Goal: Task Accomplishment & Management: Manage account settings

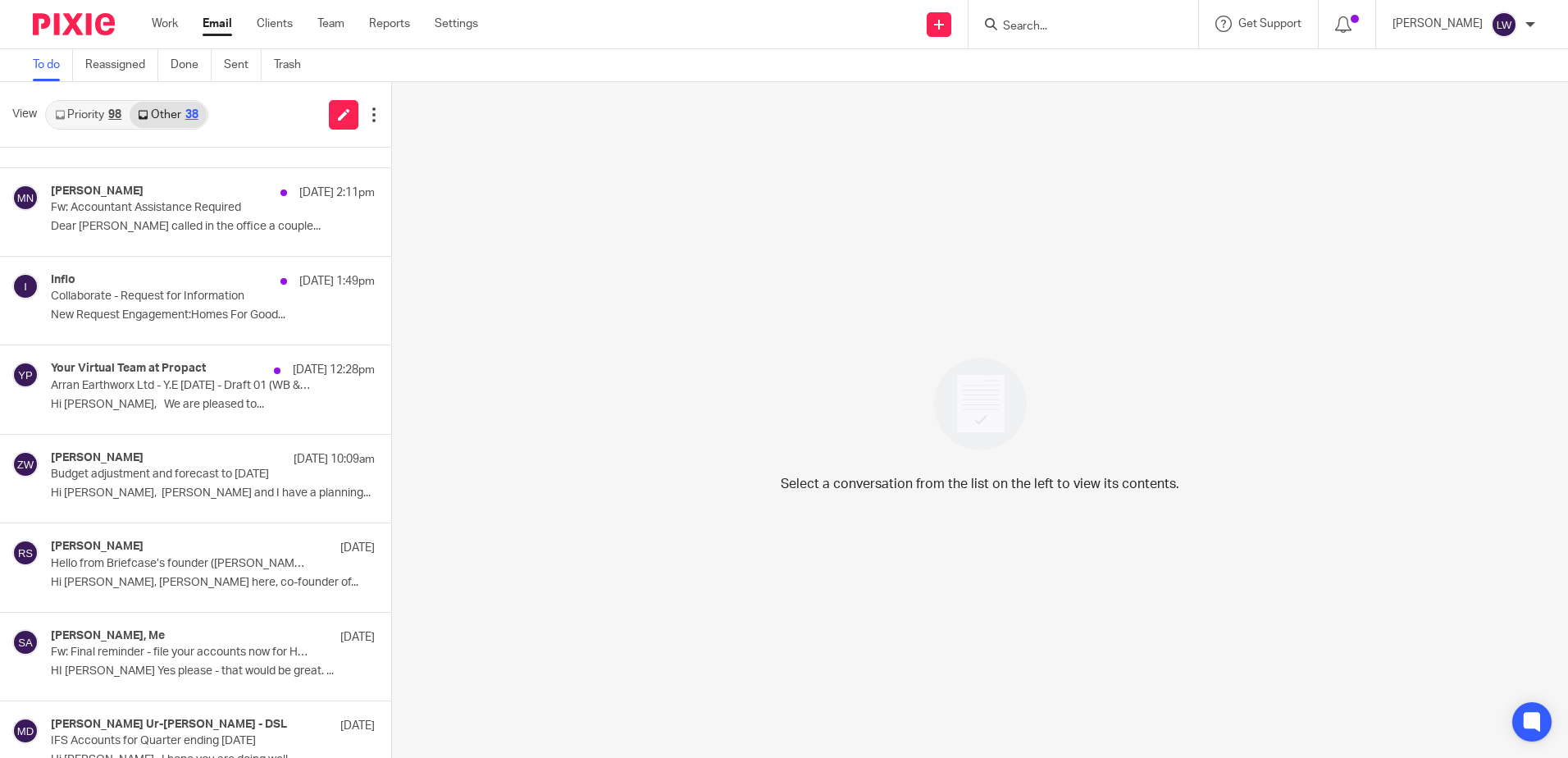
scroll to position [164, 0]
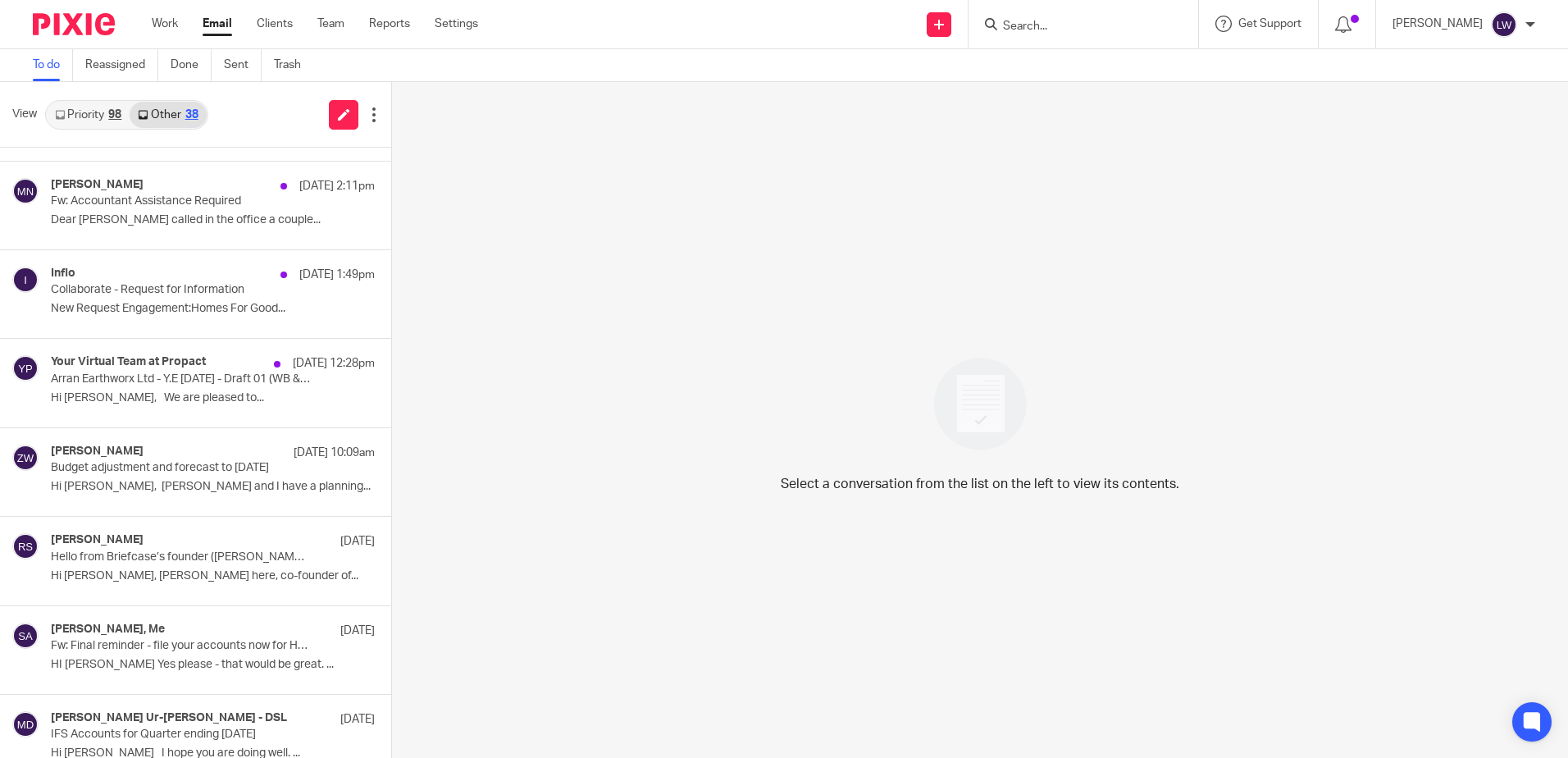
click at [179, 462] on p "Budget adjustment and forecast to [DATE]" at bounding box center [180, 468] width 259 height 14
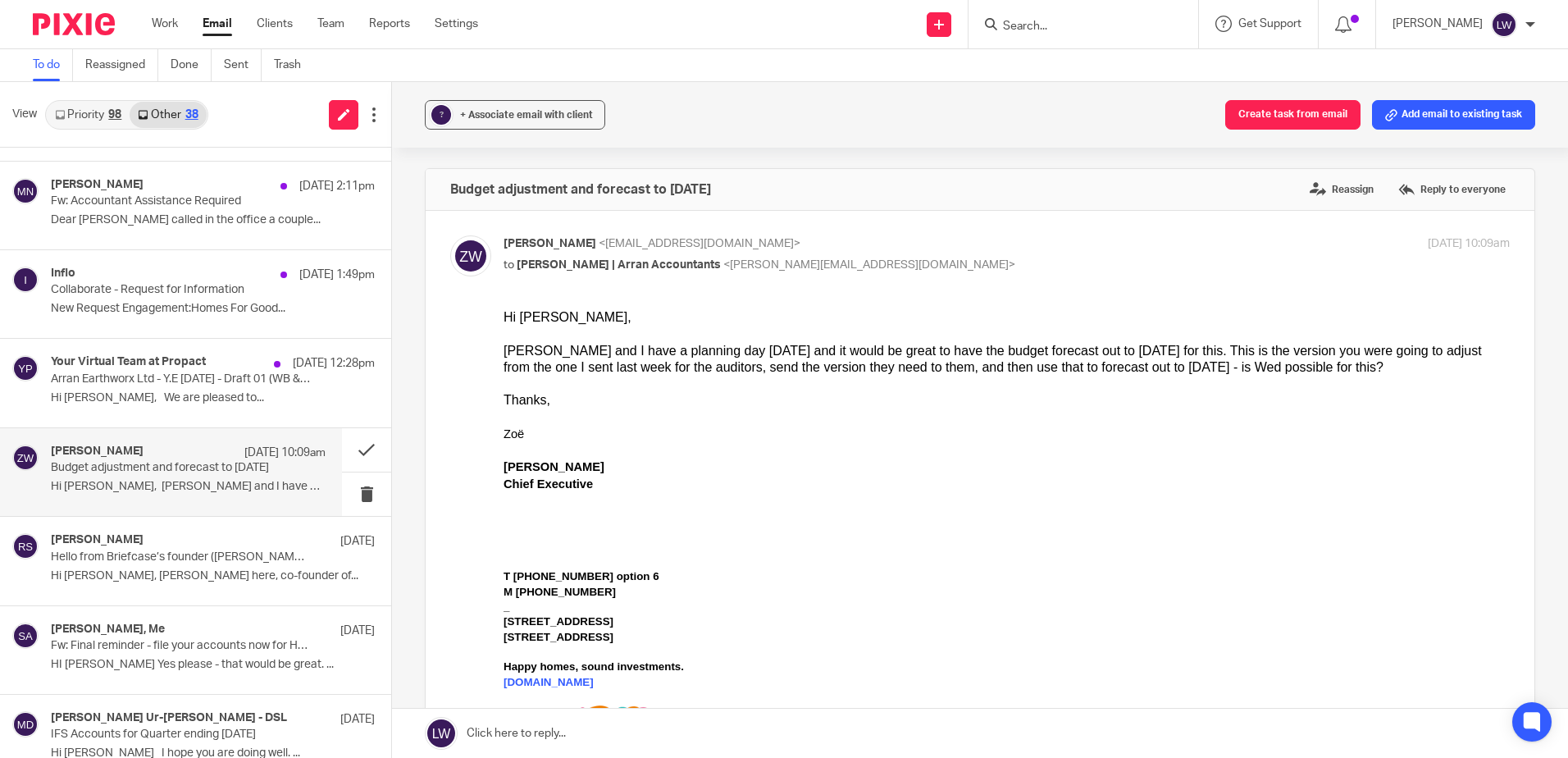
scroll to position [0, 0]
click at [351, 490] on button at bounding box center [366, 494] width 49 height 44
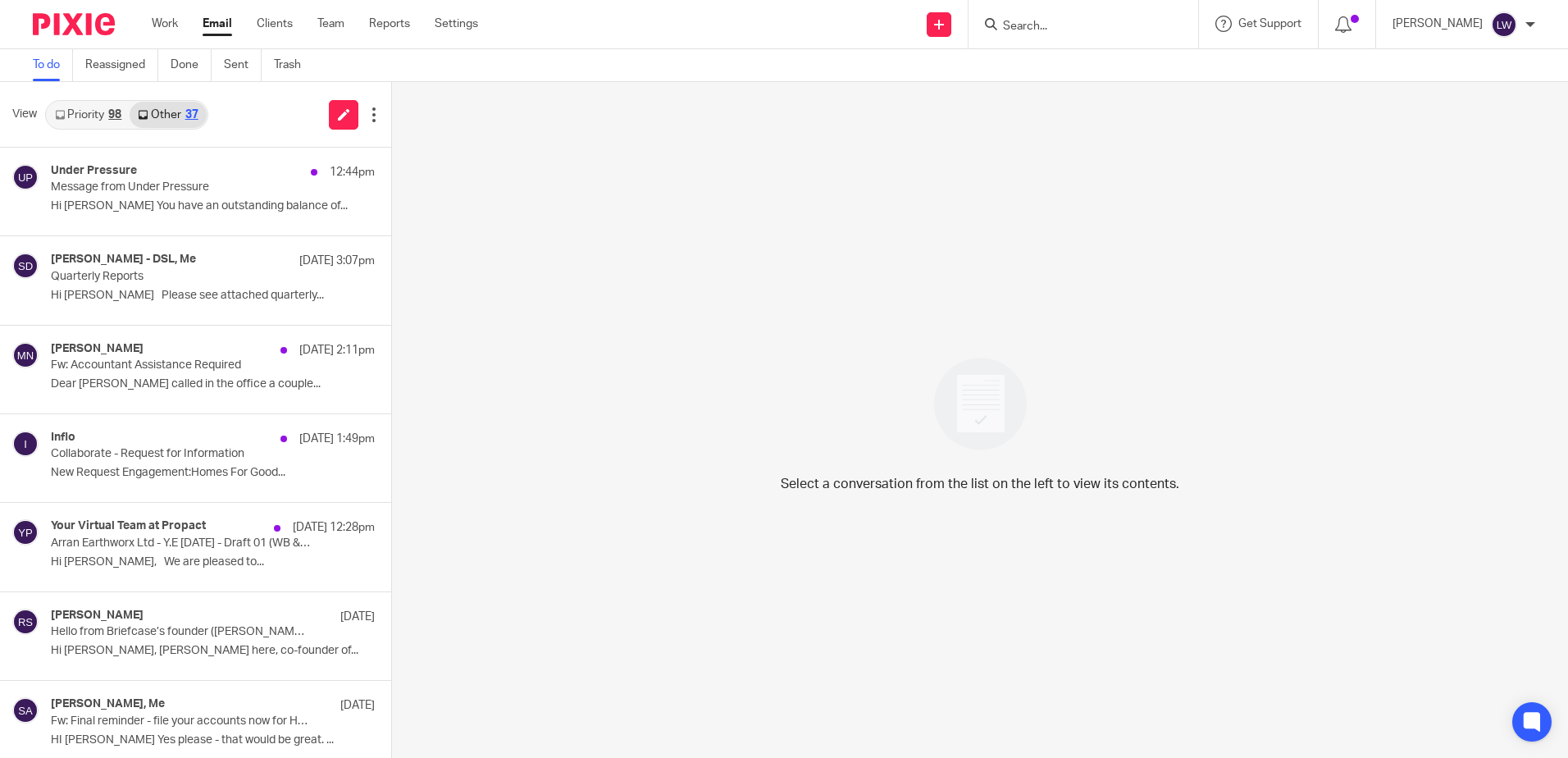
click at [217, 27] on link "Email" at bounding box center [217, 23] width 29 height 16
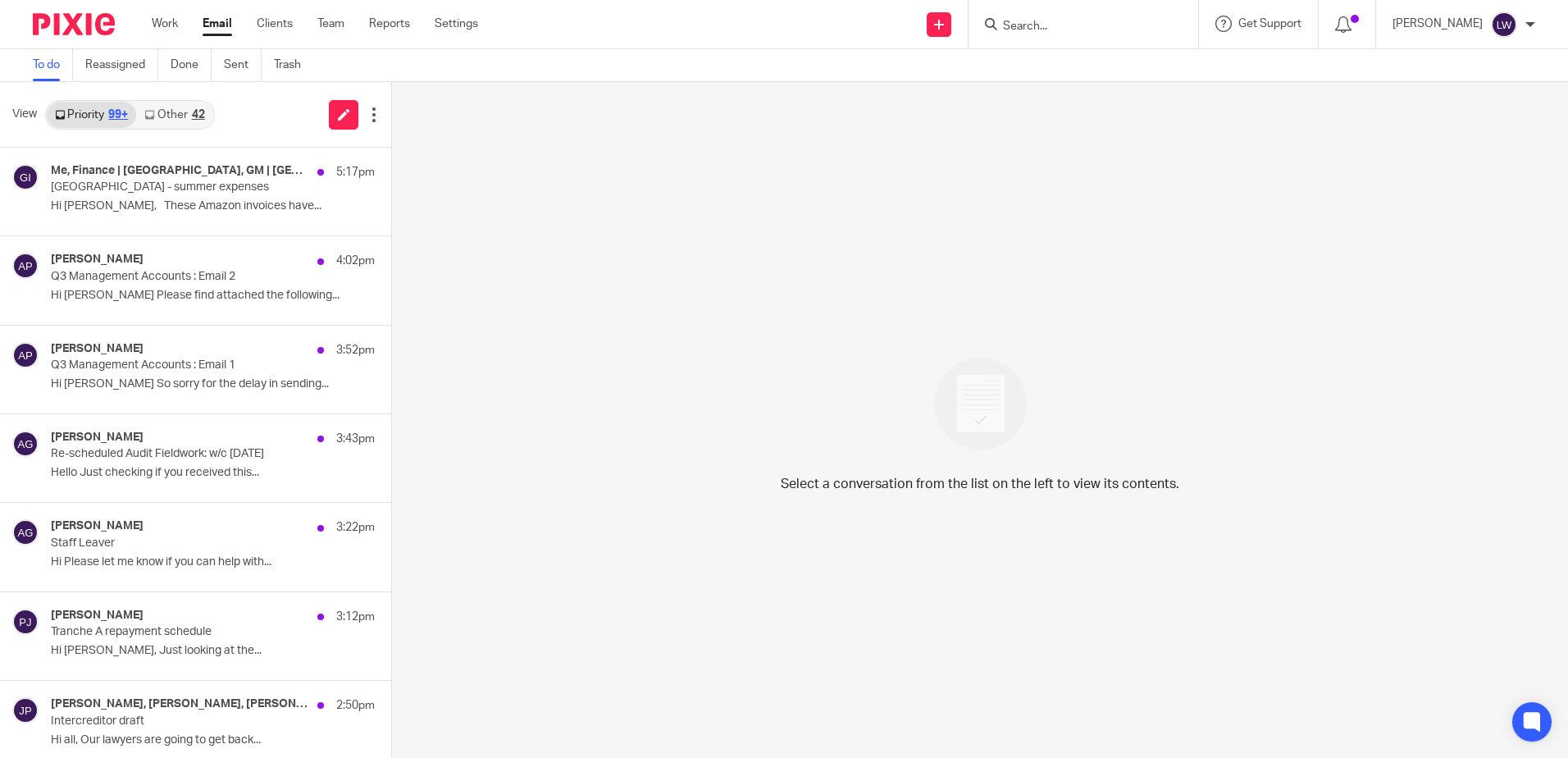
click at [174, 110] on link "Other 42" at bounding box center [174, 114] width 76 height 27
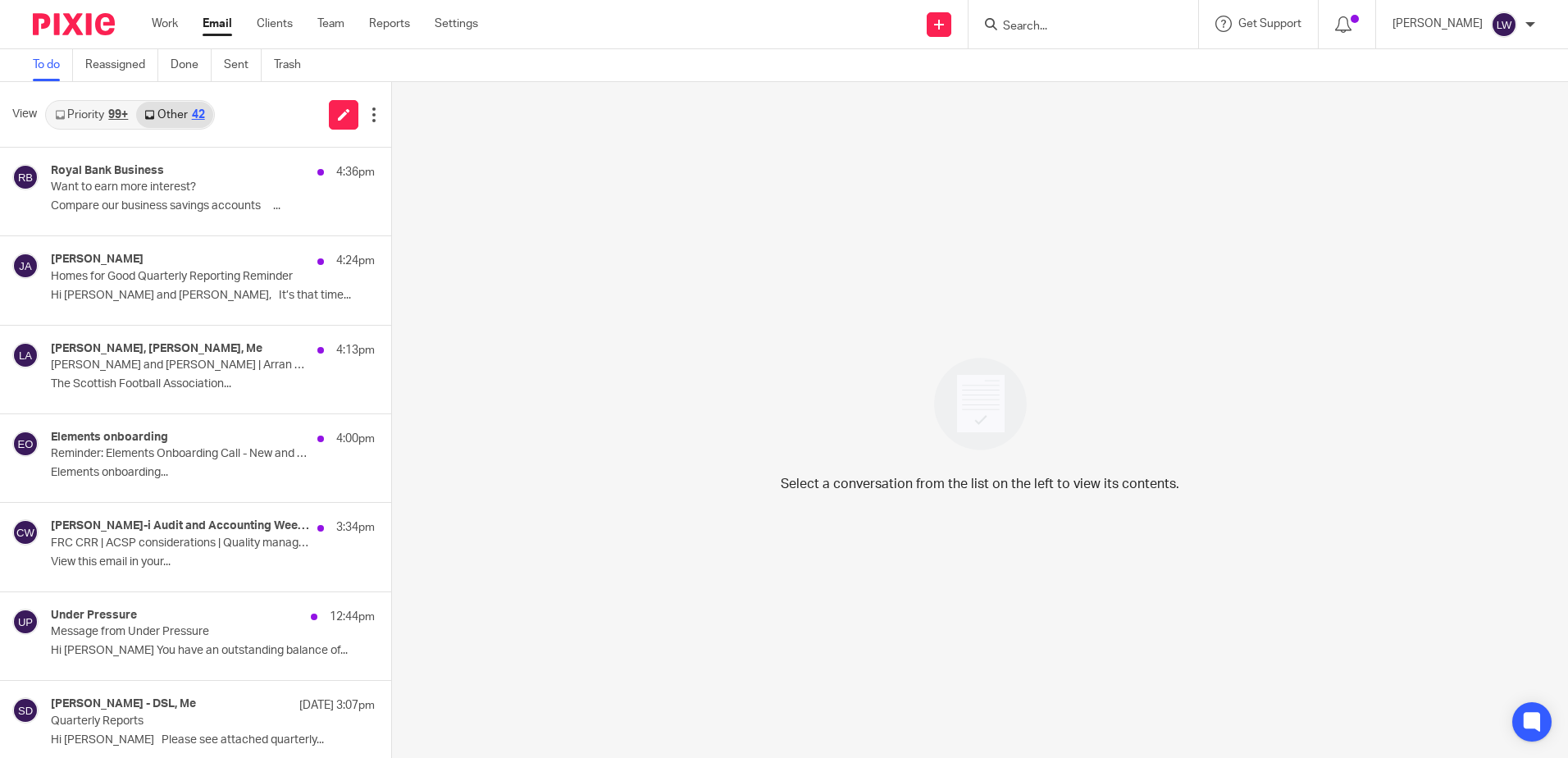
click at [149, 187] on p "Want to earn more interest?" at bounding box center [180, 187] width 259 height 14
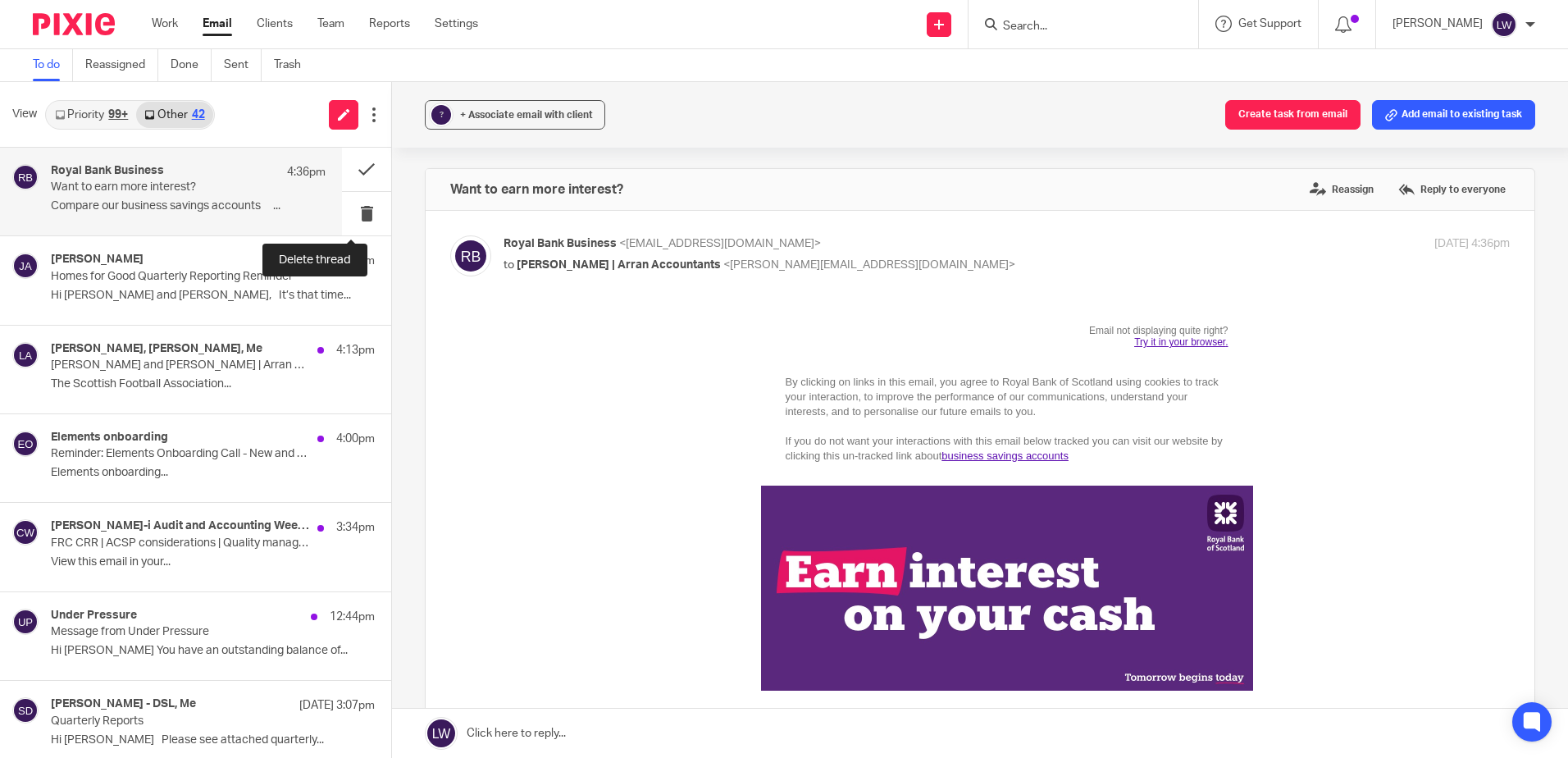
click at [346, 207] on button at bounding box center [366, 214] width 49 height 44
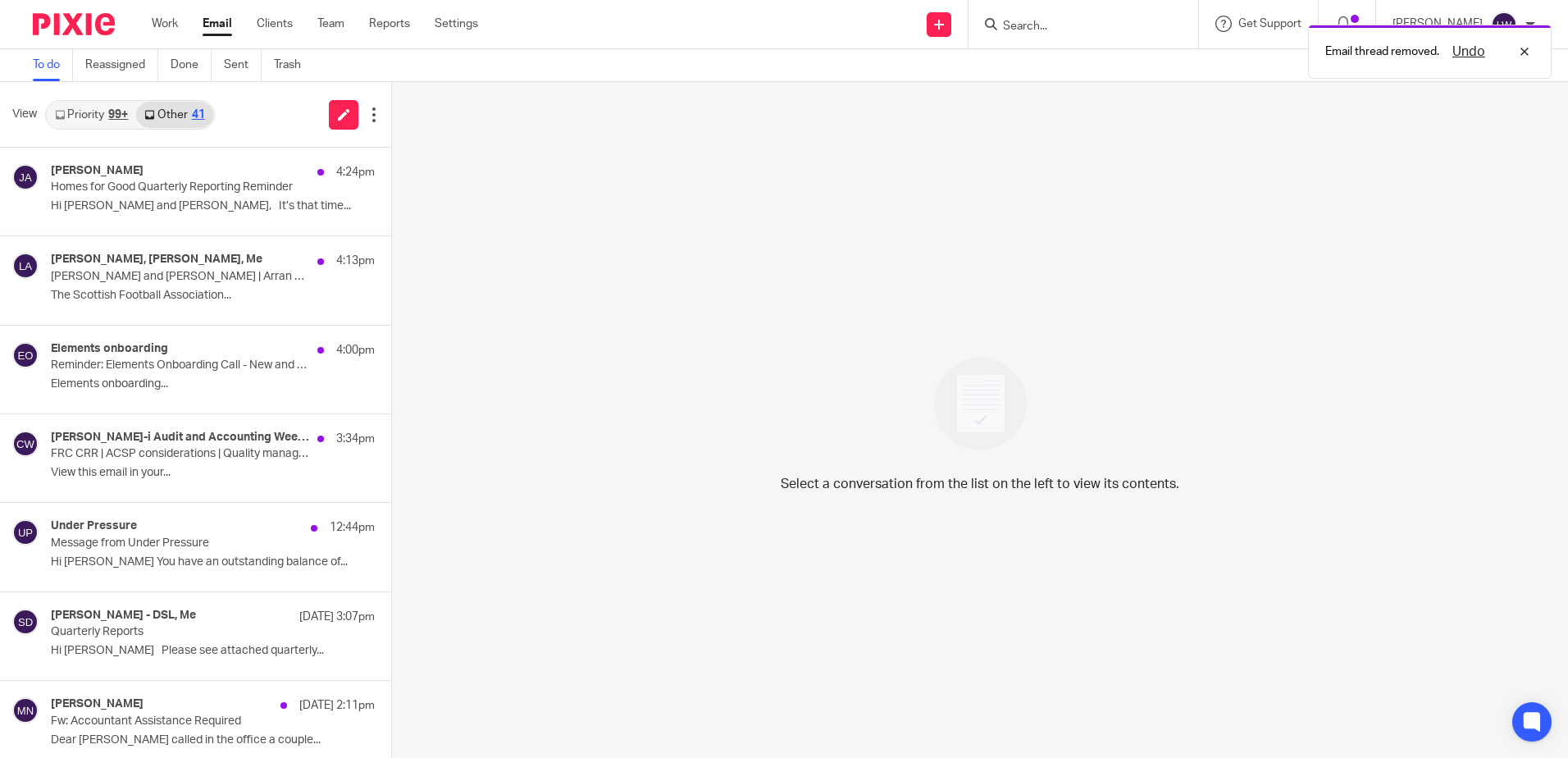
click at [118, 373] on p "Reminder: Elements Onboarding Call - New and existing customers - Lorna Wyllie" at bounding box center [180, 365] width 259 height 14
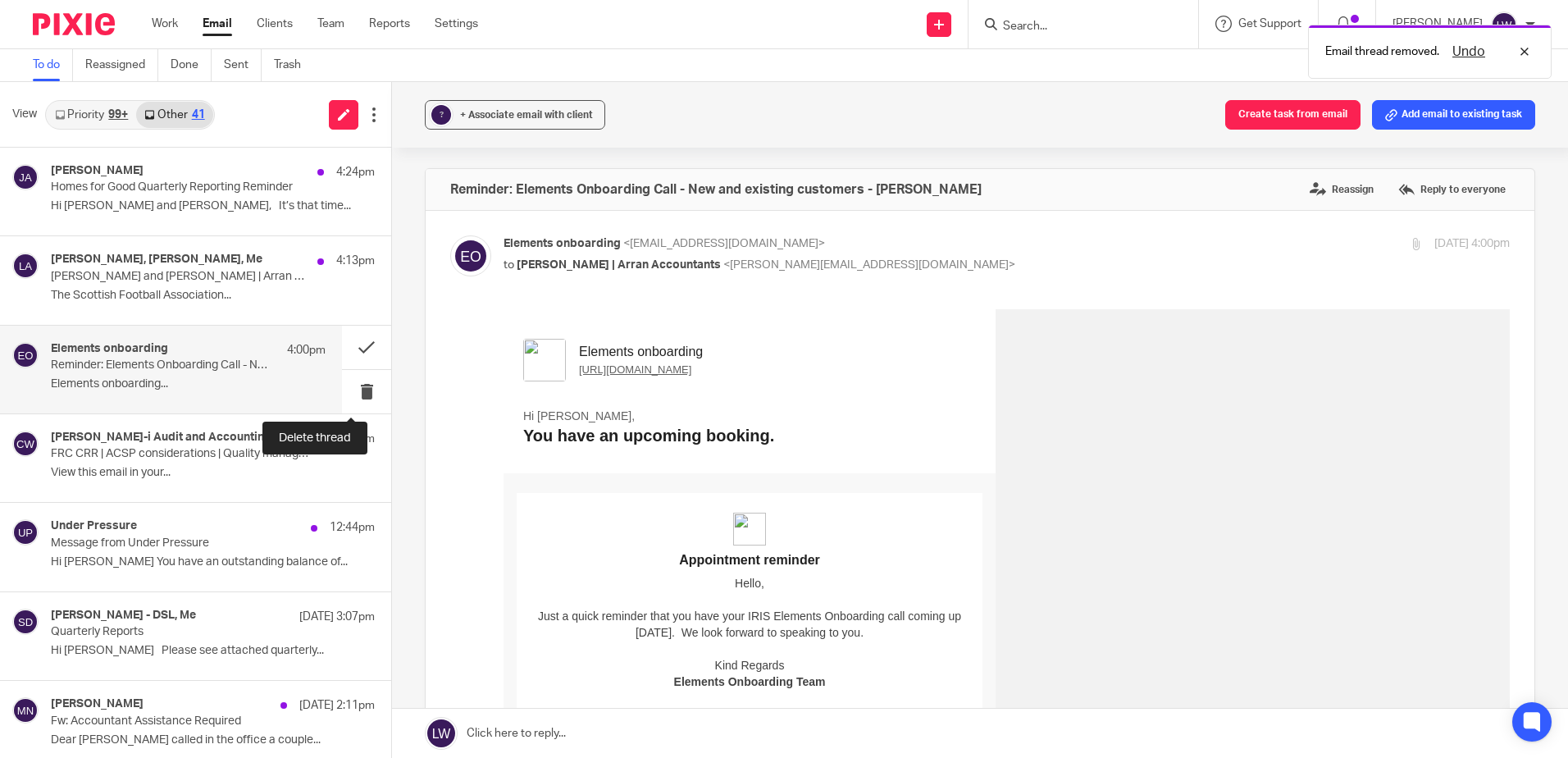
click at [352, 395] on button at bounding box center [366, 391] width 49 height 44
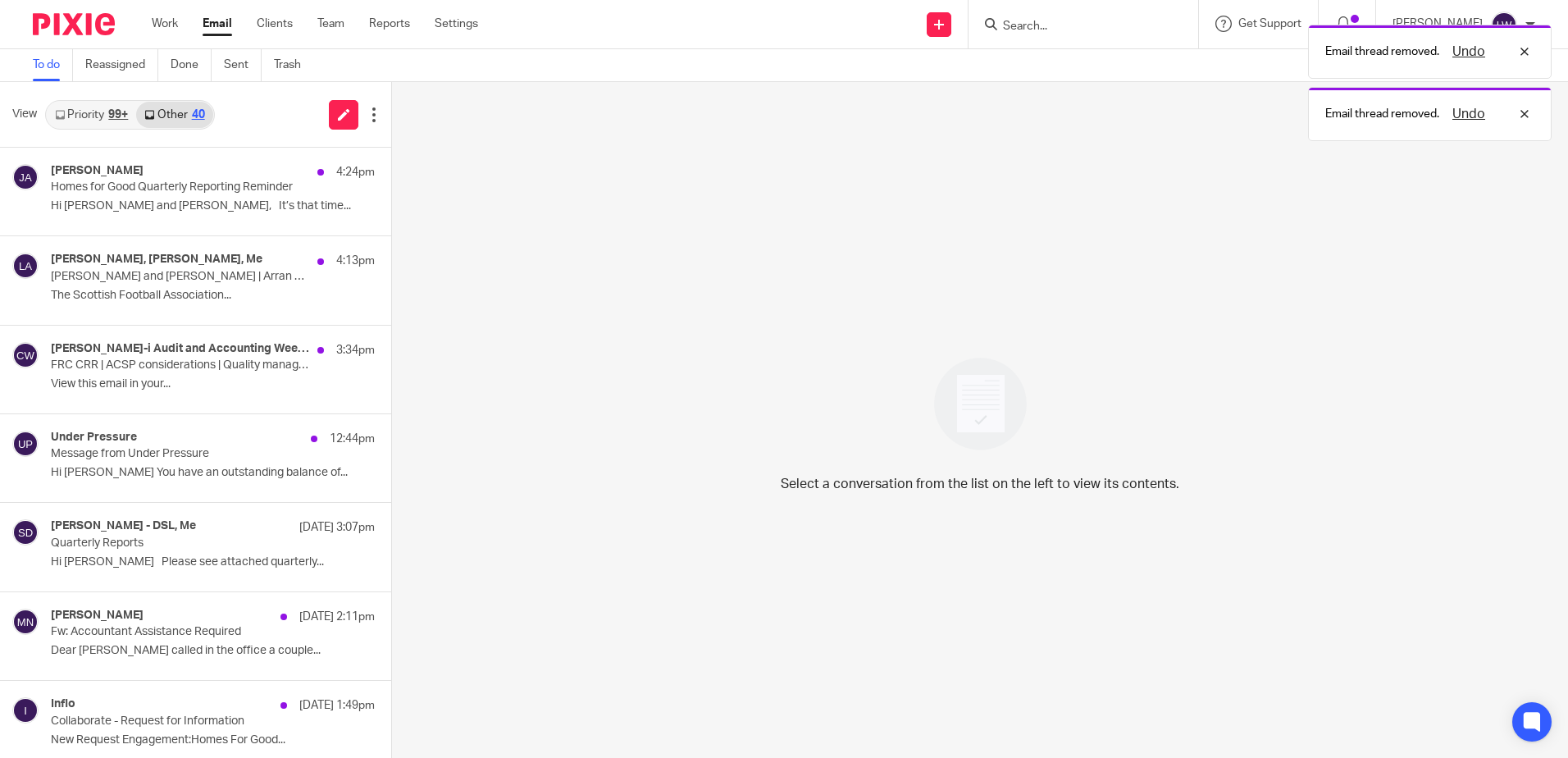
click at [123, 374] on div "Croner-i Audit and Accounting Weekly 3:34pm FRC CRR | ACSP considerations | Qua…" at bounding box center [212, 369] width 324 height 55
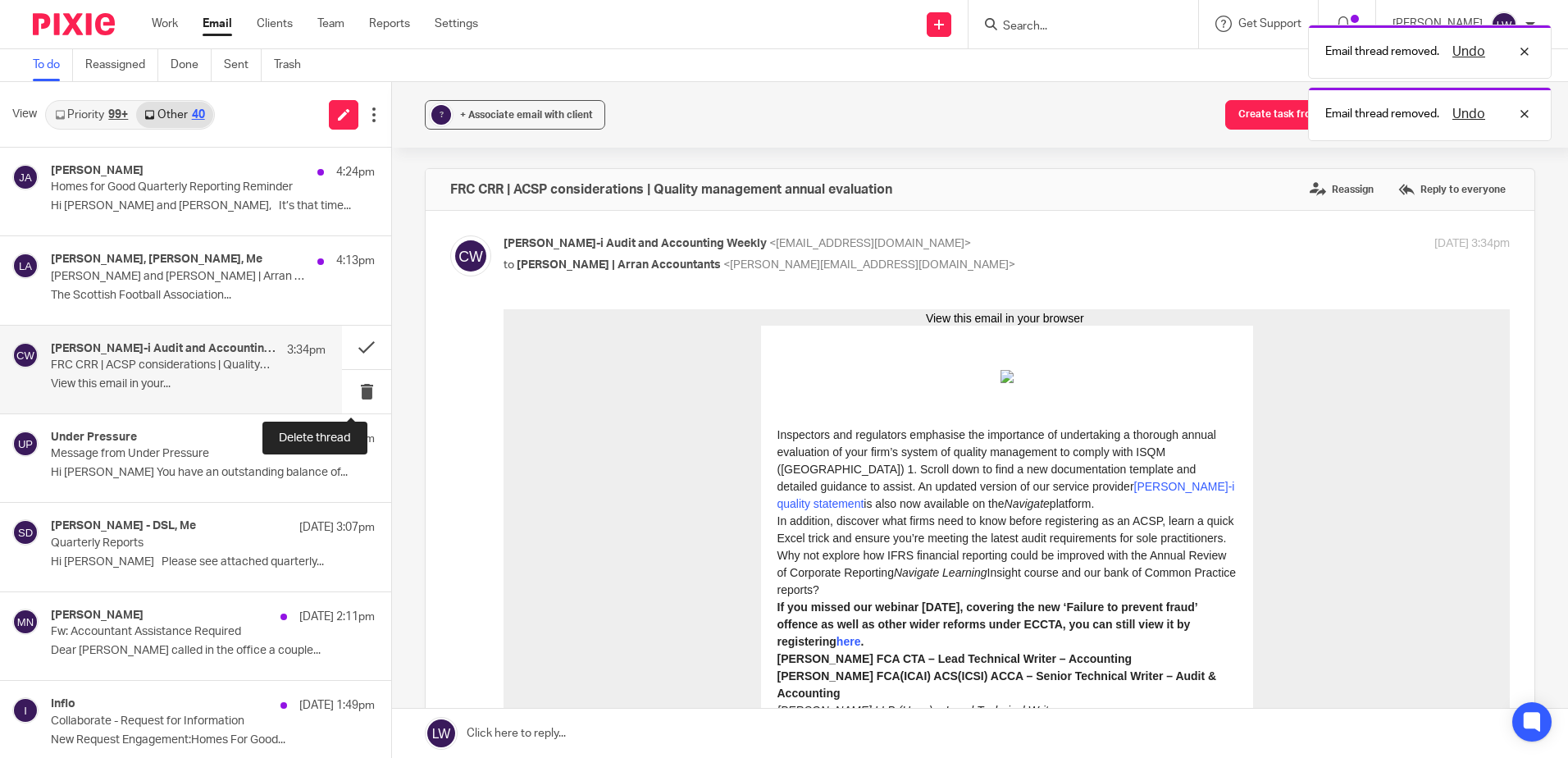
click at [350, 393] on button at bounding box center [366, 391] width 49 height 44
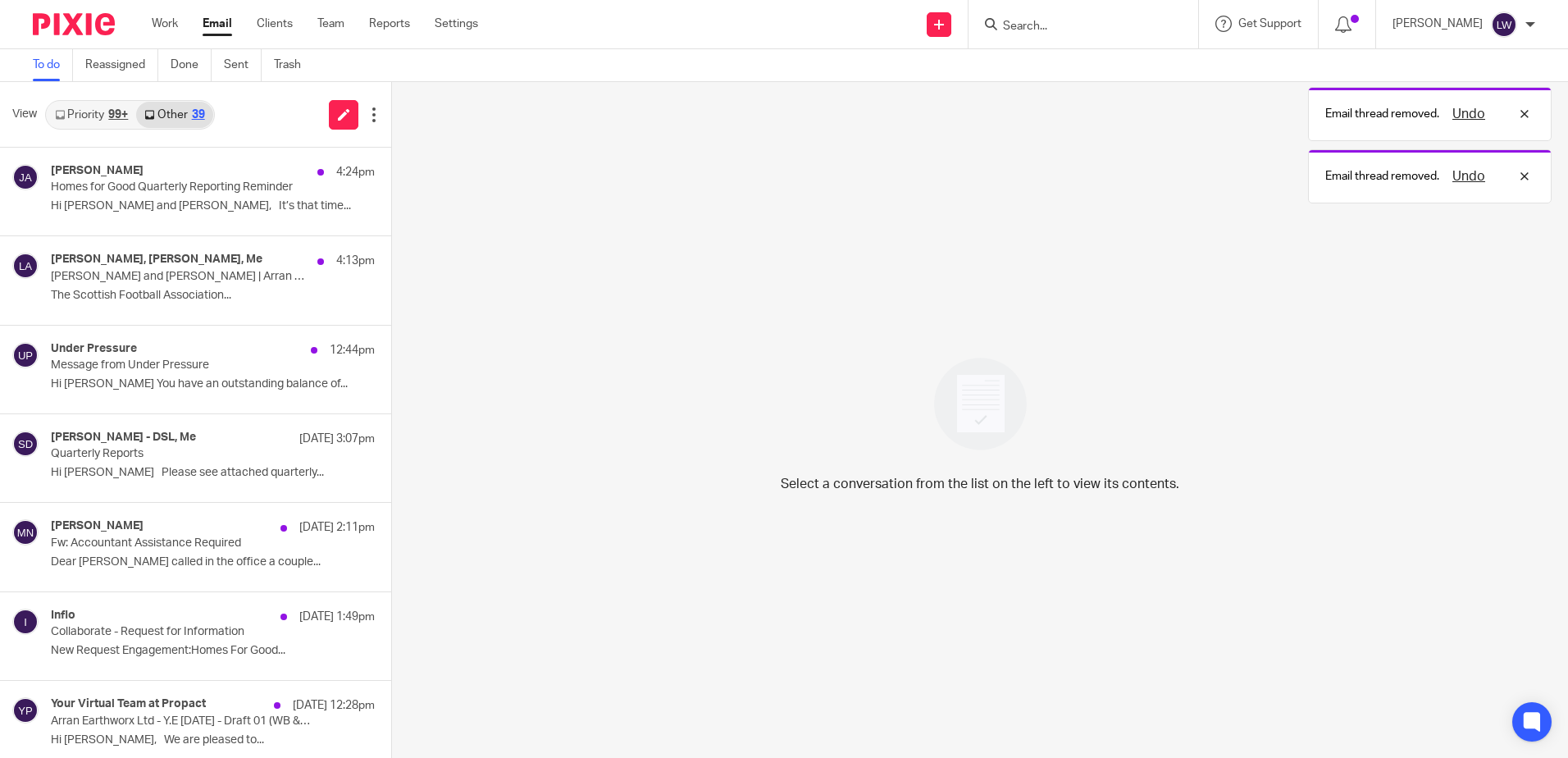
click at [100, 116] on link "Priority 99+" at bounding box center [91, 114] width 89 height 27
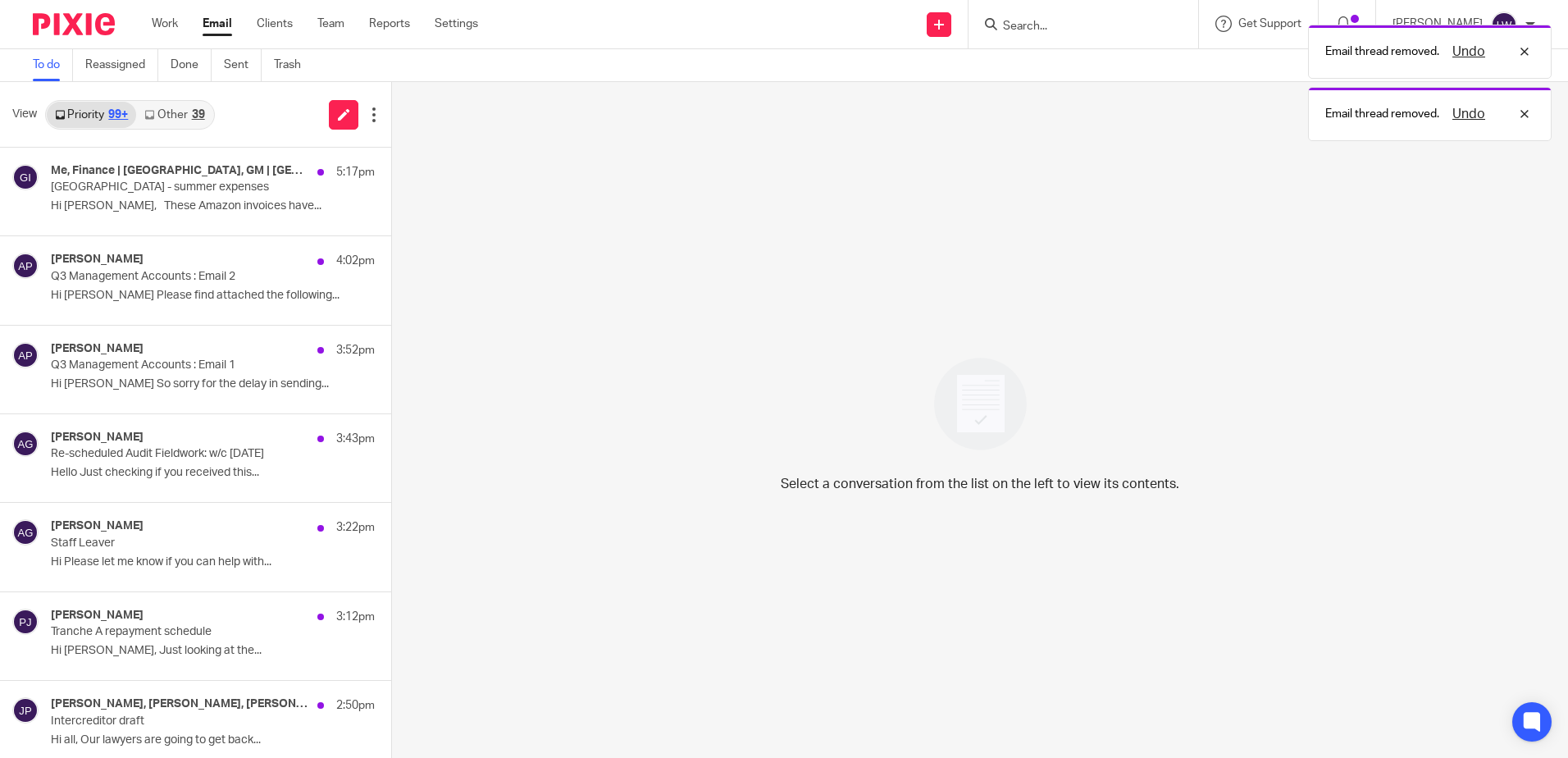
click at [185, 184] on p "Lochranza Country Inn - summer expenses" at bounding box center [180, 187] width 259 height 14
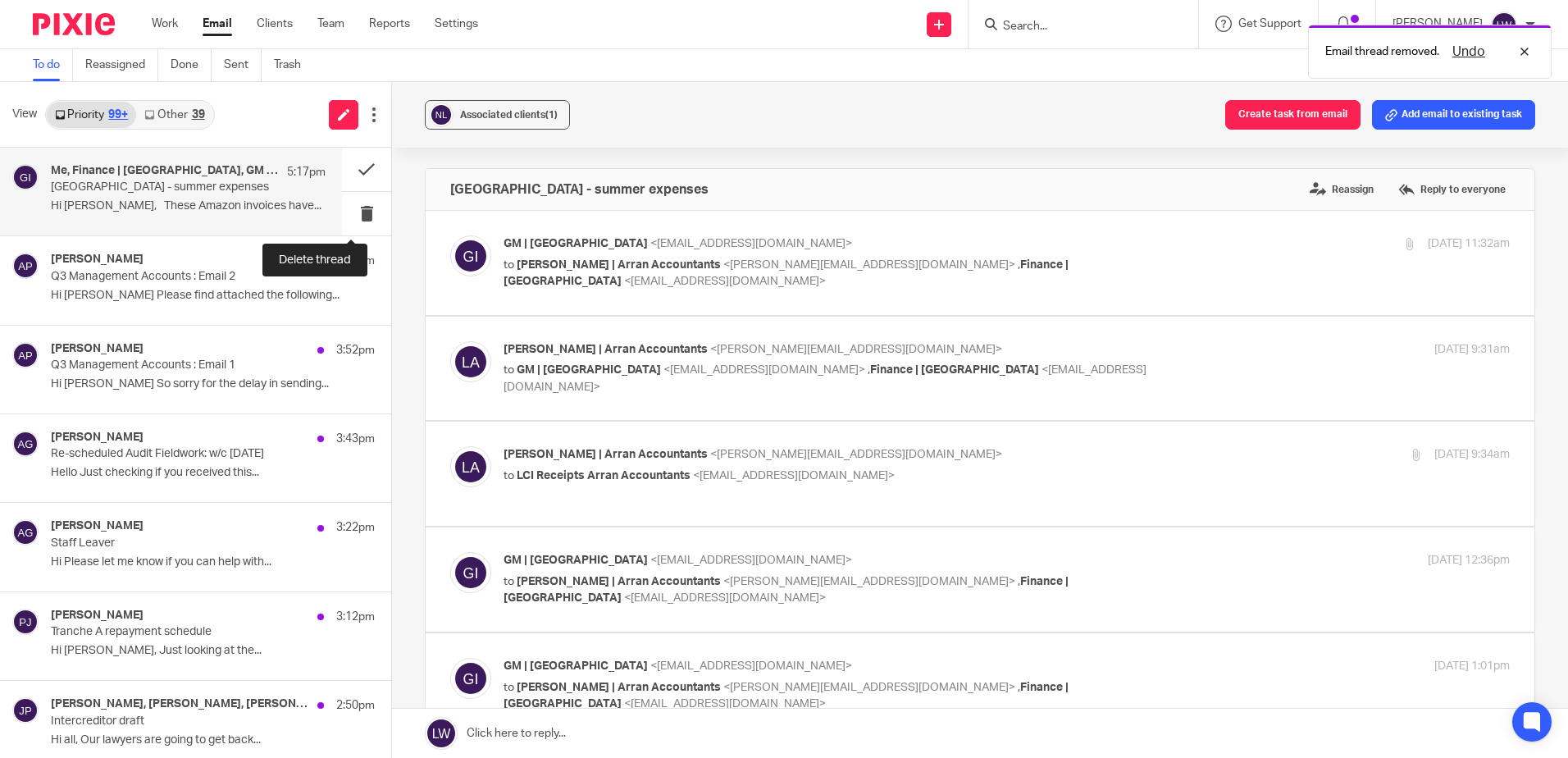
click at [347, 211] on button at bounding box center [366, 214] width 49 height 44
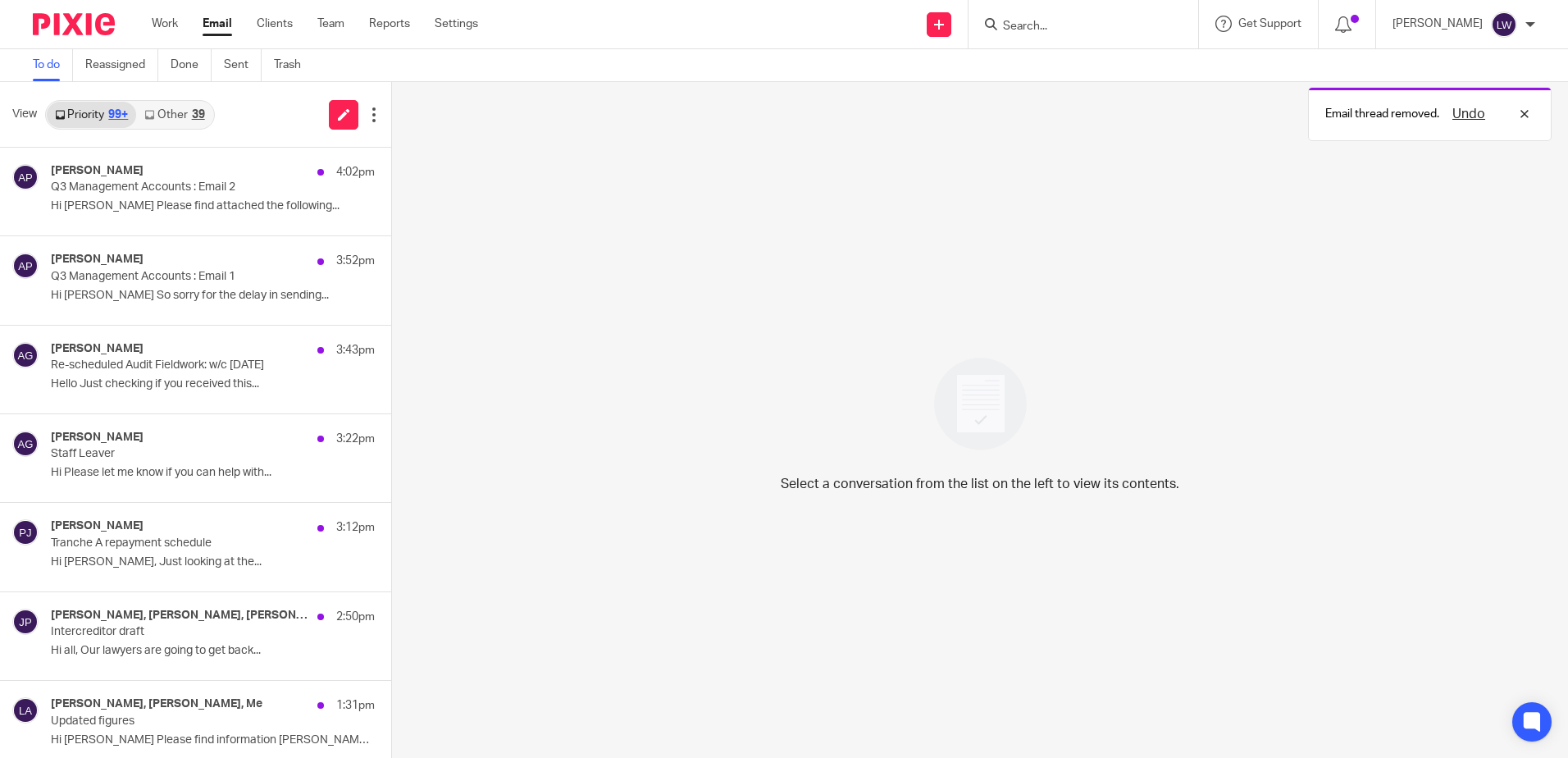
click at [164, 199] on p "Hi Lorna Please find attached the following..." at bounding box center [212, 206] width 324 height 14
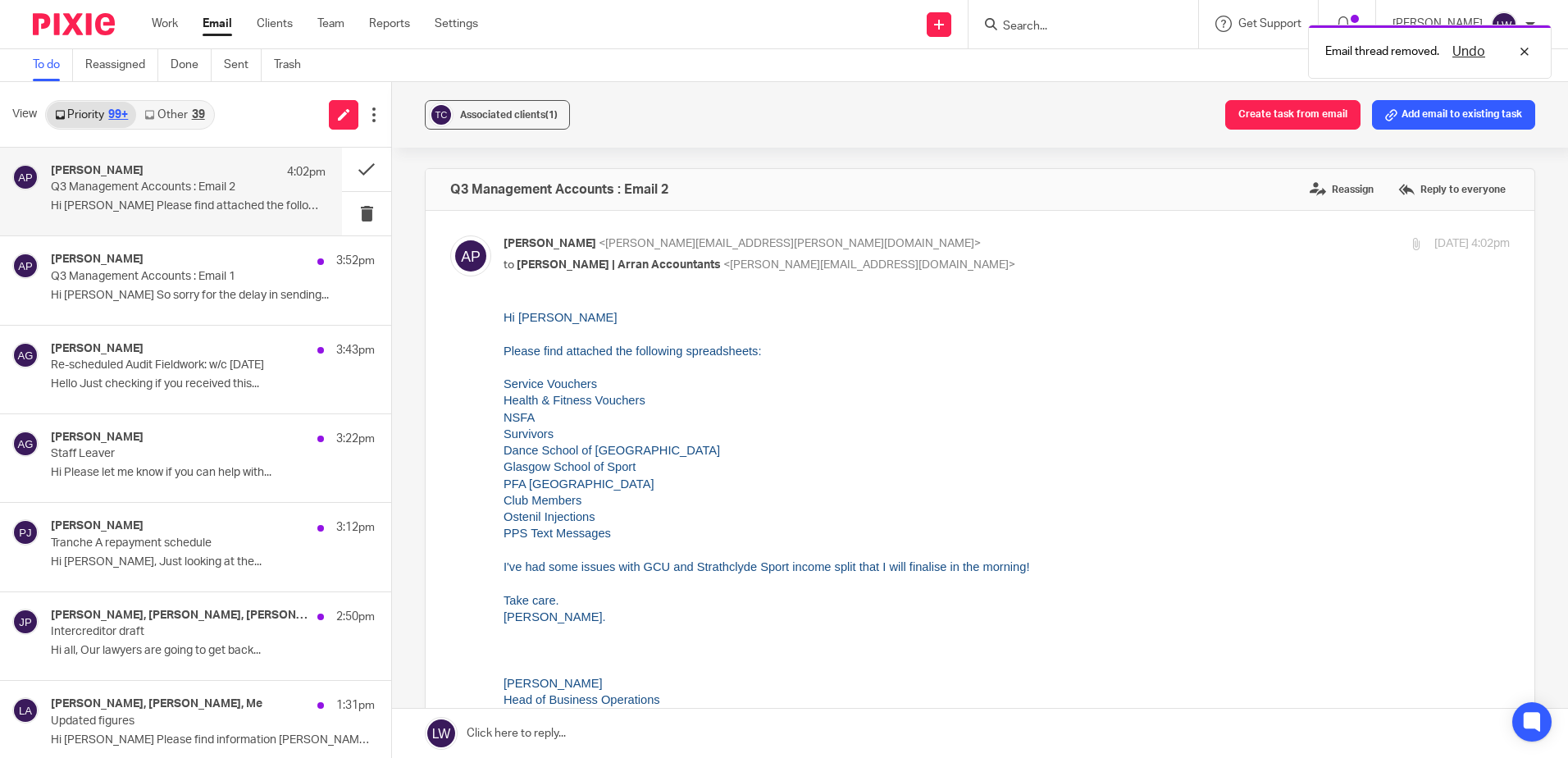
click at [153, 362] on p "Re-scheduled Audit Fieldwork: w/c 1 Dec 2025" at bounding box center [180, 365] width 259 height 14
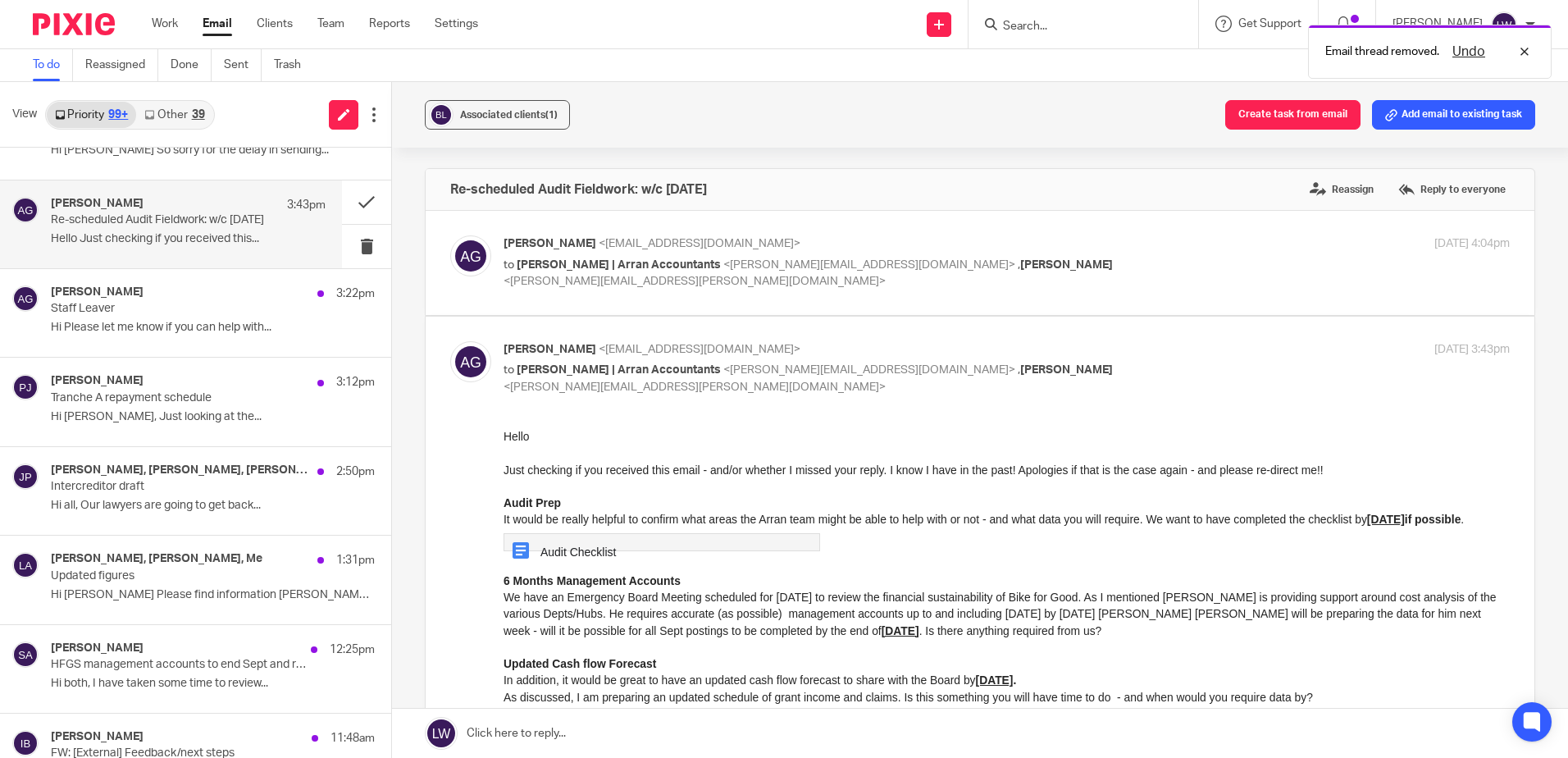
scroll to position [164, 0]
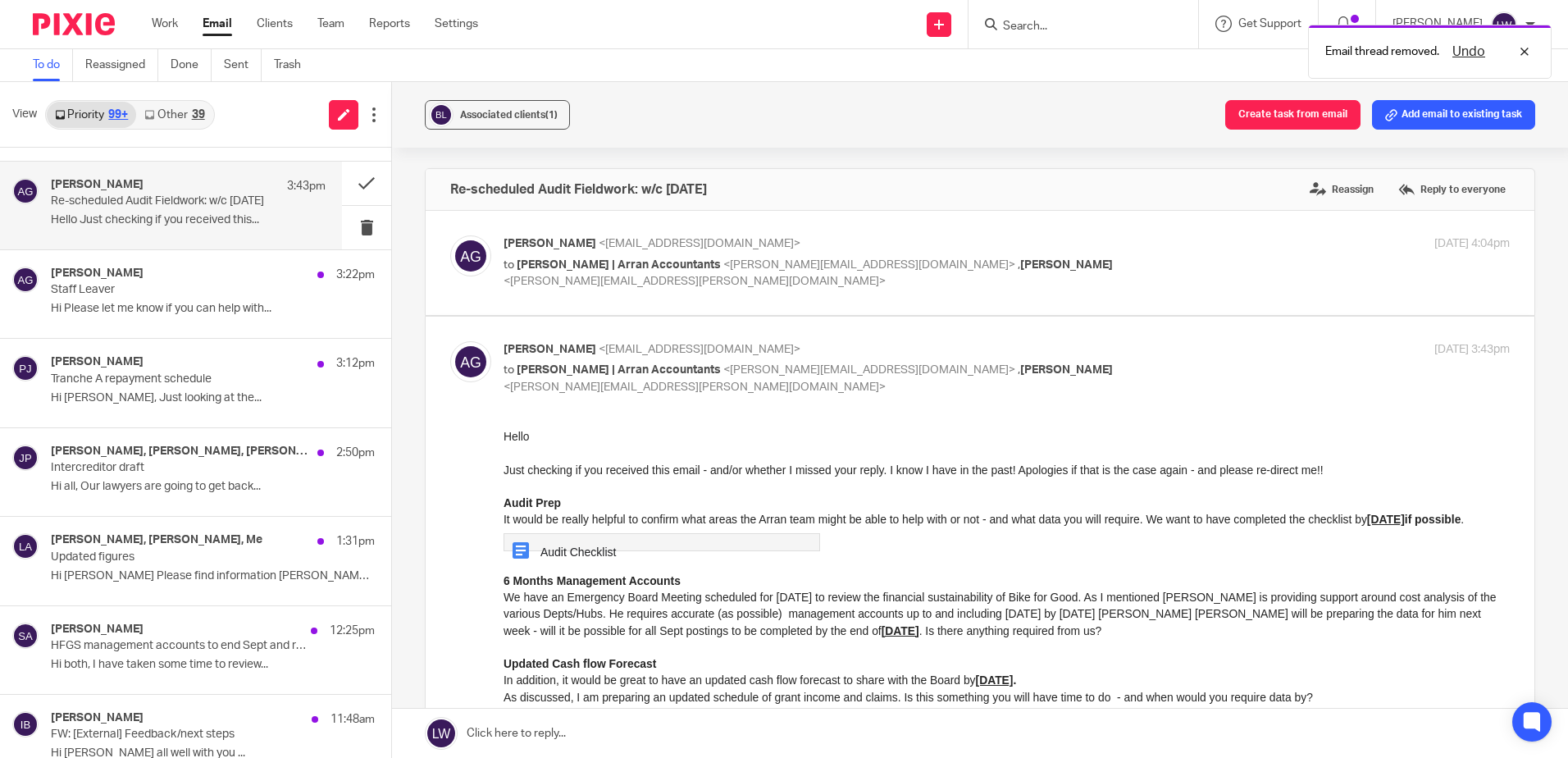
click at [152, 313] on p "Hi Please let me know if you can help with..." at bounding box center [212, 309] width 324 height 14
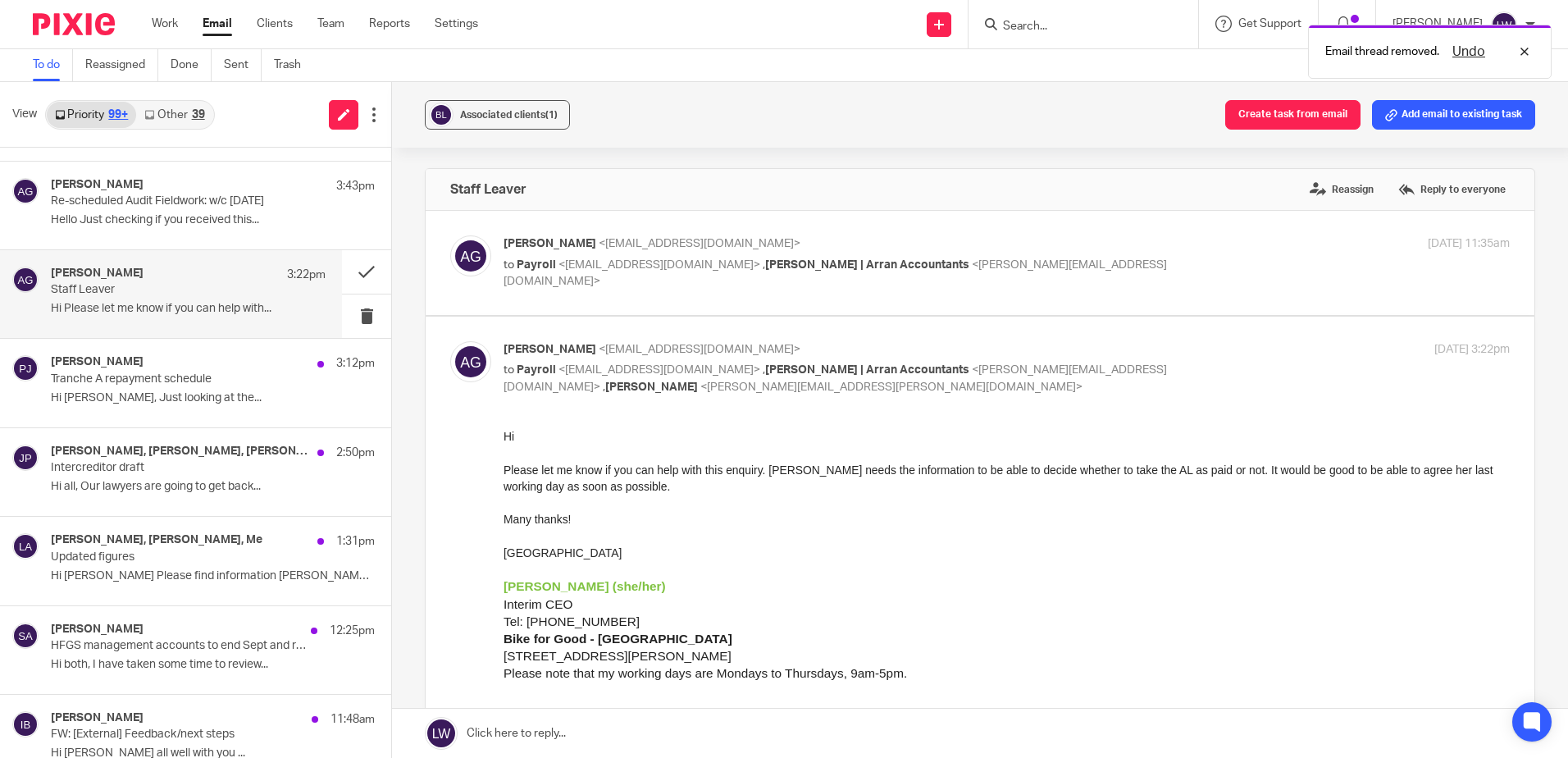
scroll to position [0, 0]
click at [149, 400] on p "Hi Lorna, Just looking at the..." at bounding box center [212, 398] width 324 height 14
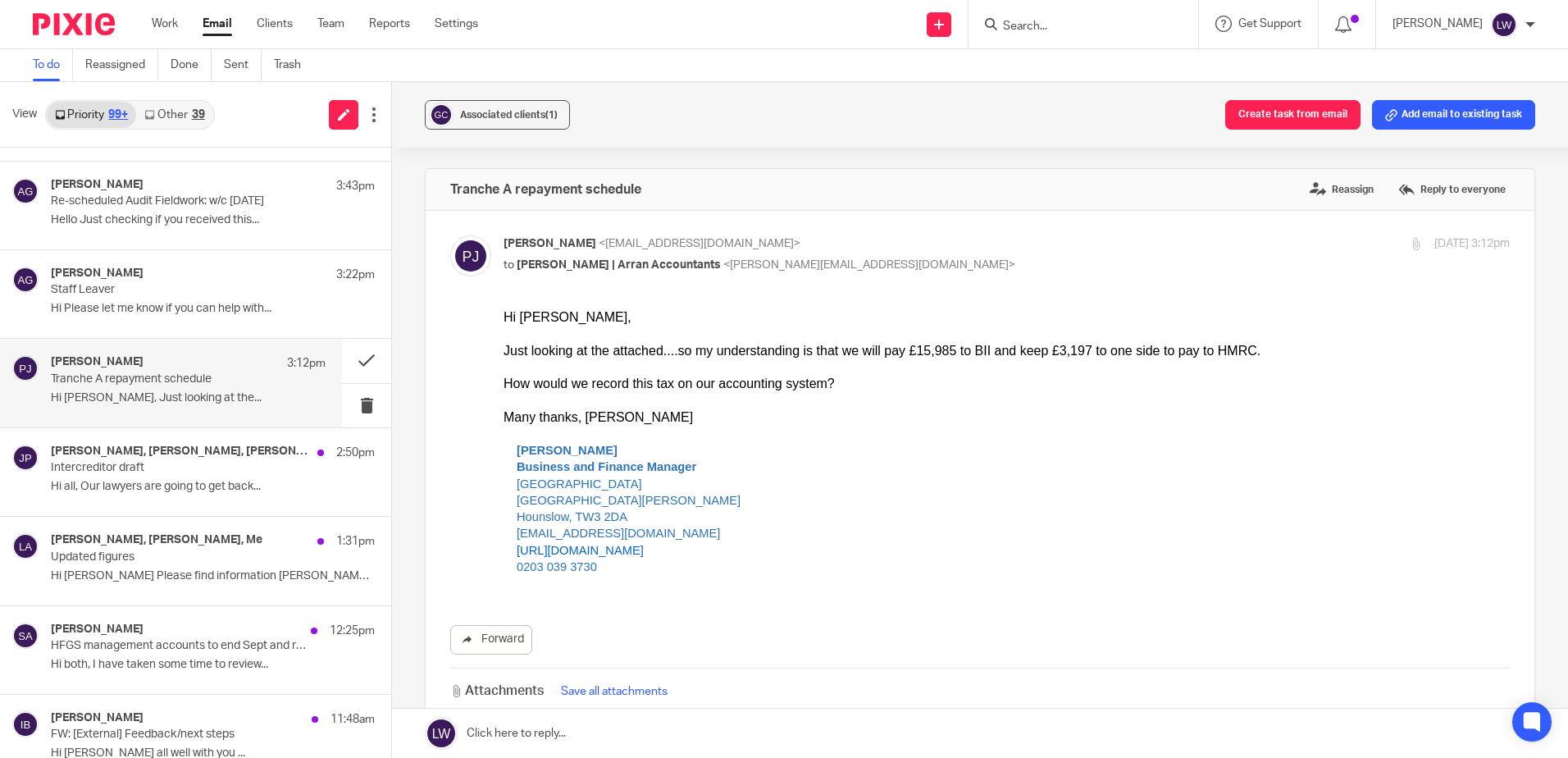
click at [203, 445] on h4 "Piera Jalan, James Potter, Joanne Anderson" at bounding box center [179, 452] width 258 height 14
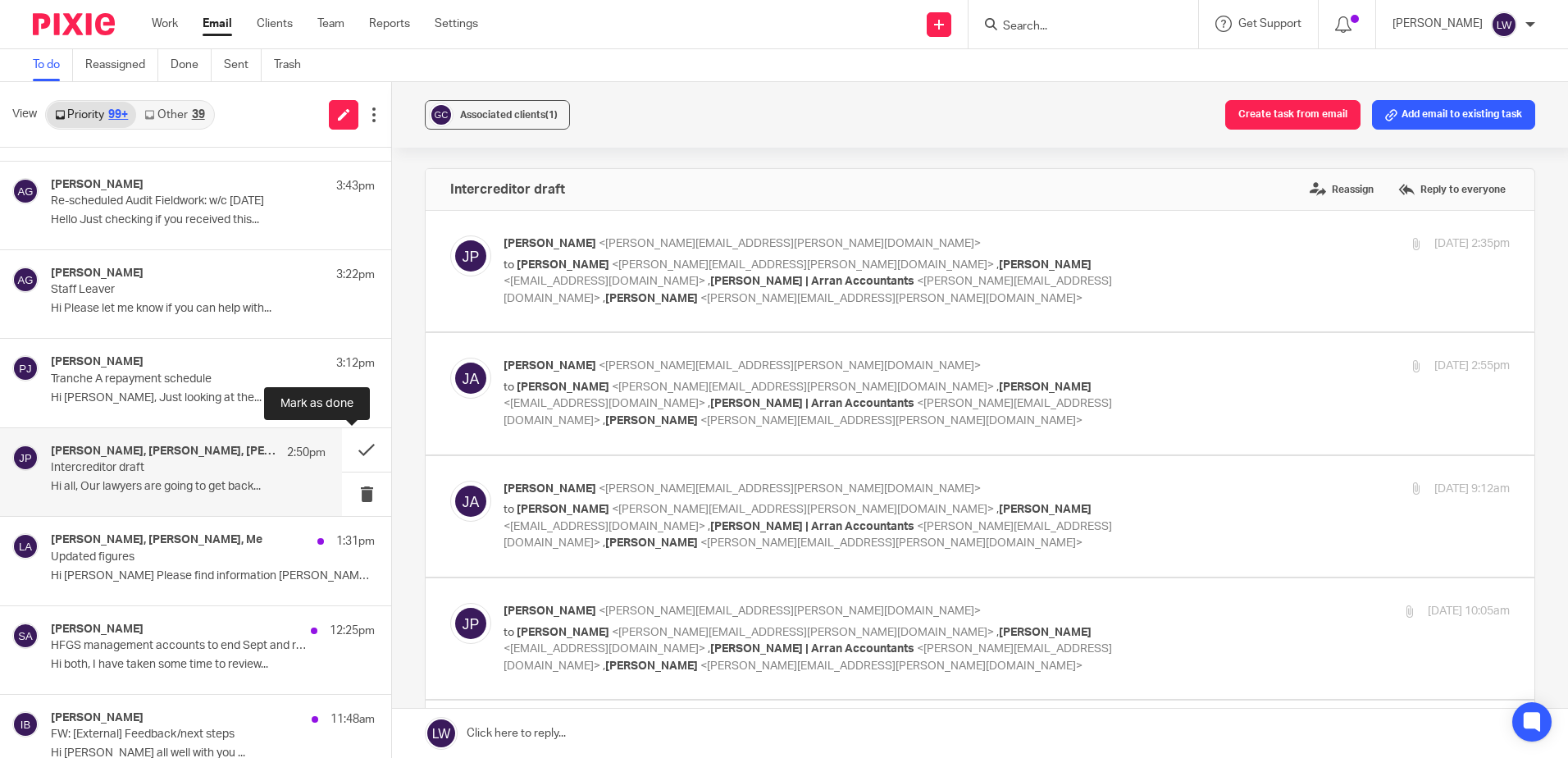
click at [352, 446] on button at bounding box center [366, 450] width 49 height 44
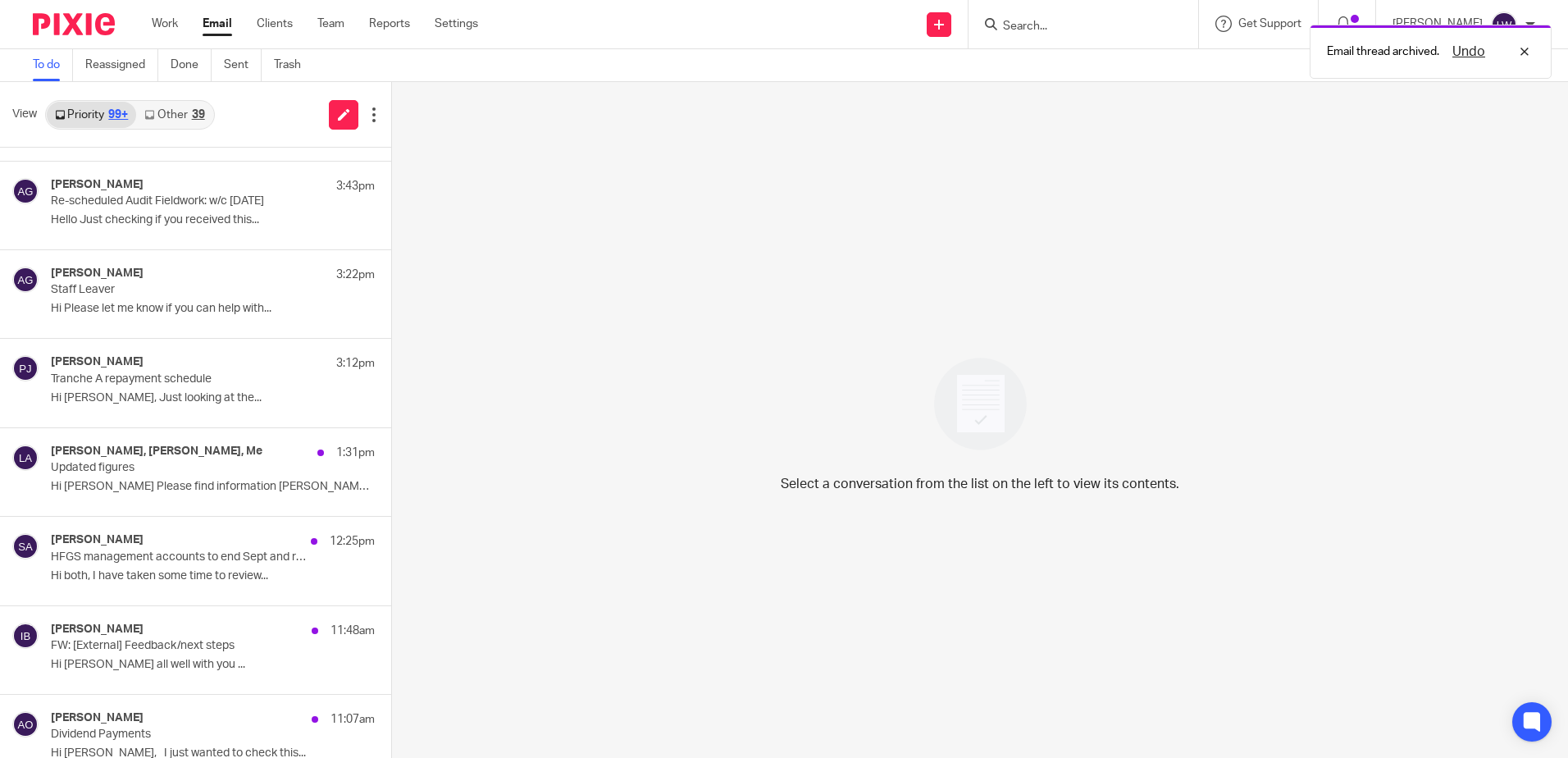
click at [170, 452] on h4 "Andrea Pollock, Katy Stewart, Me" at bounding box center [156, 452] width 211 height 14
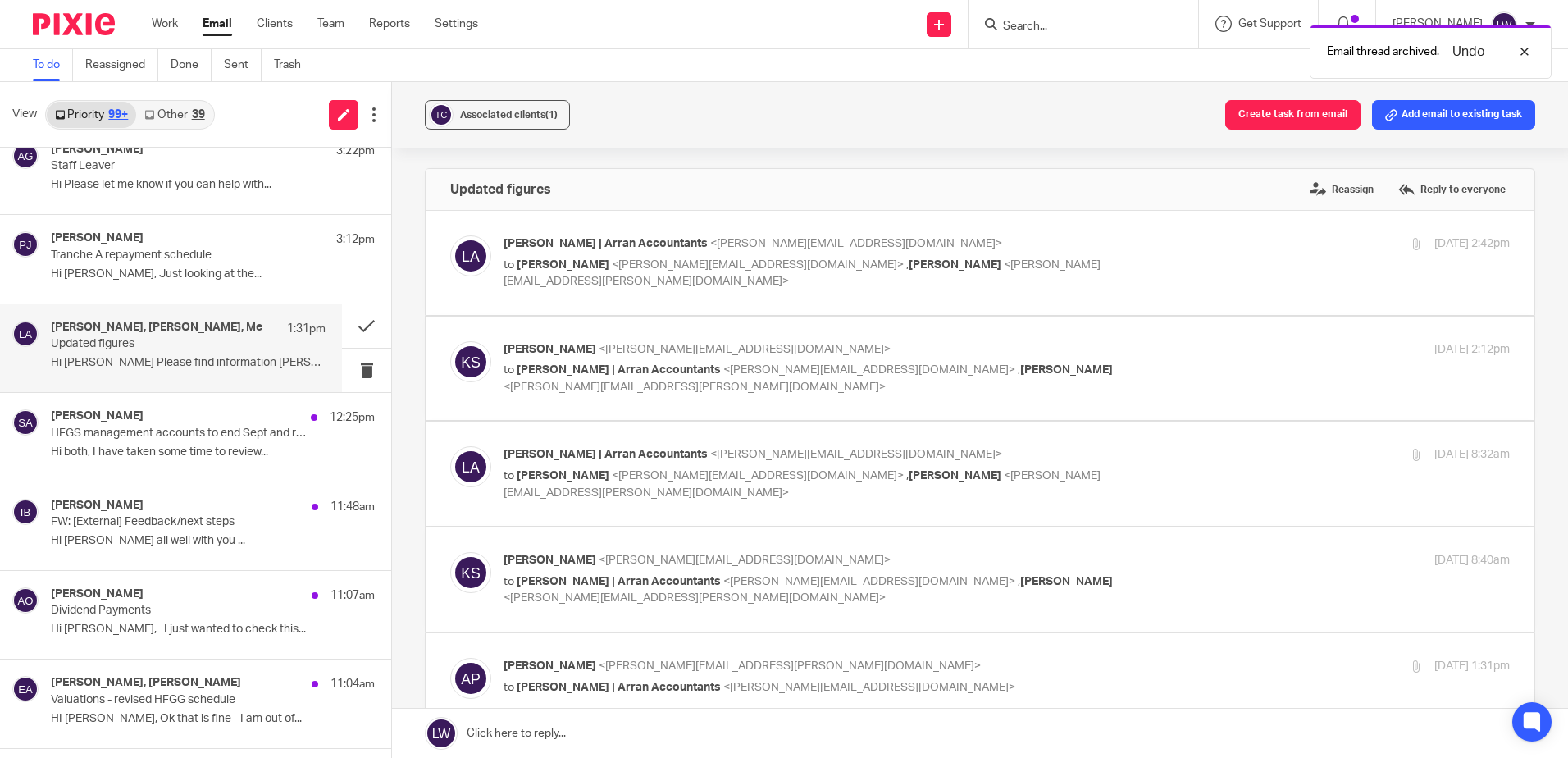
scroll to position [328, 0]
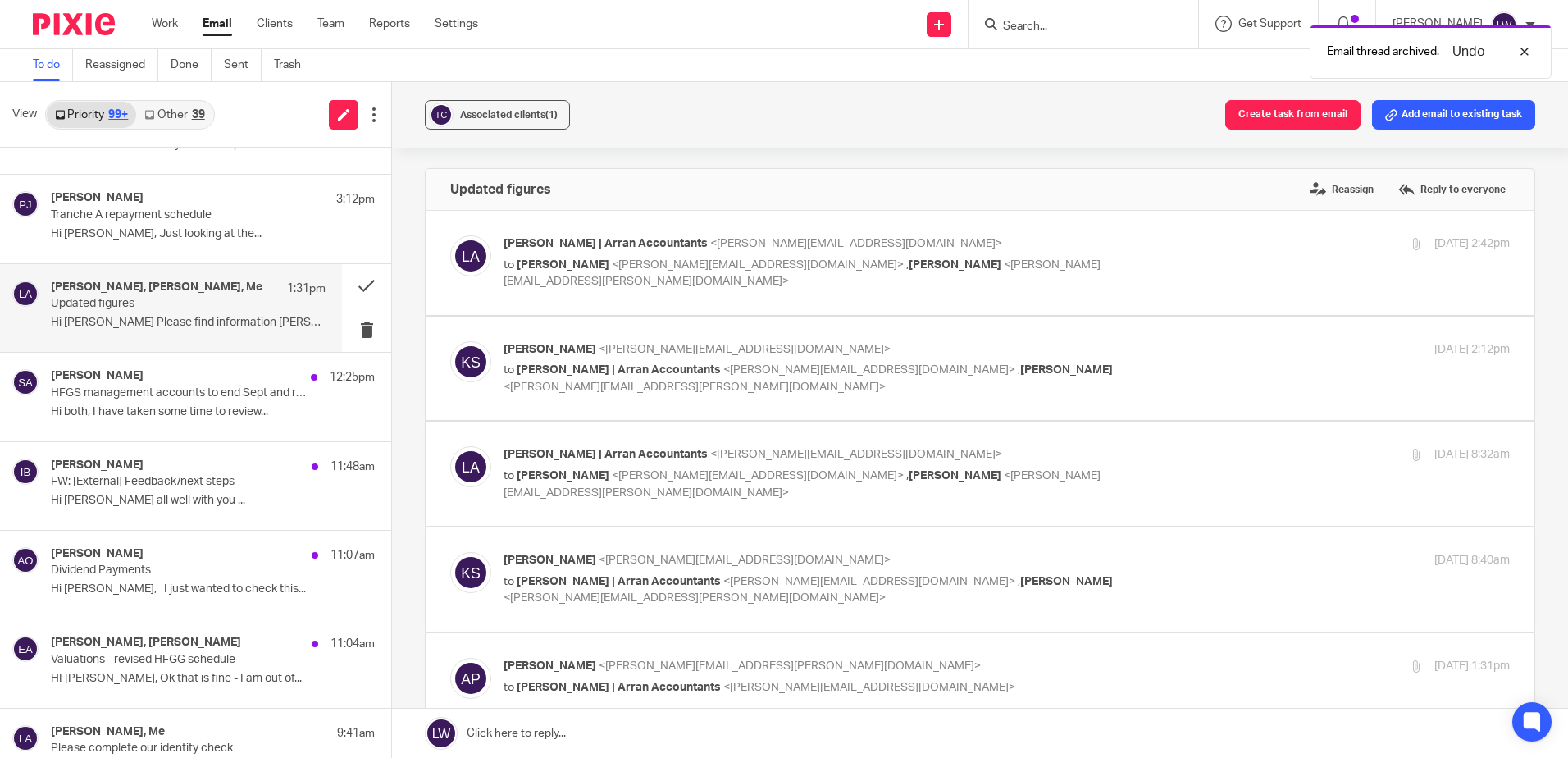
click at [162, 412] on p "Hi both, I have taken some time to review..." at bounding box center [212, 412] width 324 height 14
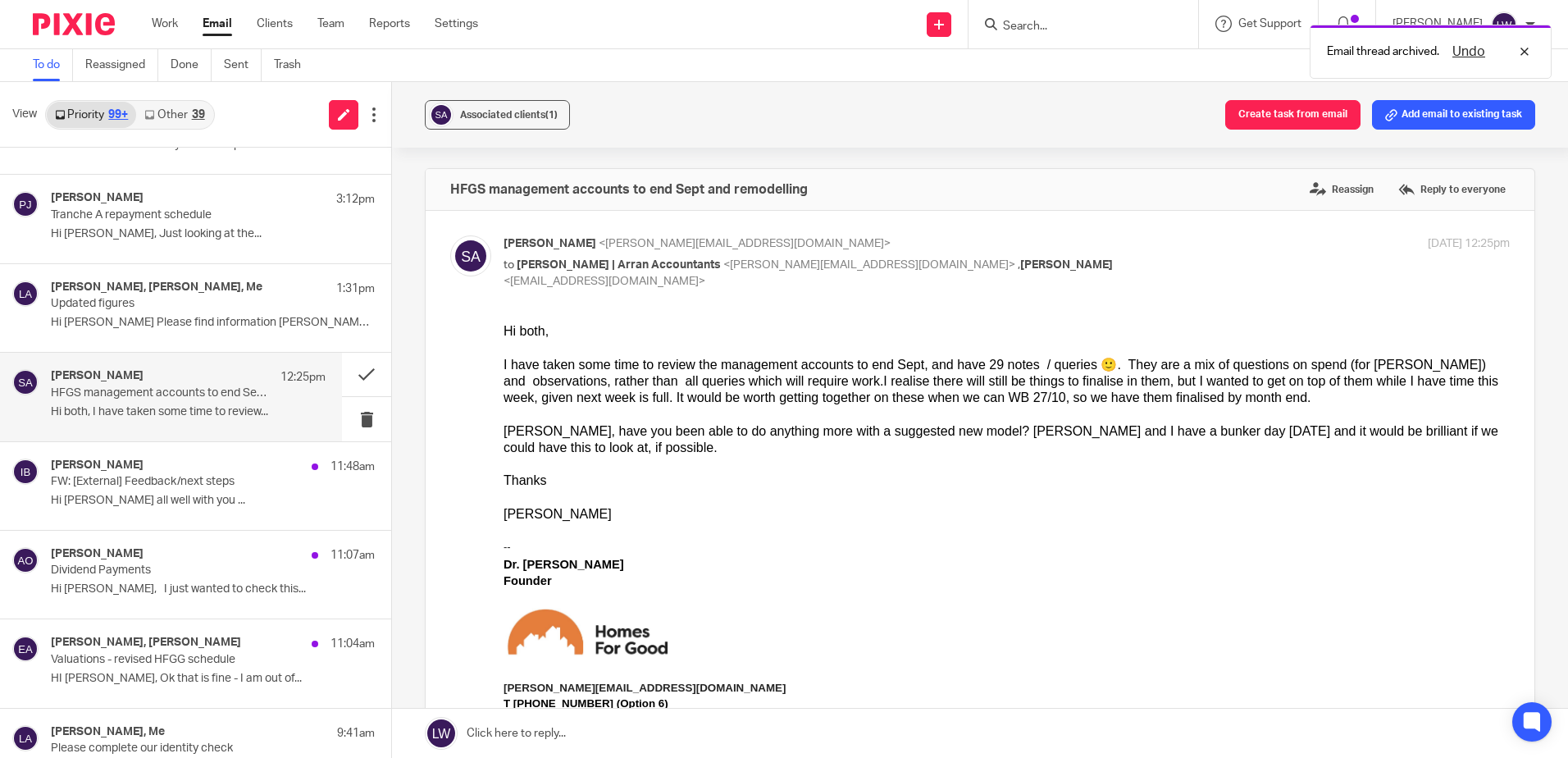
scroll to position [0, 0]
click at [199, 25] on ul "Work Email Clients Team Reports Settings" at bounding box center [327, 23] width 351 height 16
click at [208, 27] on link "Email" at bounding box center [217, 23] width 29 height 16
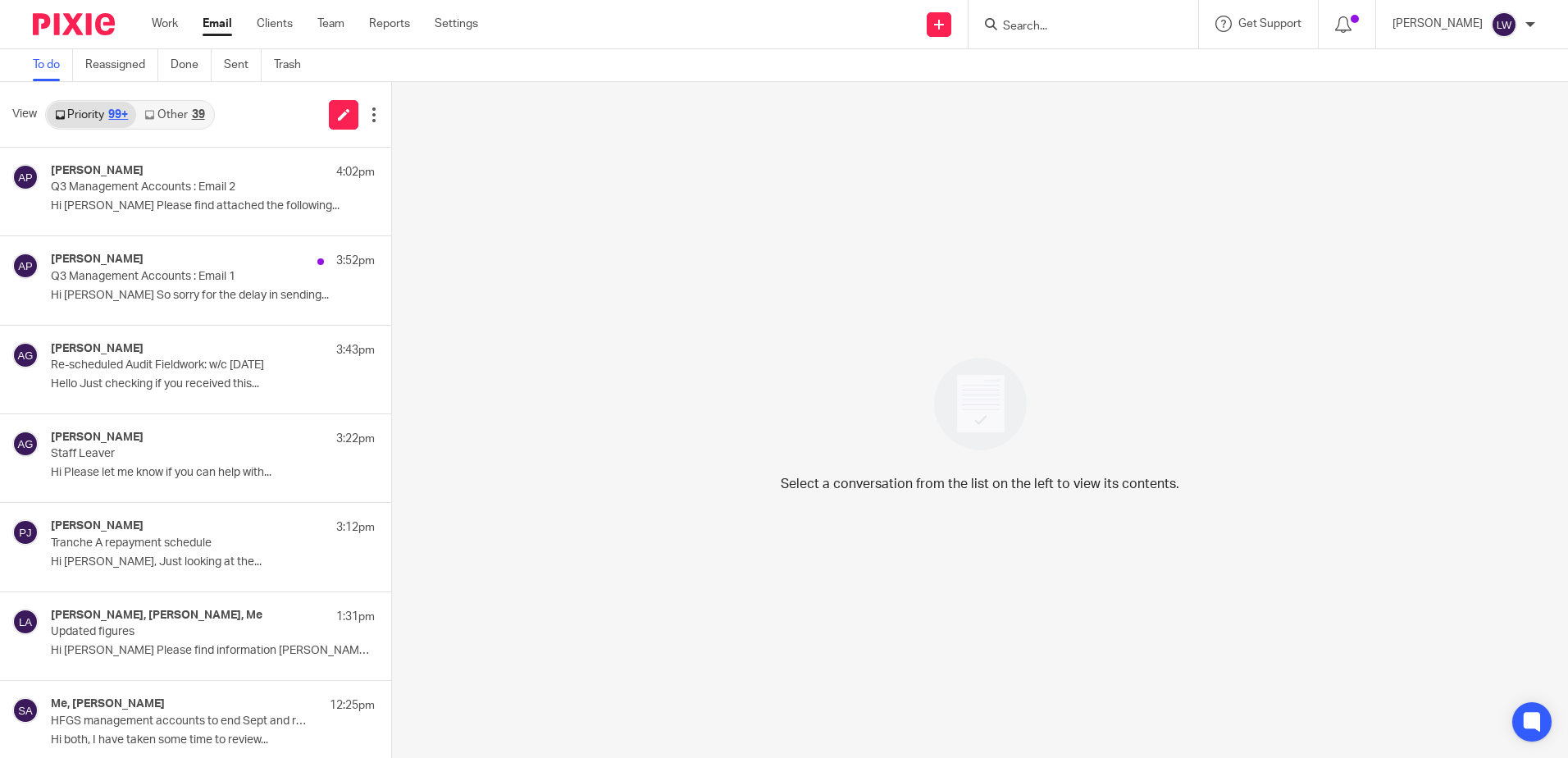
click at [70, 193] on p "Q3 Management Accounts : Email 2" at bounding box center [180, 187] width 259 height 14
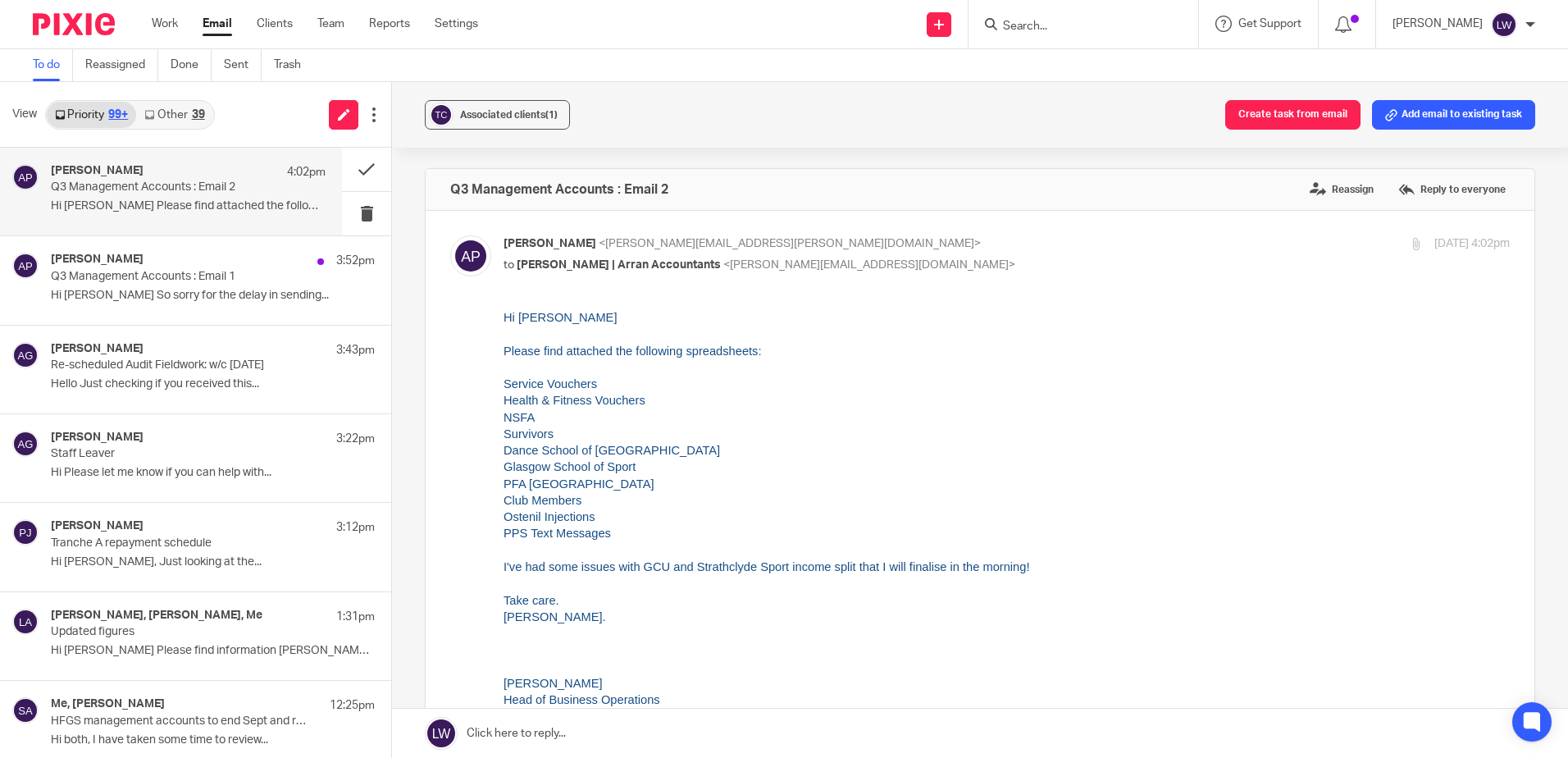
click at [191, 121] on link "Other 39" at bounding box center [174, 114] width 76 height 27
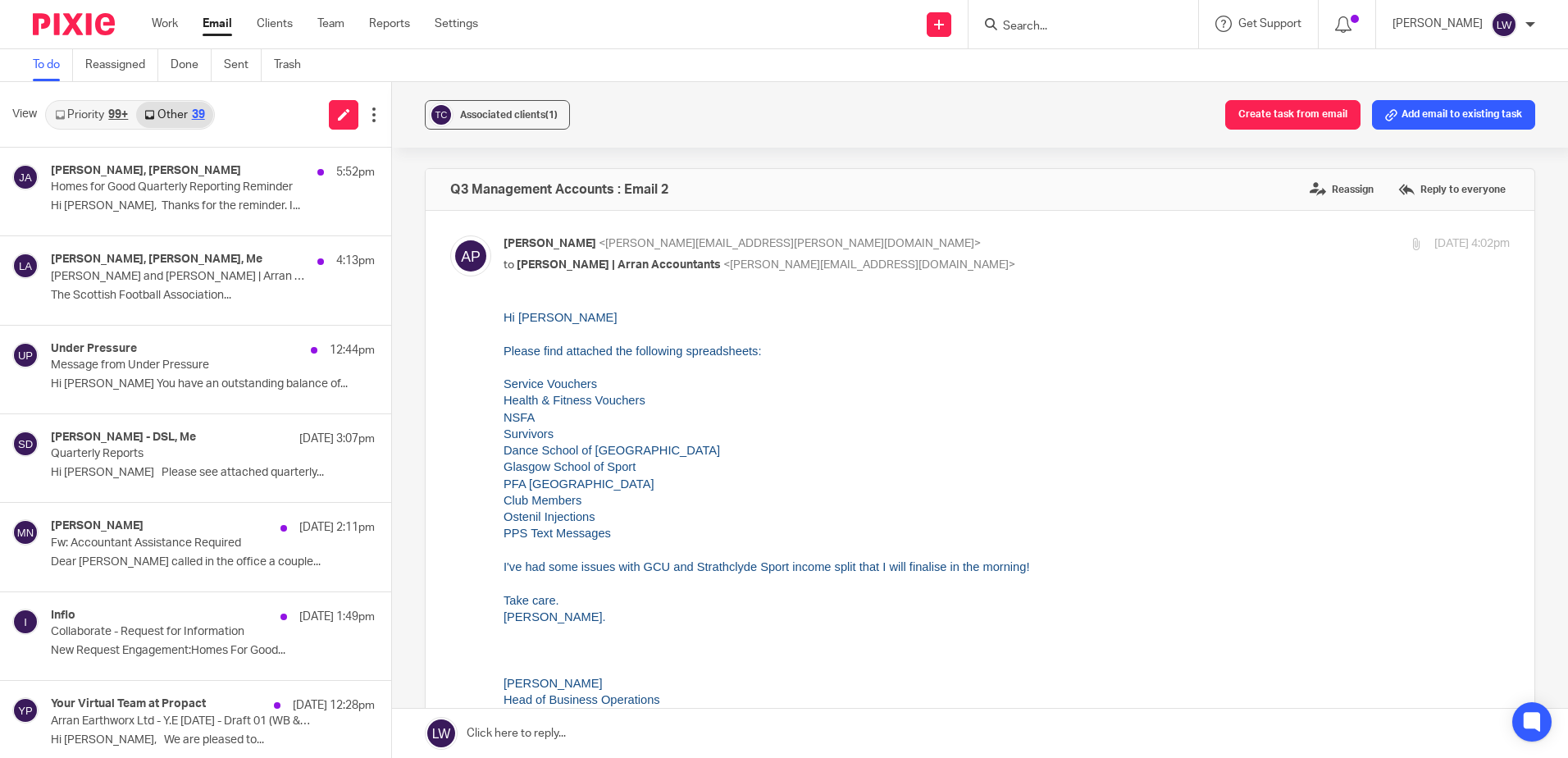
click at [168, 209] on p "Hi James, Thanks for the reminder. I..." at bounding box center [212, 206] width 324 height 14
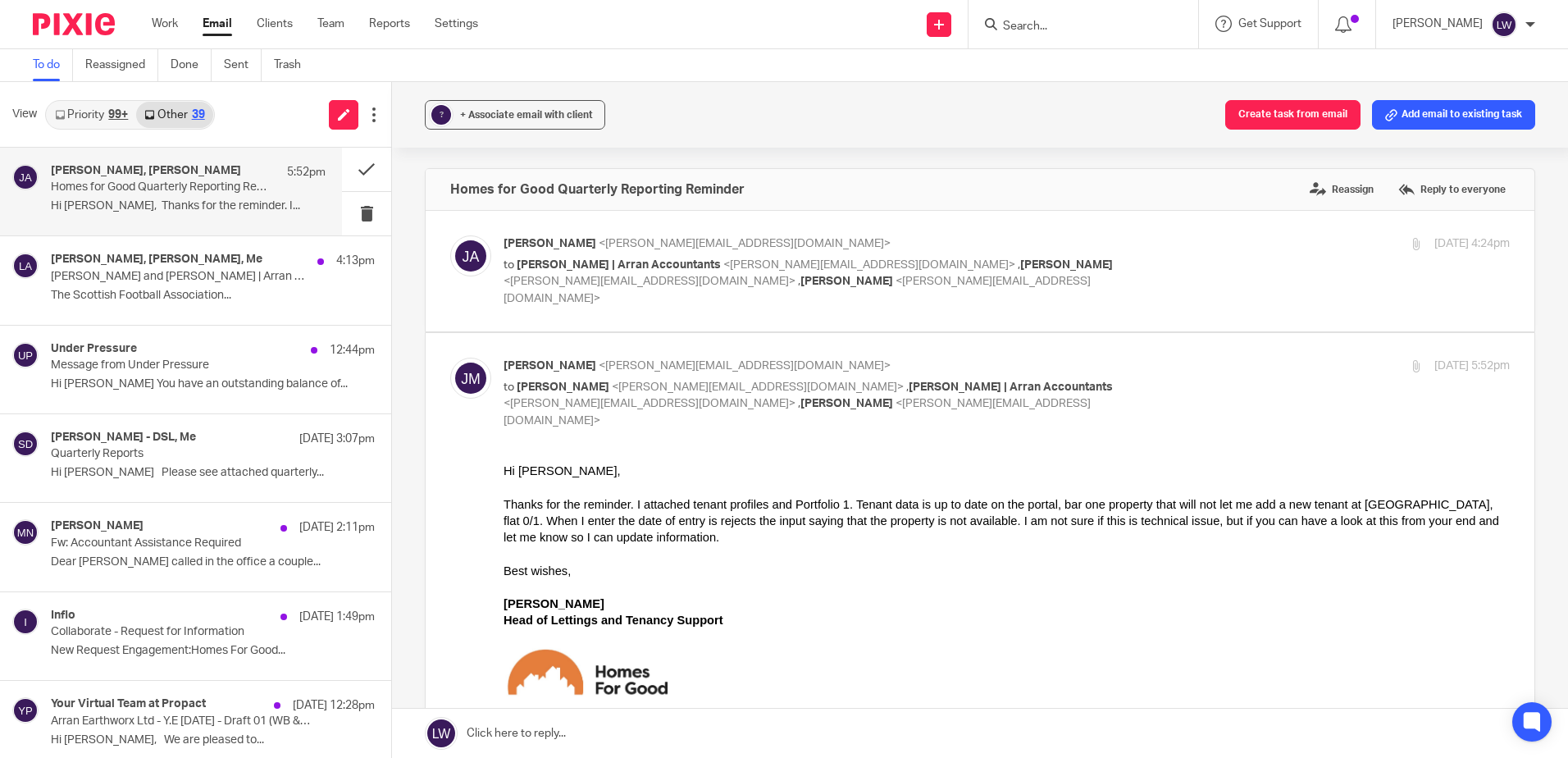
click at [489, 118] on span "+ Associate email with client" at bounding box center [526, 114] width 133 height 9
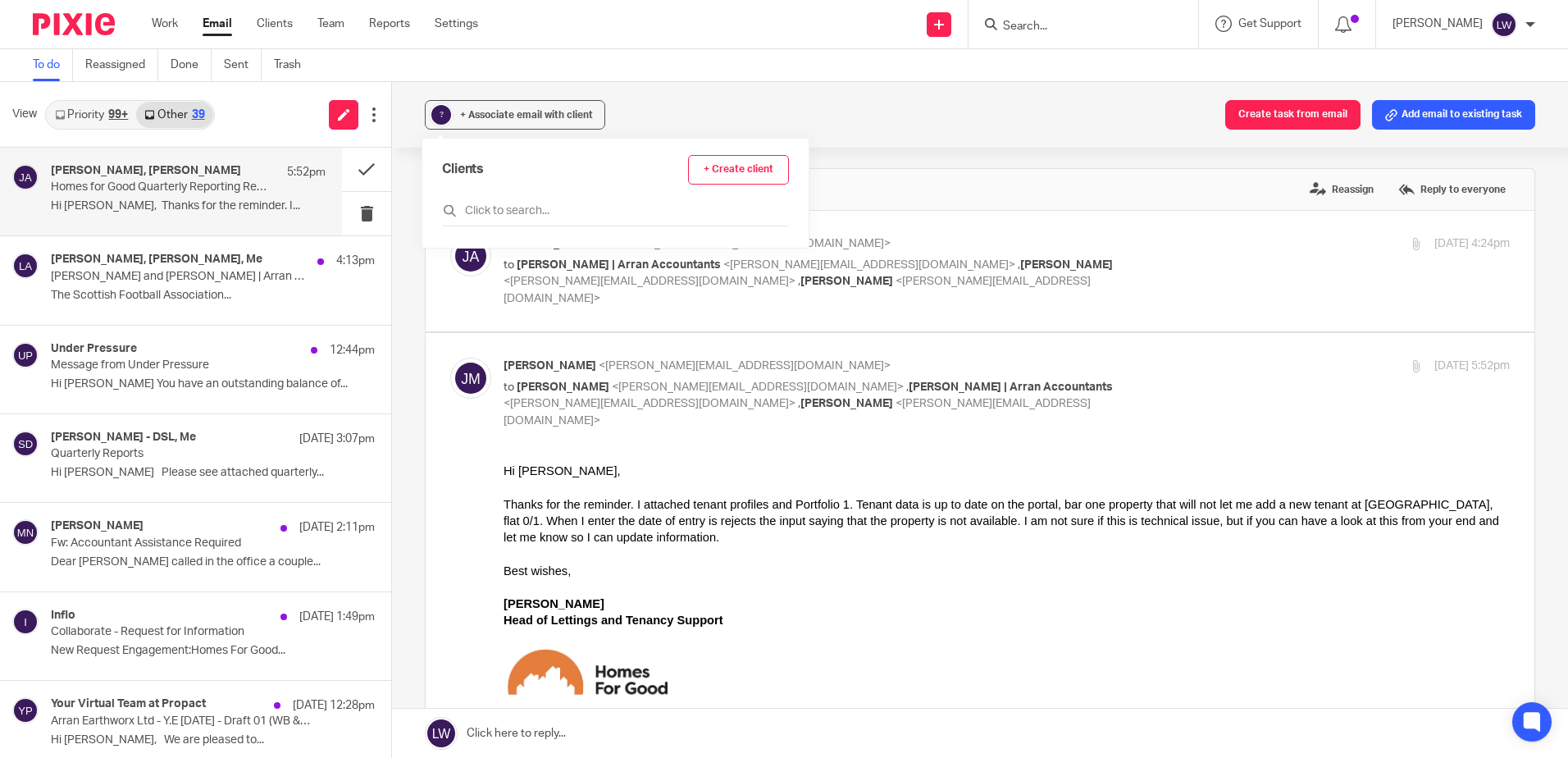
click at [509, 203] on input "text" at bounding box center [616, 210] width 347 height 16
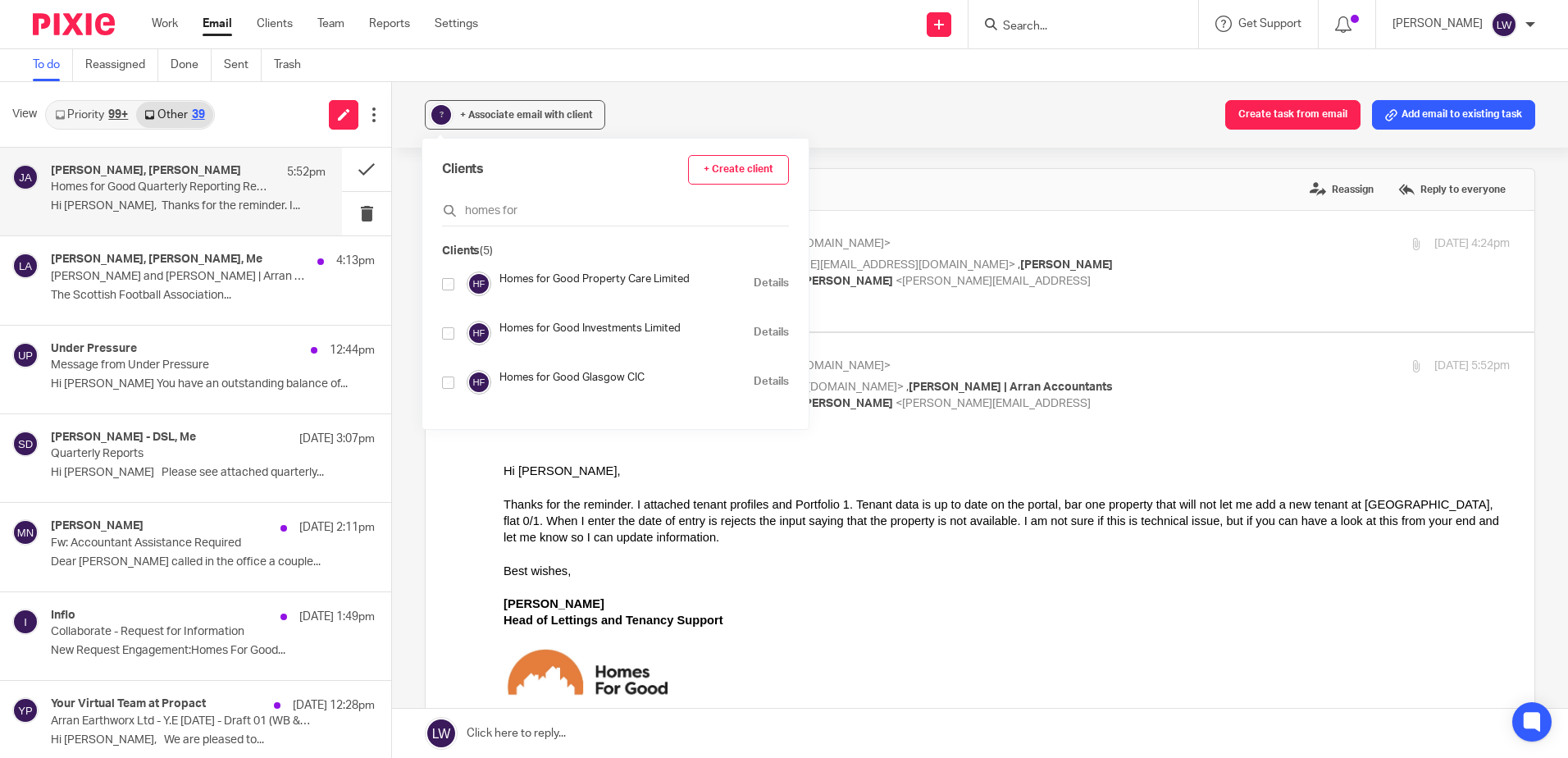
type input "homes for"
click at [453, 385] on input "checkbox" at bounding box center [448, 382] width 12 height 12
checkbox input "true"
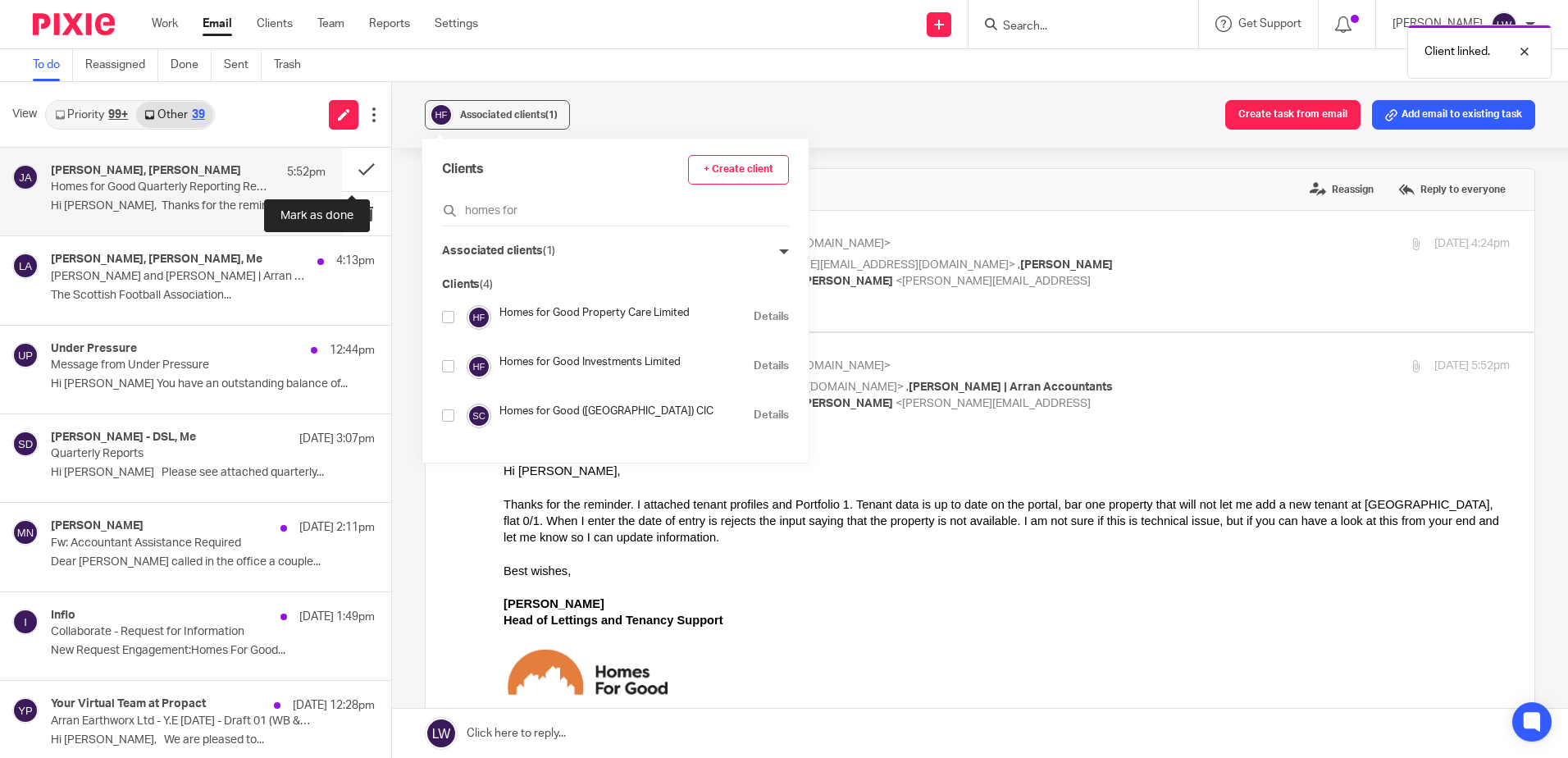
click at [357, 168] on button at bounding box center [366, 169] width 49 height 44
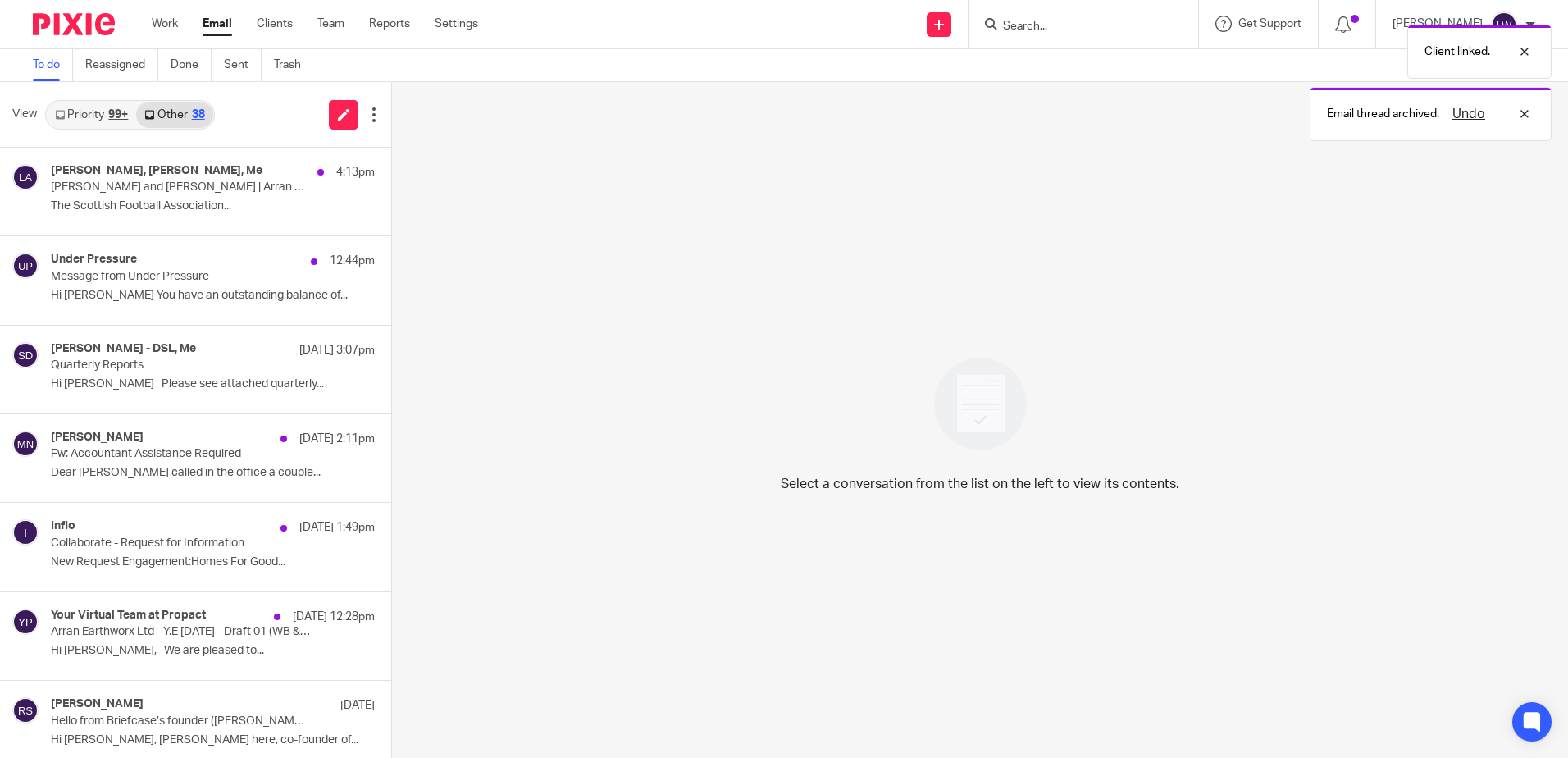
click at [141, 183] on p "Rucelle Soutar and Lorna | Arran Accountants" at bounding box center [180, 187] width 259 height 14
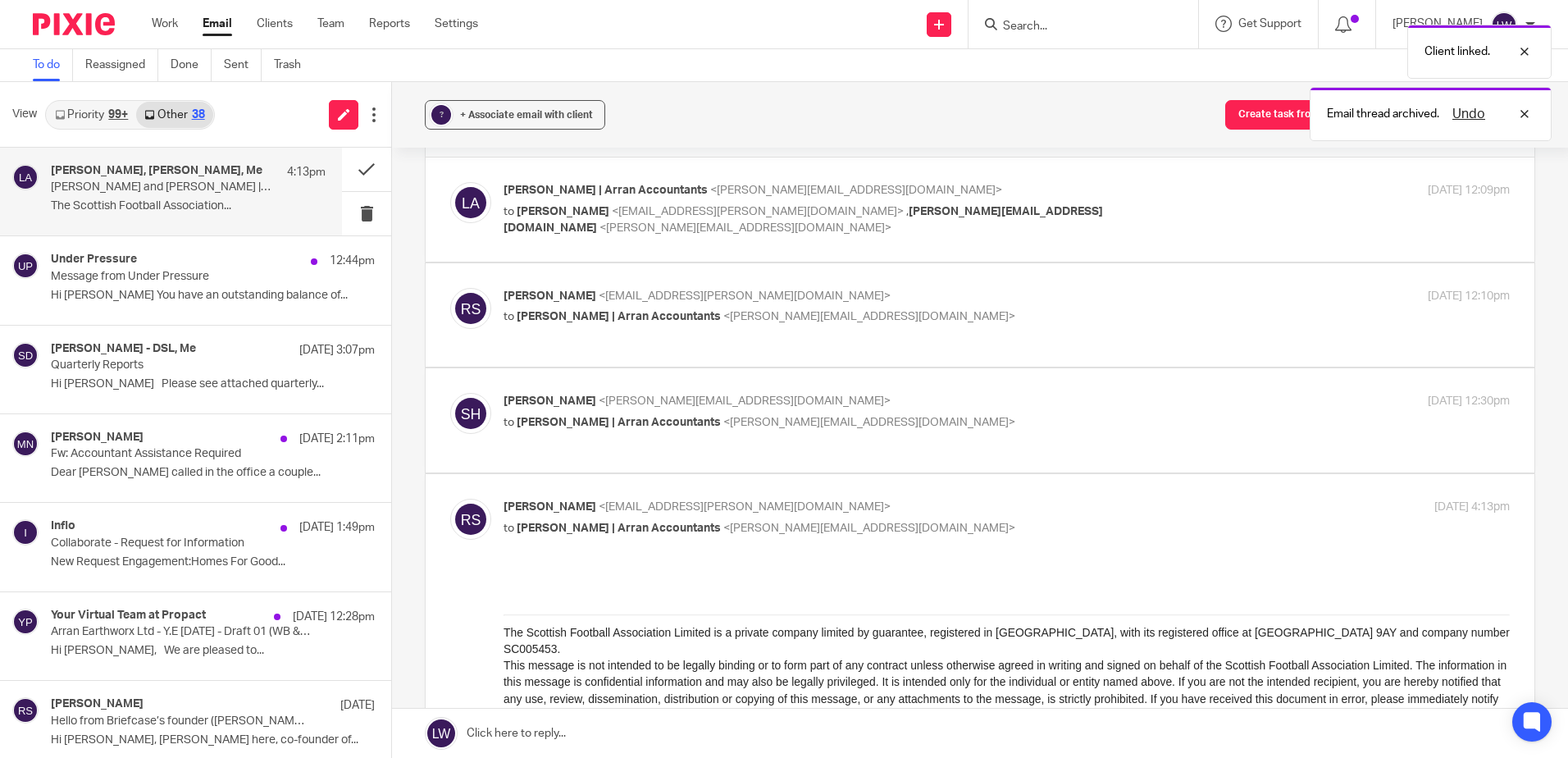
scroll to position [246, 0]
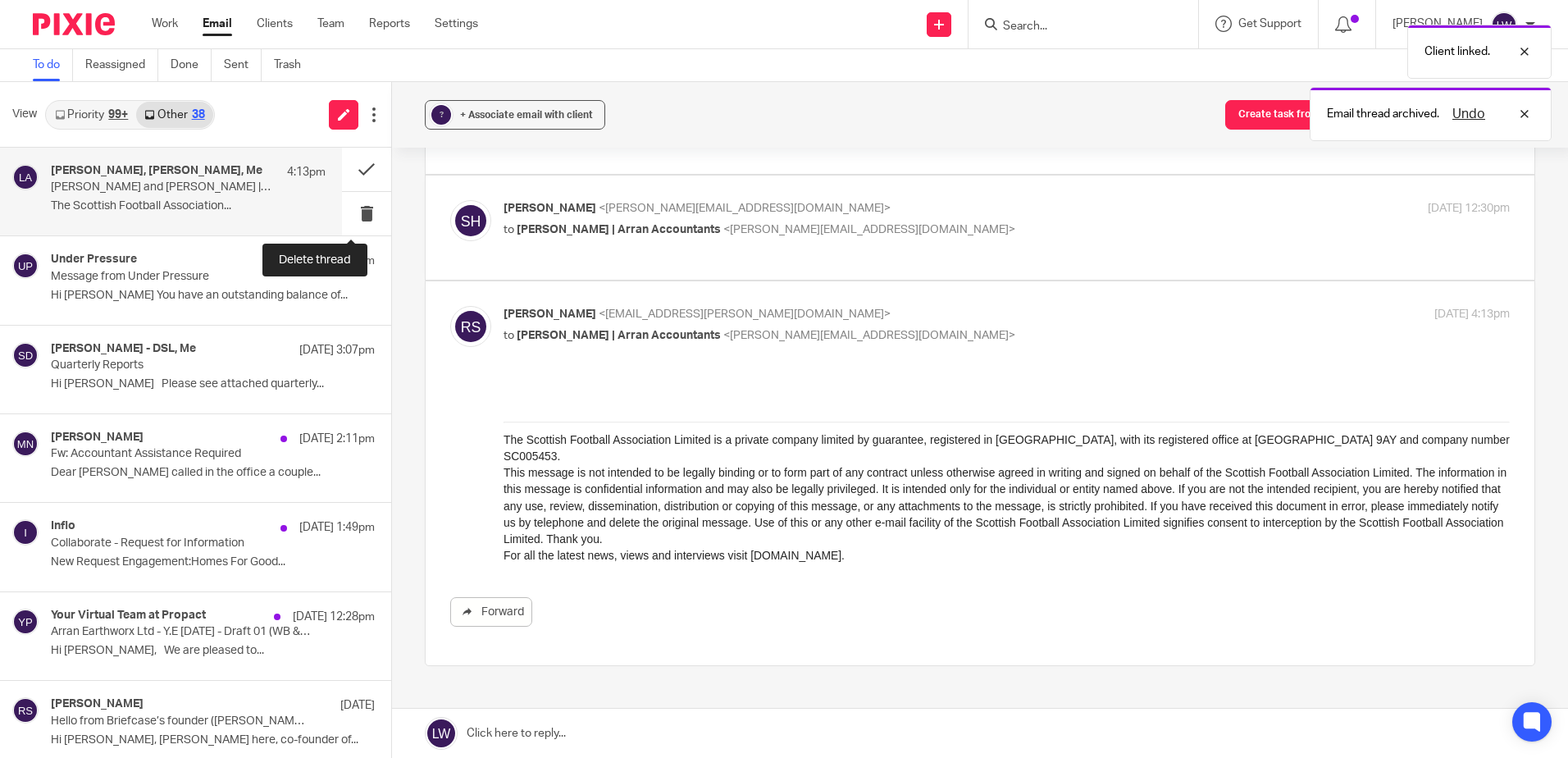
click at [343, 209] on button at bounding box center [366, 214] width 49 height 44
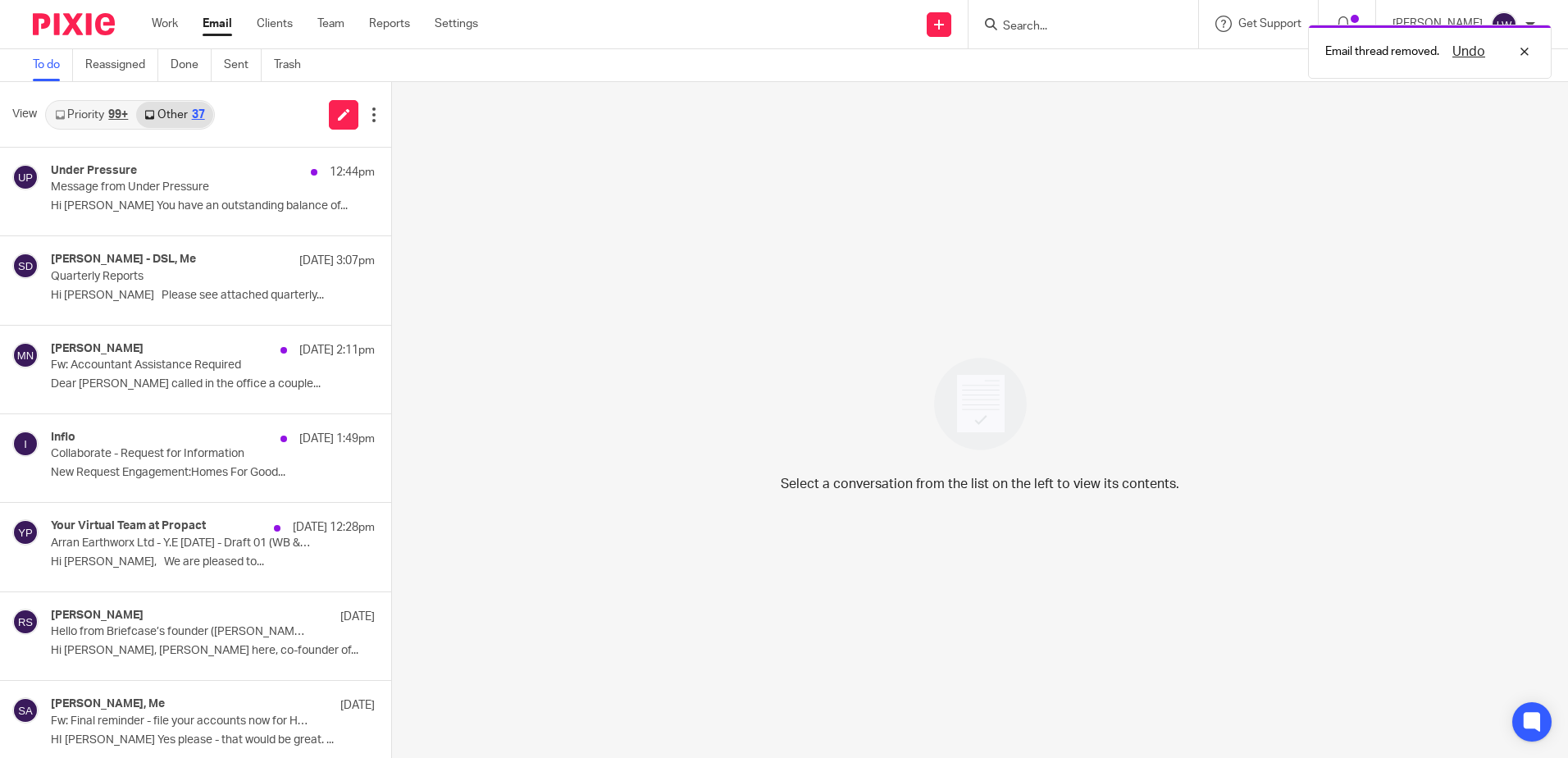
click at [70, 121] on link "Priority 99+" at bounding box center [91, 114] width 89 height 27
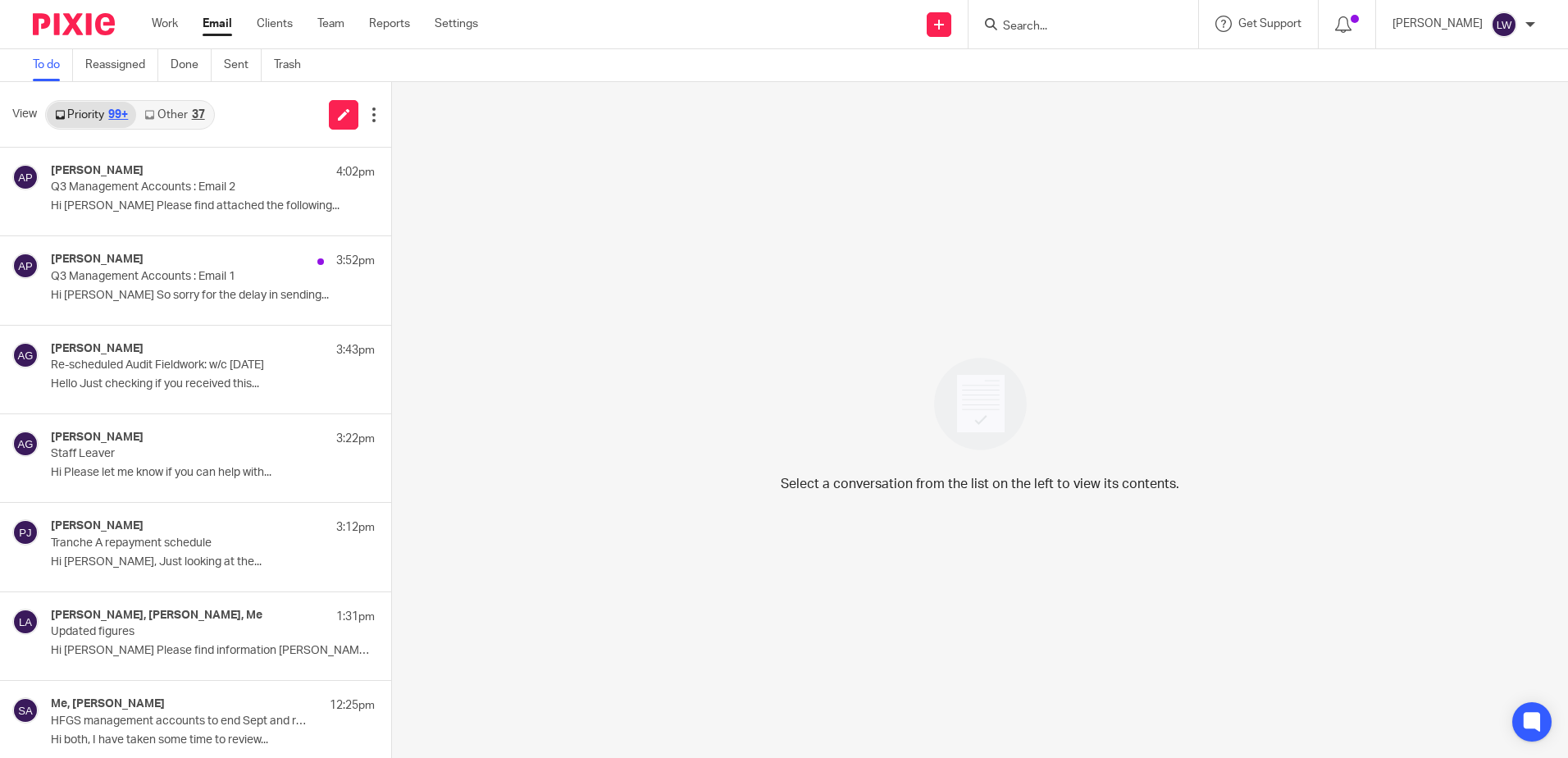
click at [127, 379] on p "Hello Just checking if you received this..." at bounding box center [212, 384] width 324 height 14
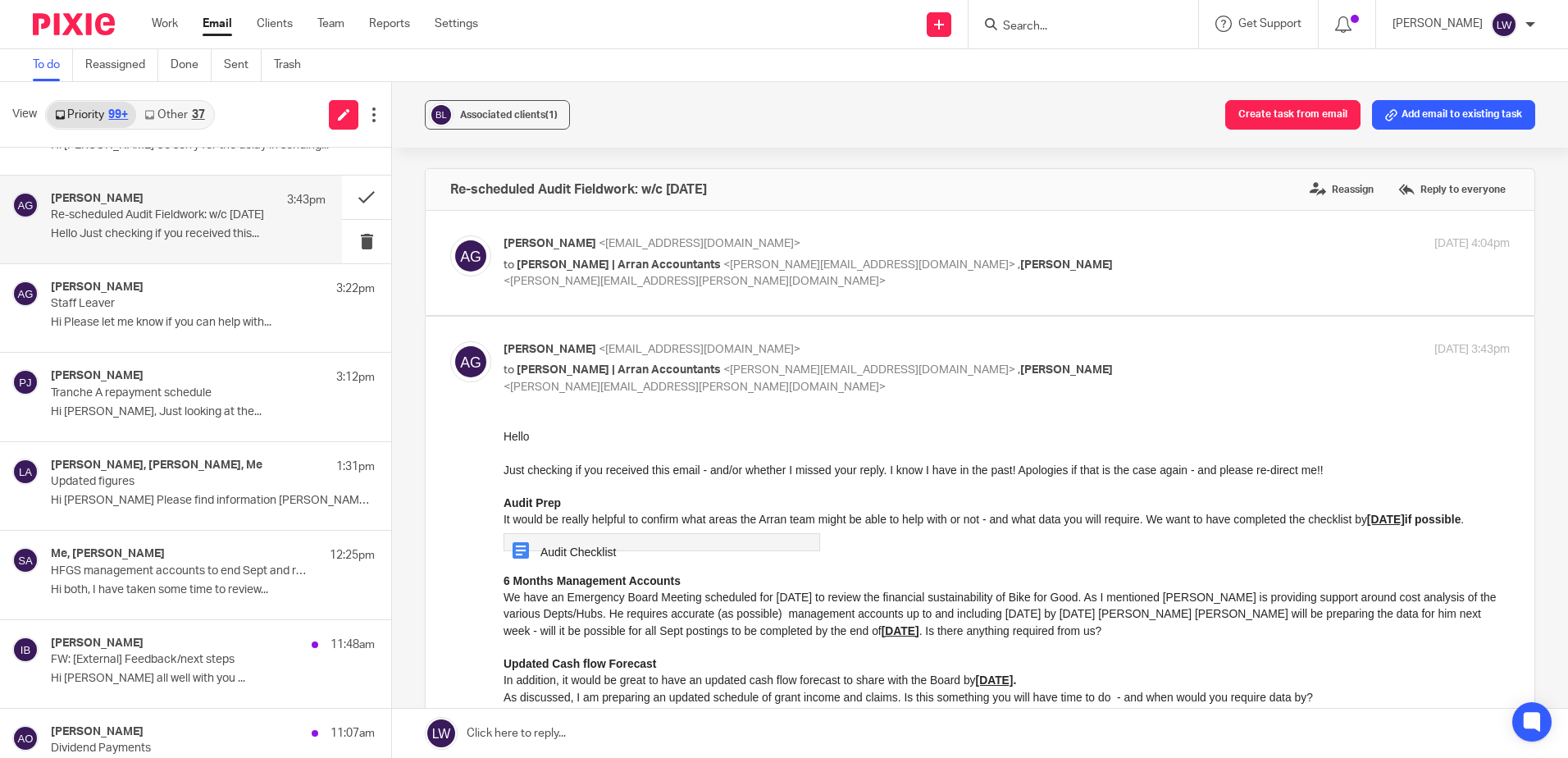
scroll to position [164, 0]
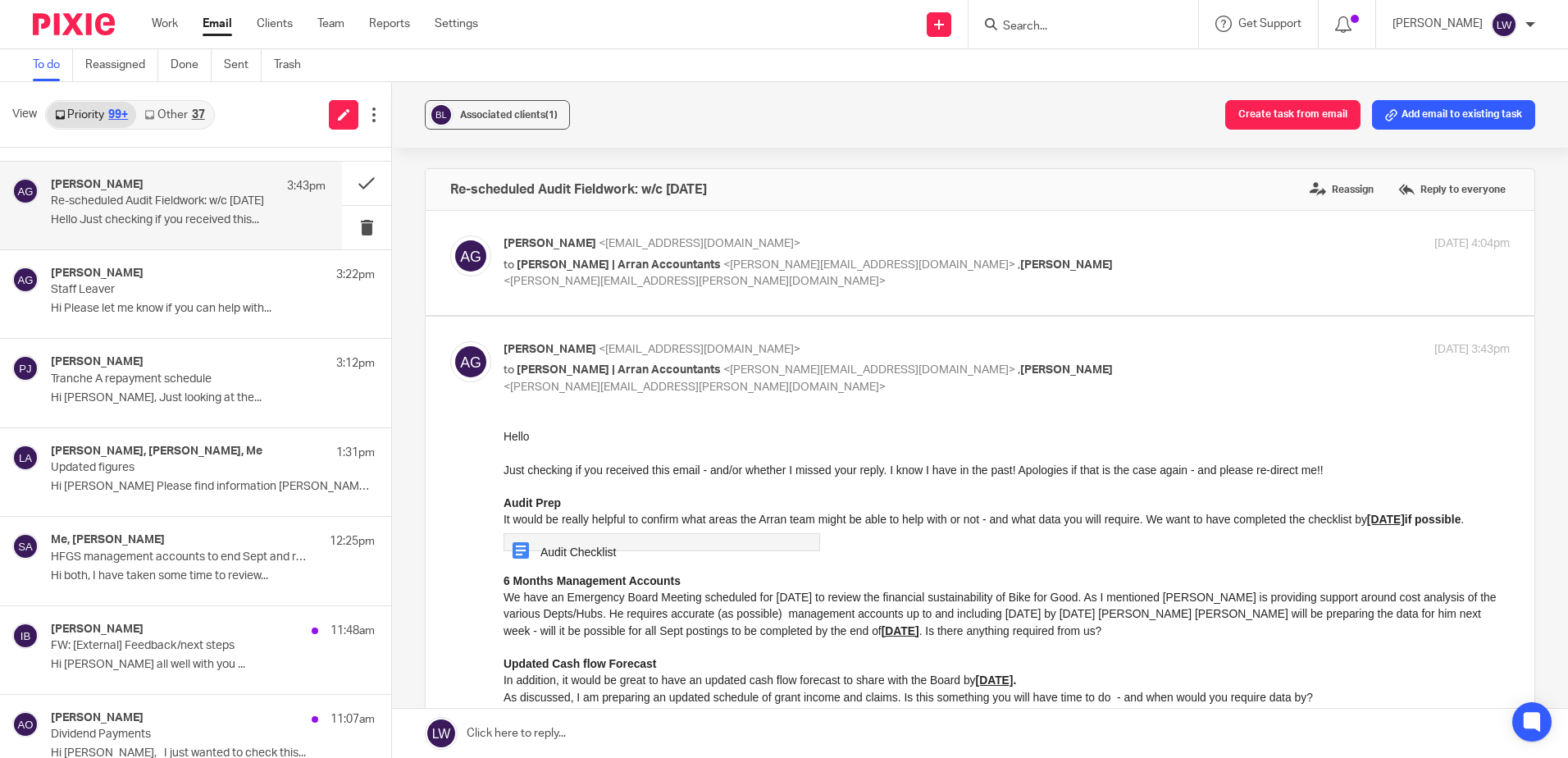
click at [163, 595] on div "Me, Susan Aktemel 12:25pm HFGS management accounts to end Sept and remodelling …" at bounding box center [196, 561] width 392 height 88
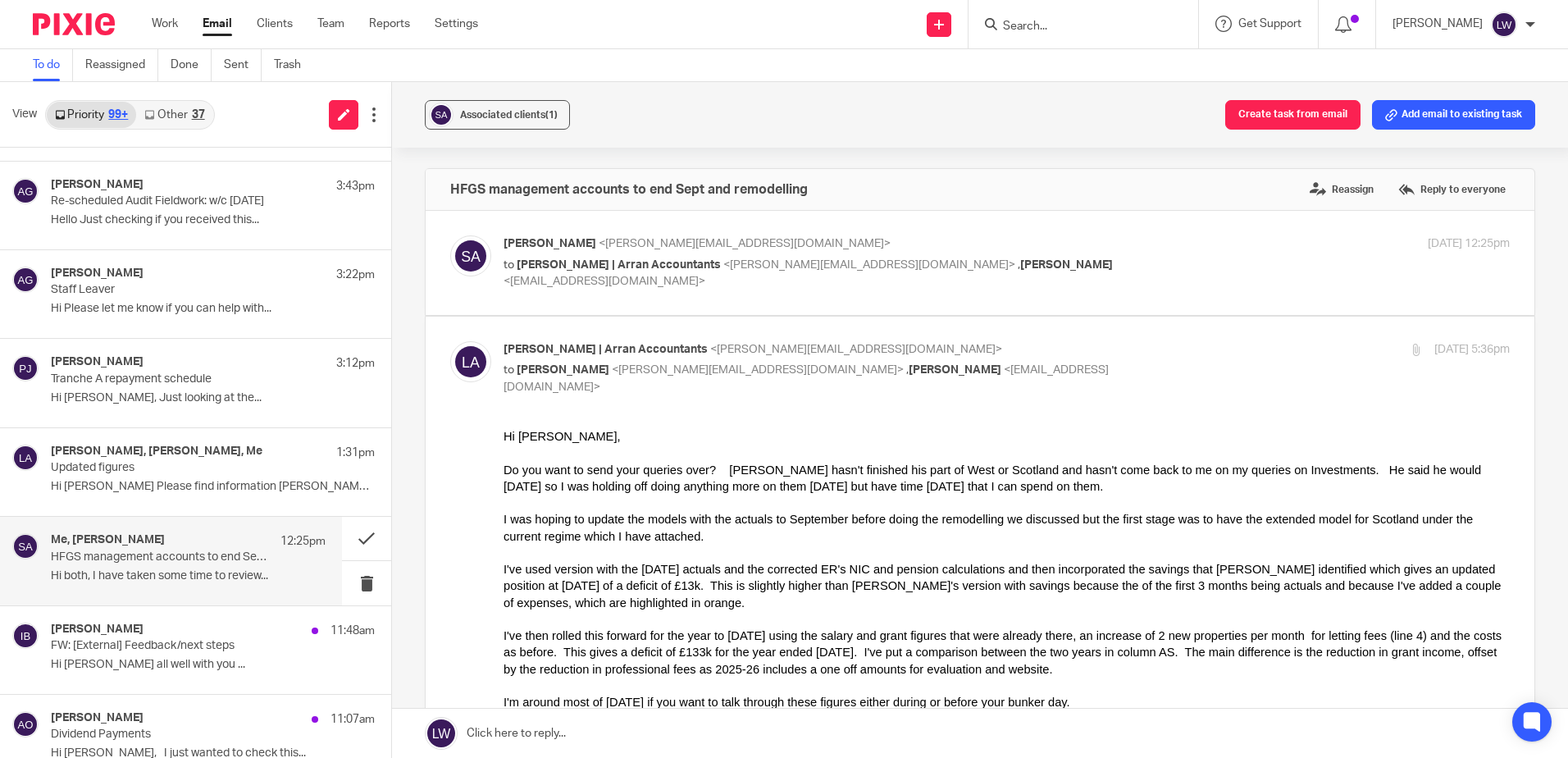
scroll to position [0, 0]
click at [506, 117] on span "Associated clients (1)" at bounding box center [509, 114] width 98 height 9
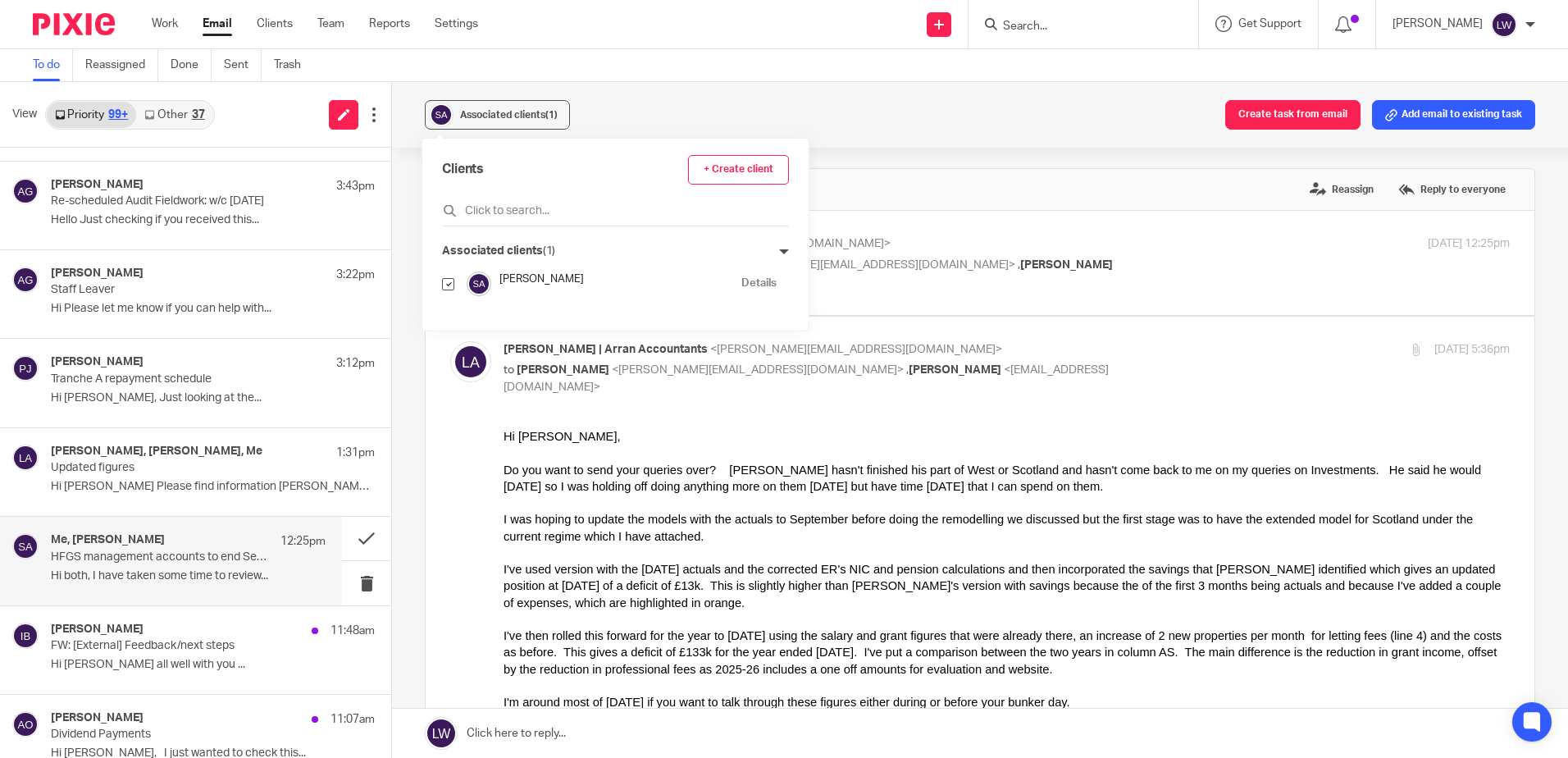
click at [449, 280] on input "checkbox" at bounding box center [448, 284] width 12 height 12
checkbox input "false"
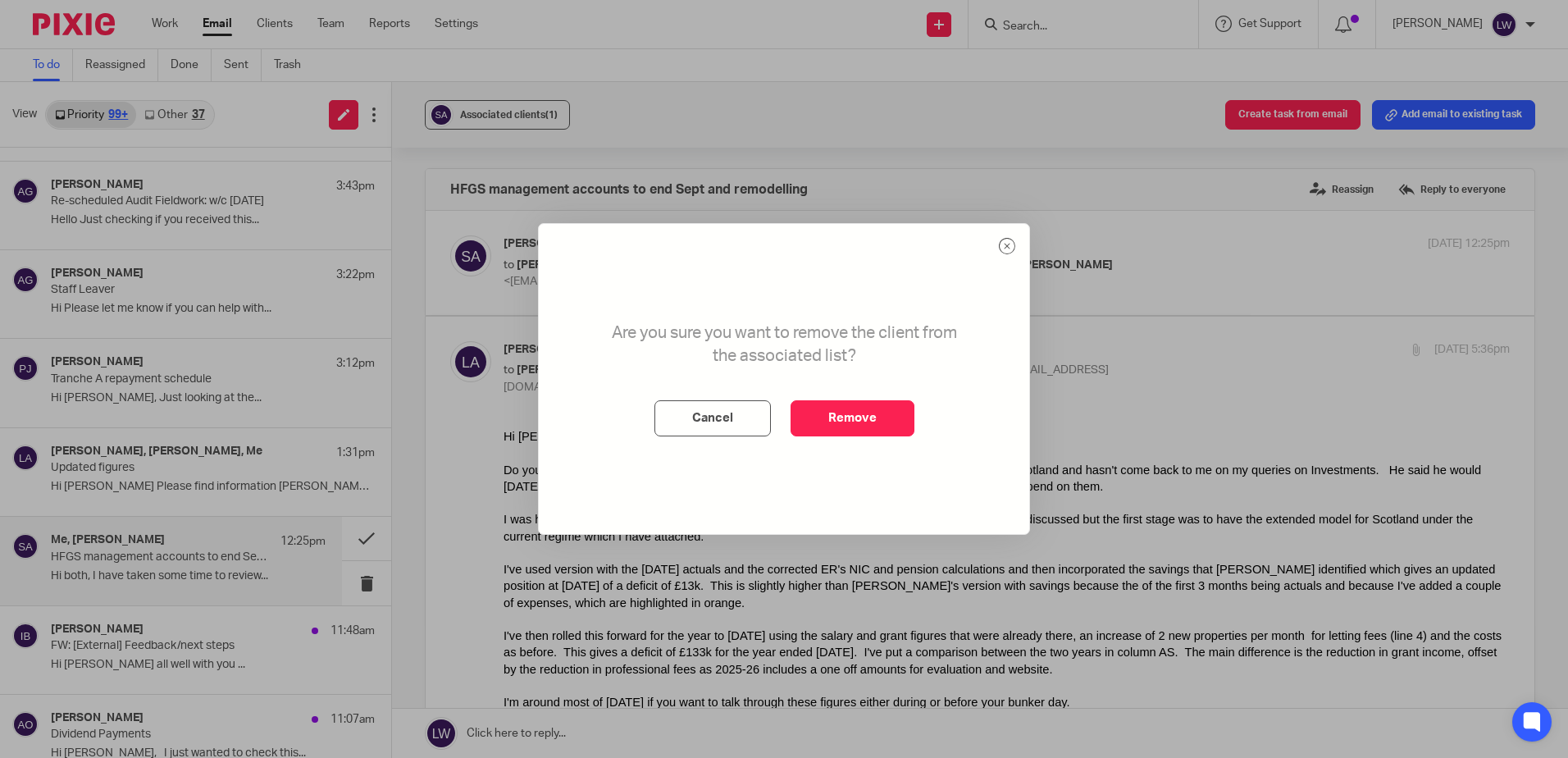
click at [870, 416] on button "Remove" at bounding box center [853, 418] width 124 height 36
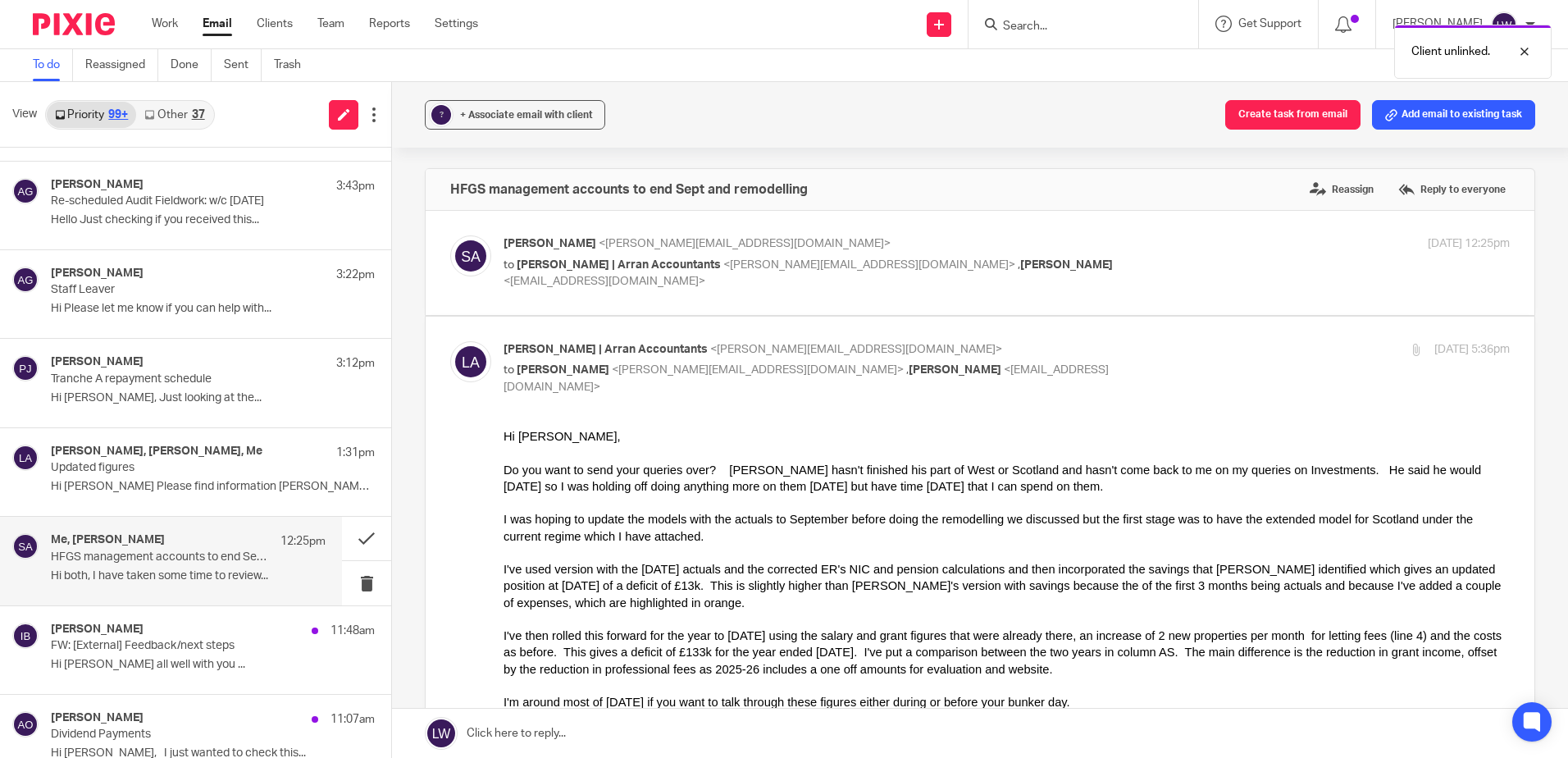
click at [475, 106] on div "+ Associate email with client" at bounding box center [526, 114] width 133 height 16
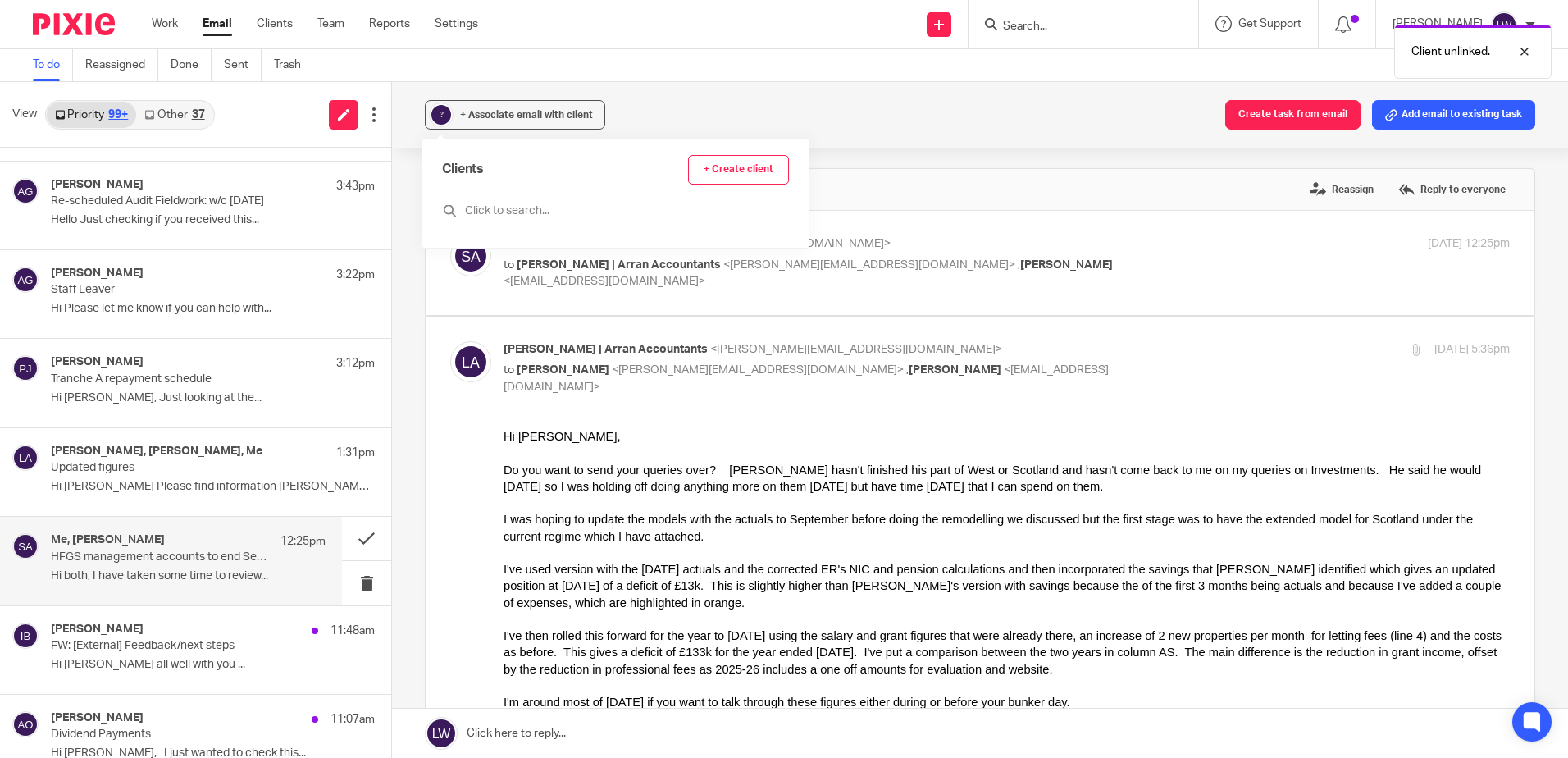
click at [497, 215] on input "text" at bounding box center [616, 210] width 347 height 16
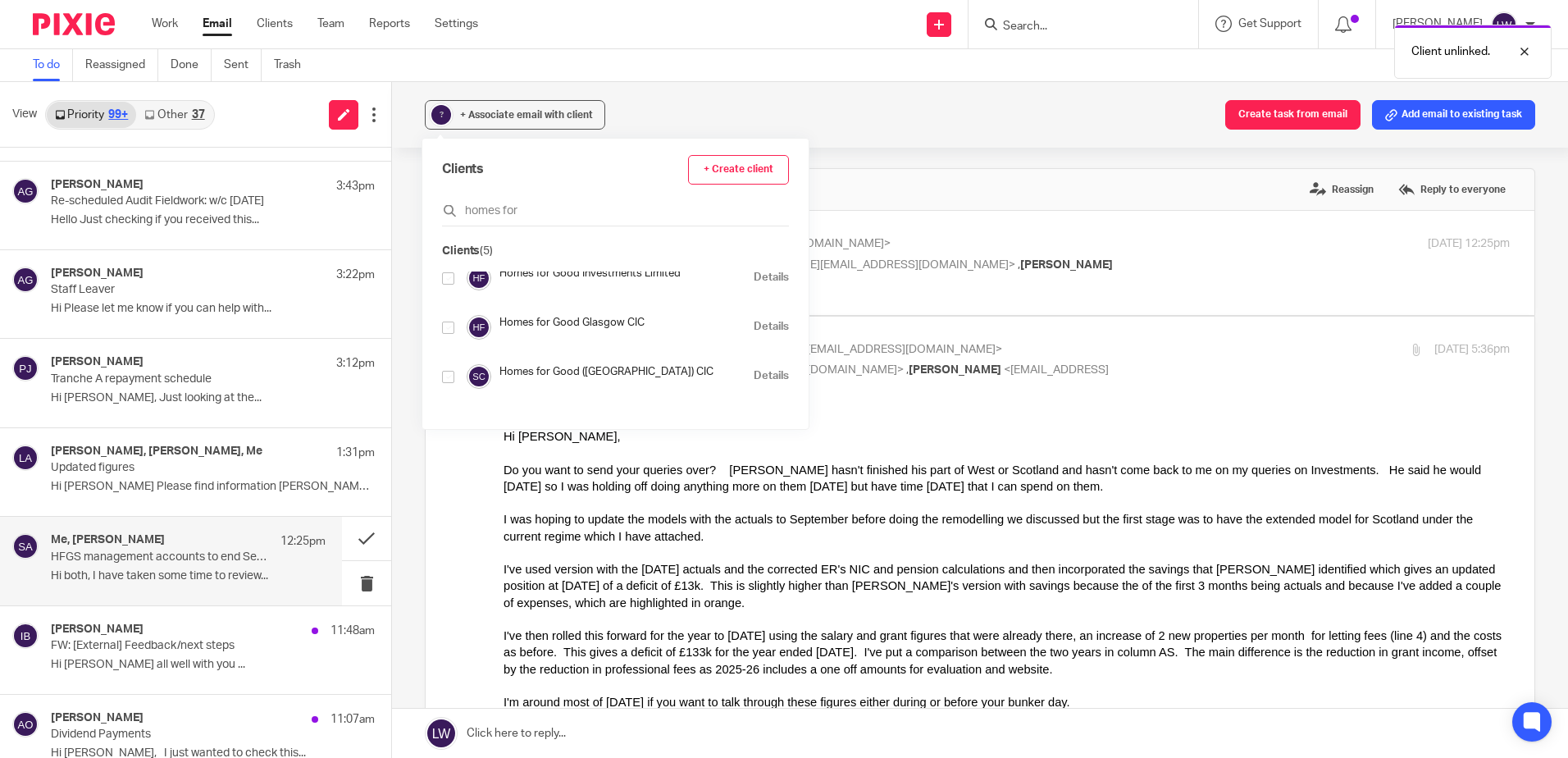
scroll to position [82, 0]
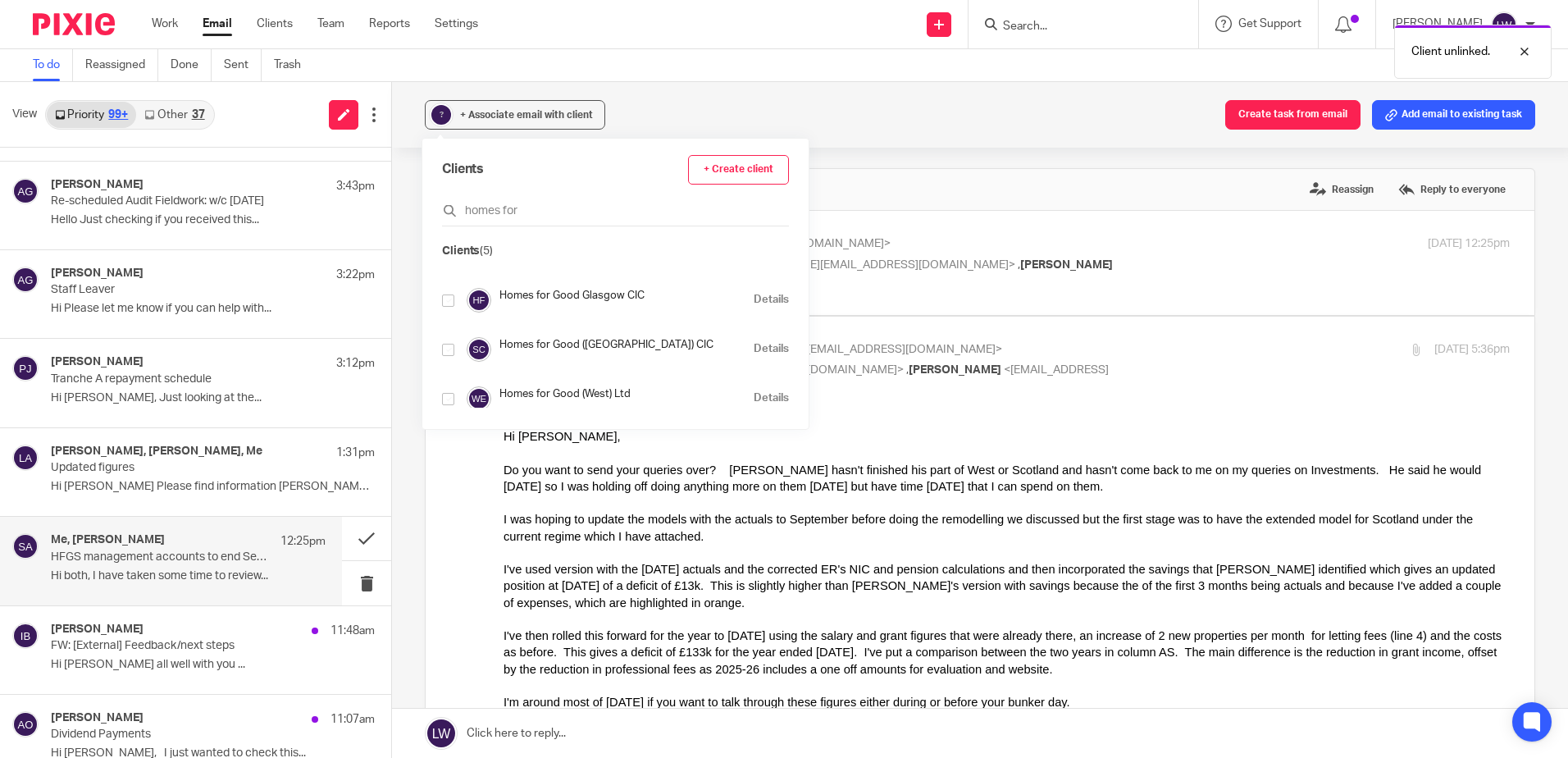
type input "homes for"
click at [447, 349] on input "checkbox" at bounding box center [448, 349] width 12 height 12
checkbox input "true"
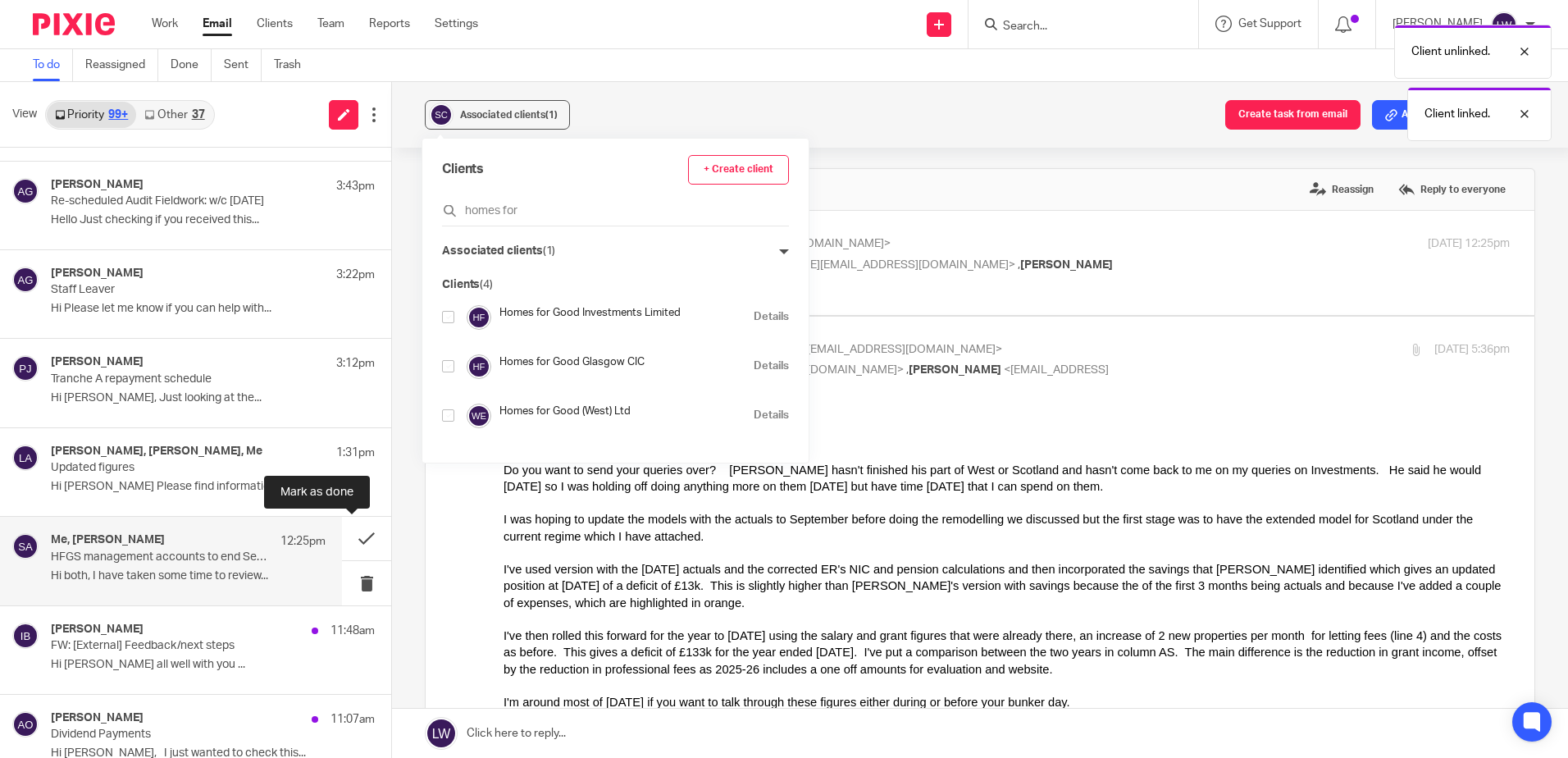
click at [349, 536] on button at bounding box center [366, 538] width 49 height 44
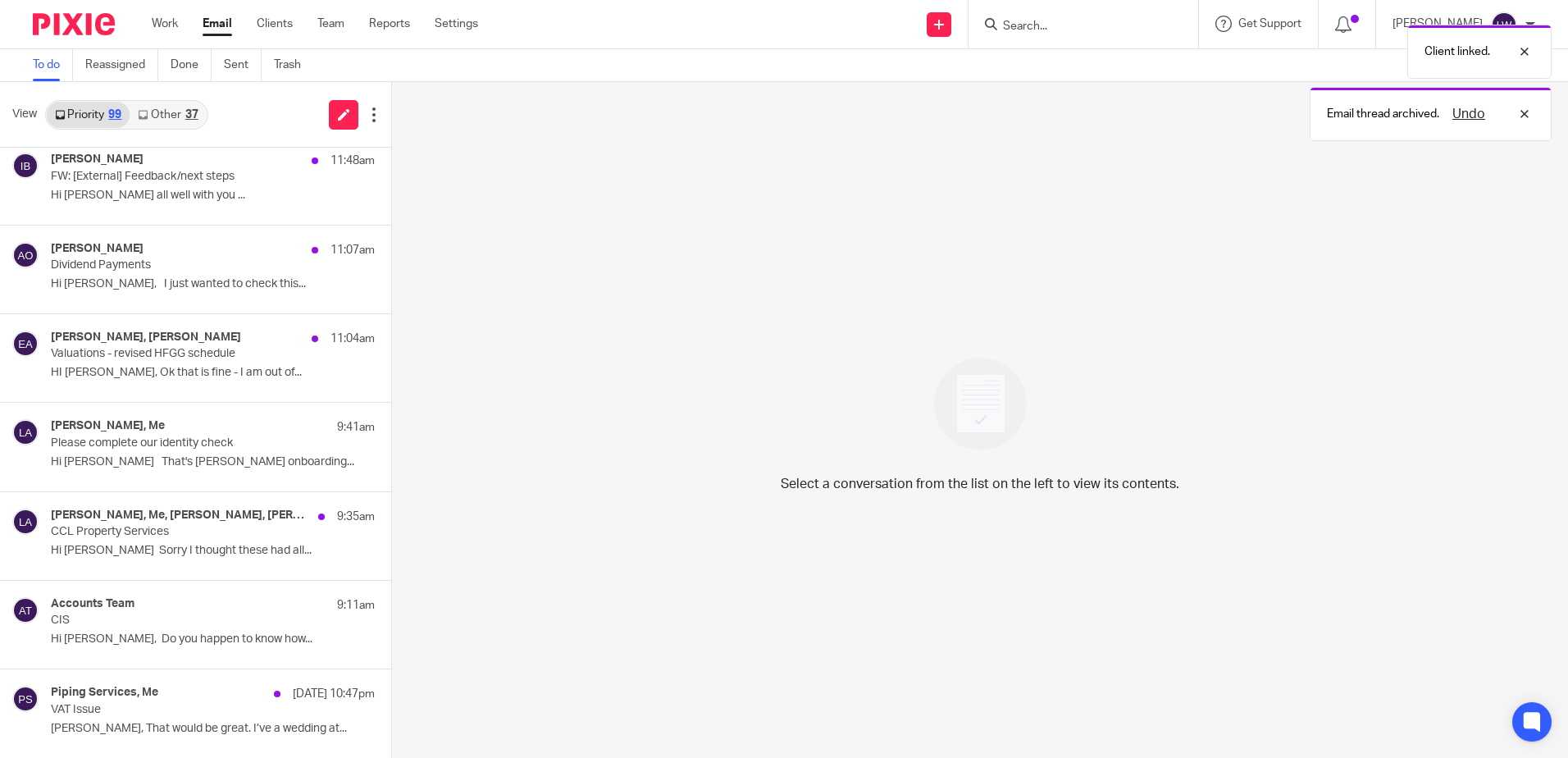
scroll to position [574, 0]
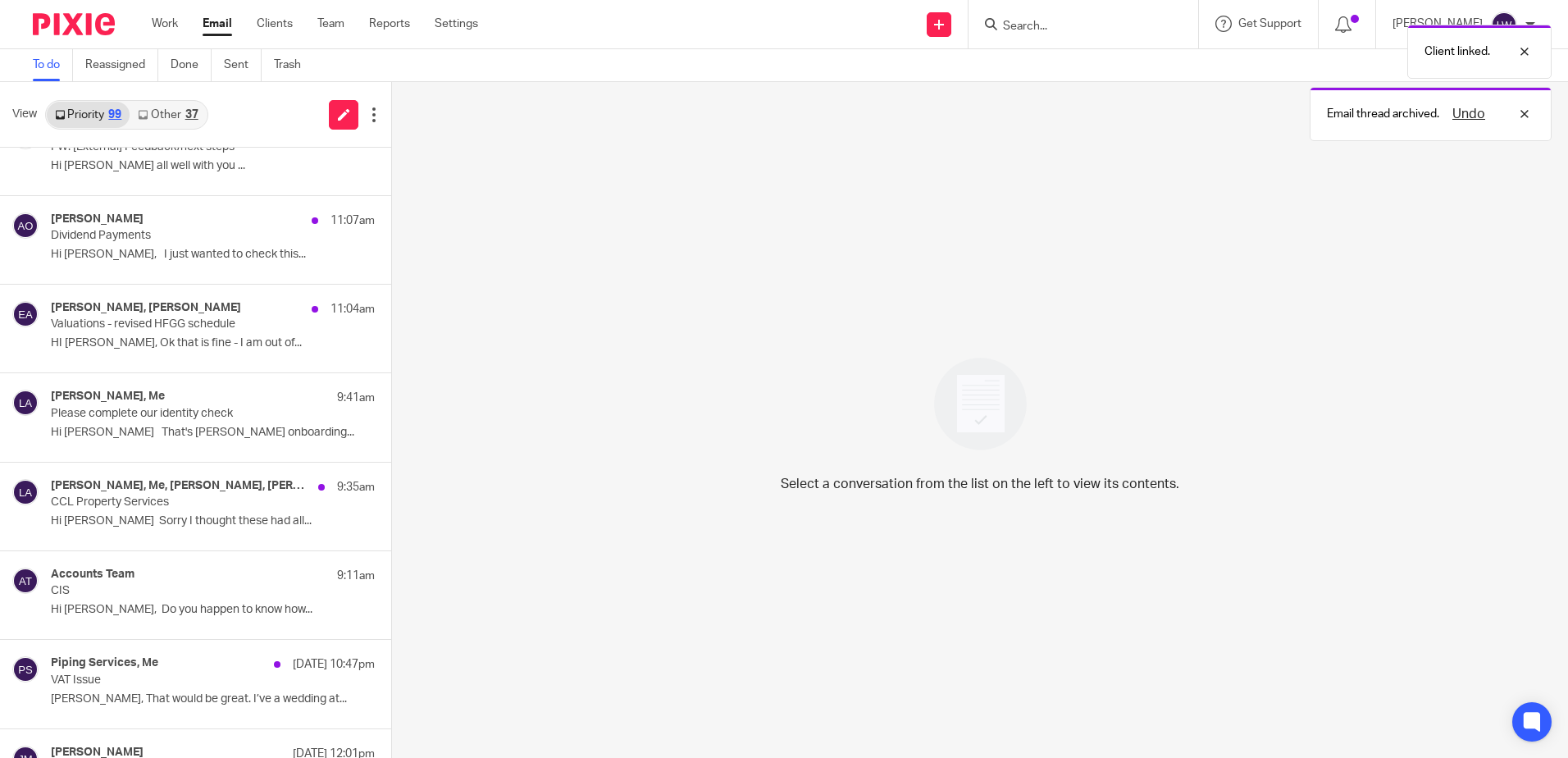
click at [150, 336] on div "Susan Aktemel, Emily Austin 11:04am Valuations - revised HFGG schedule HI Emily…" at bounding box center [212, 329] width 324 height 55
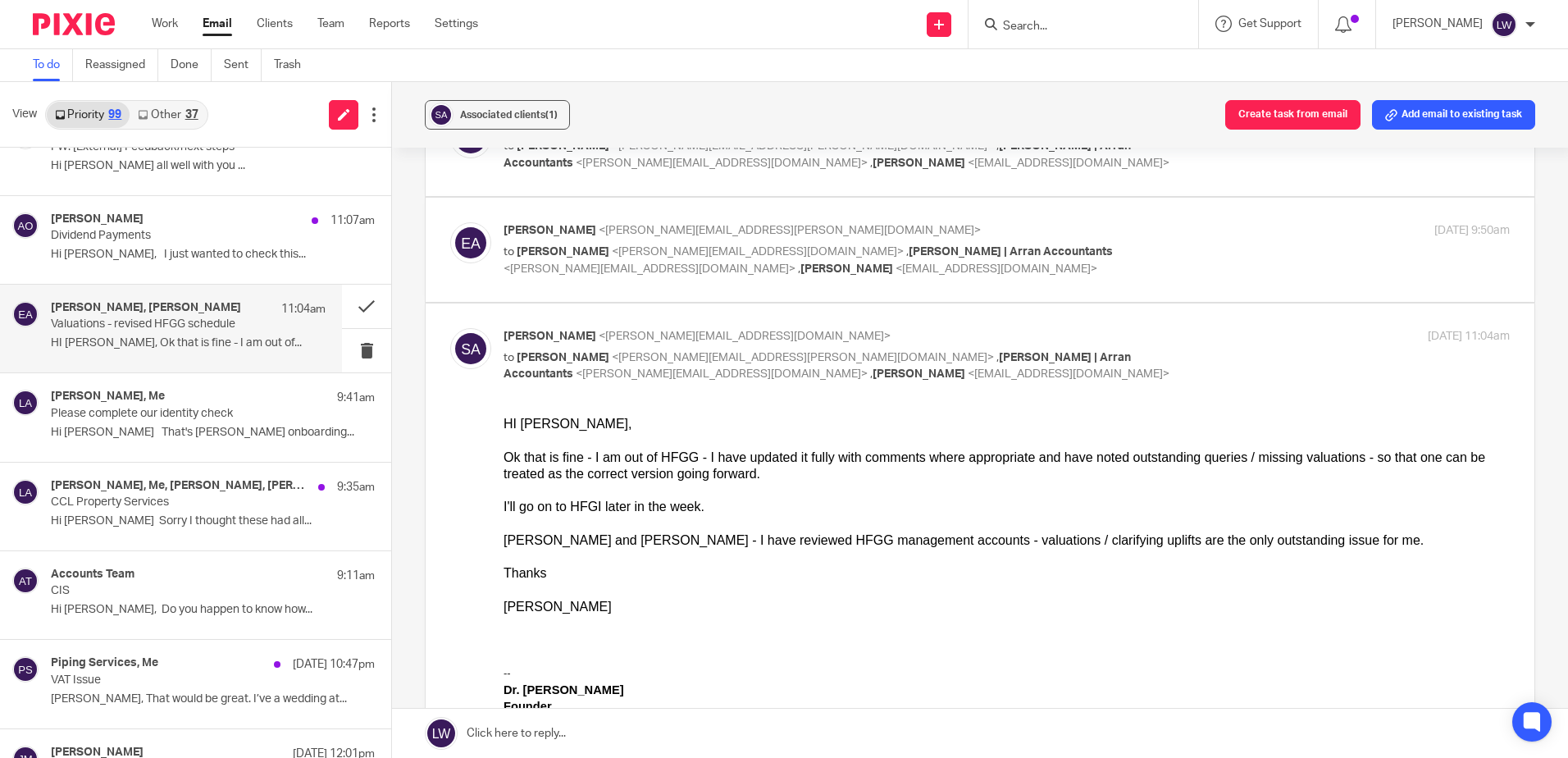
scroll to position [246, 0]
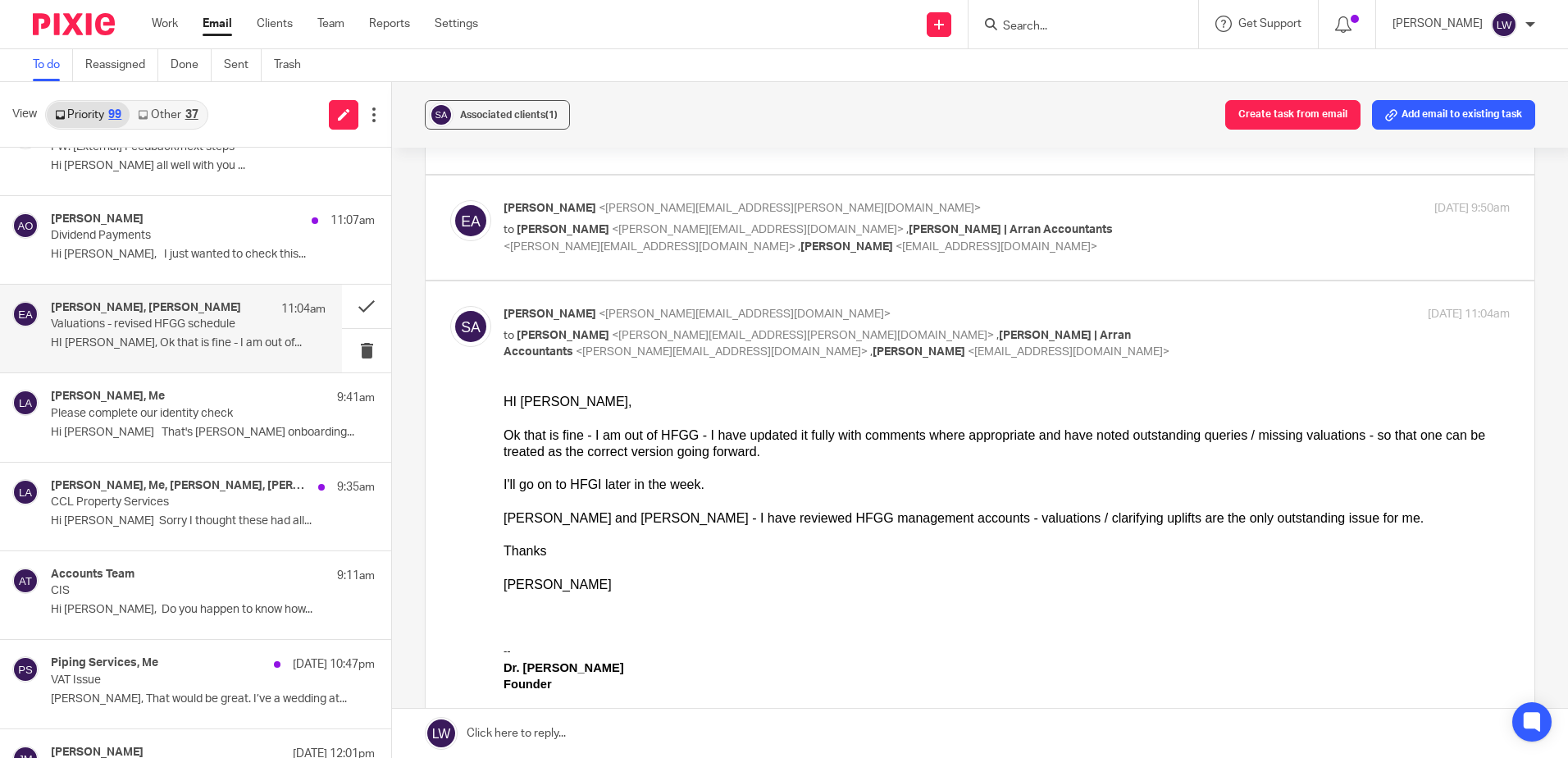
click at [471, 119] on div "Associated clients (1)" at bounding box center [509, 114] width 98 height 16
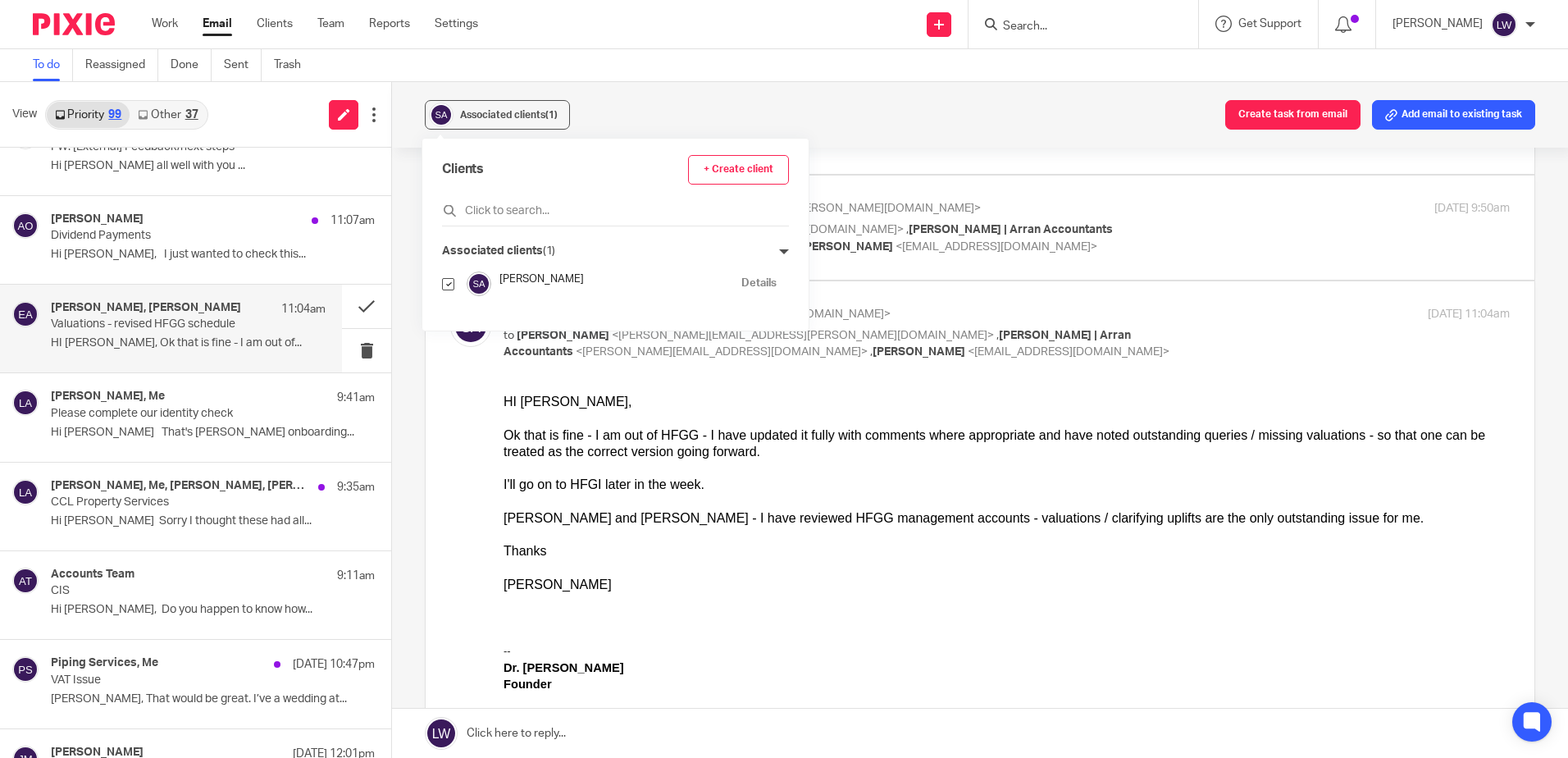
click at [652, 115] on div "Associated clients (1) Create task from email Add email to existing task" at bounding box center [981, 115] width 1176 height 65
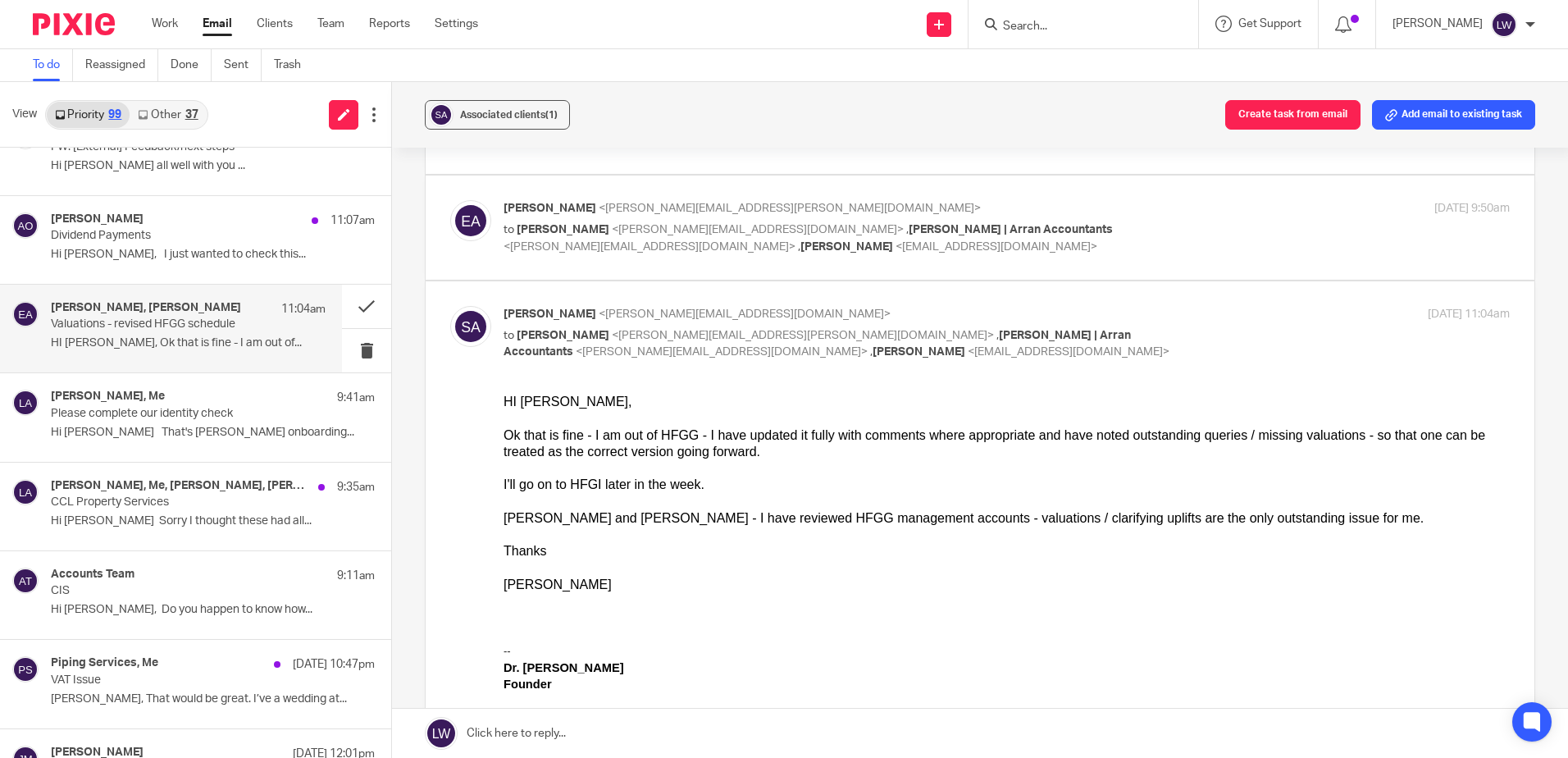
click at [476, 119] on span "Associated clients (1)" at bounding box center [509, 114] width 98 height 9
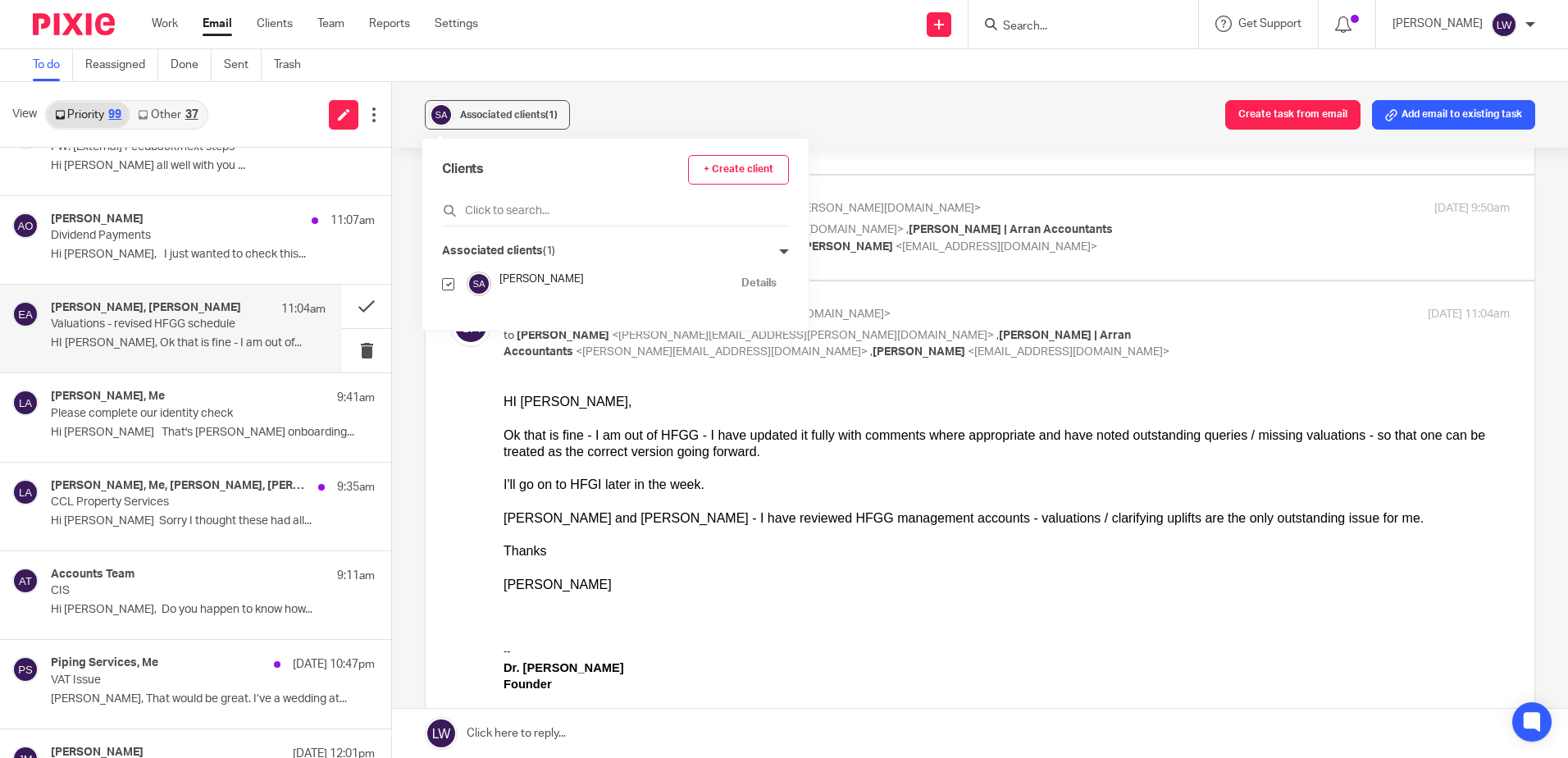
click at [452, 283] on input "checkbox" at bounding box center [448, 284] width 12 height 12
checkbox input "false"
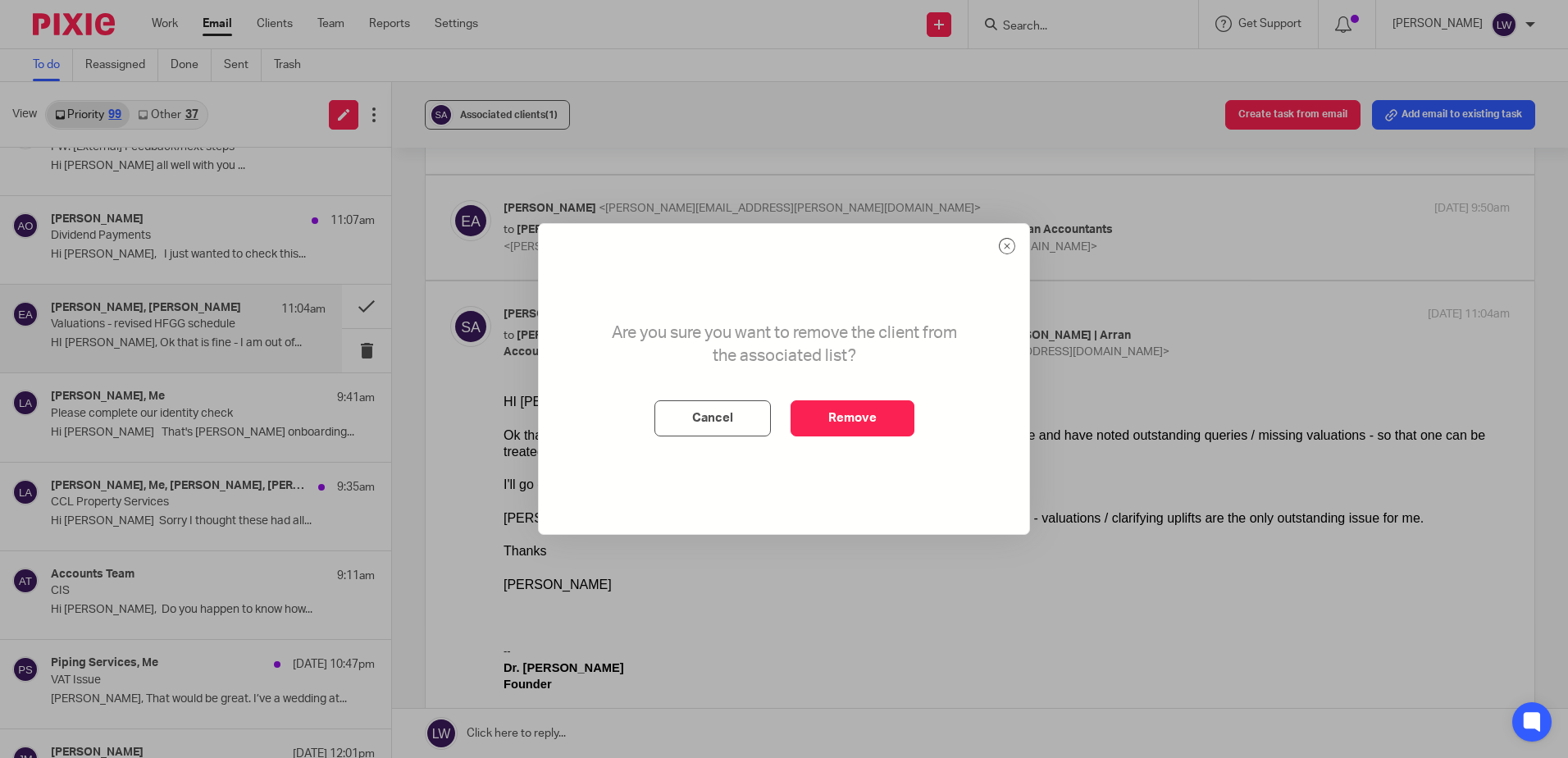
click at [855, 418] on button "Remove" at bounding box center [853, 418] width 124 height 36
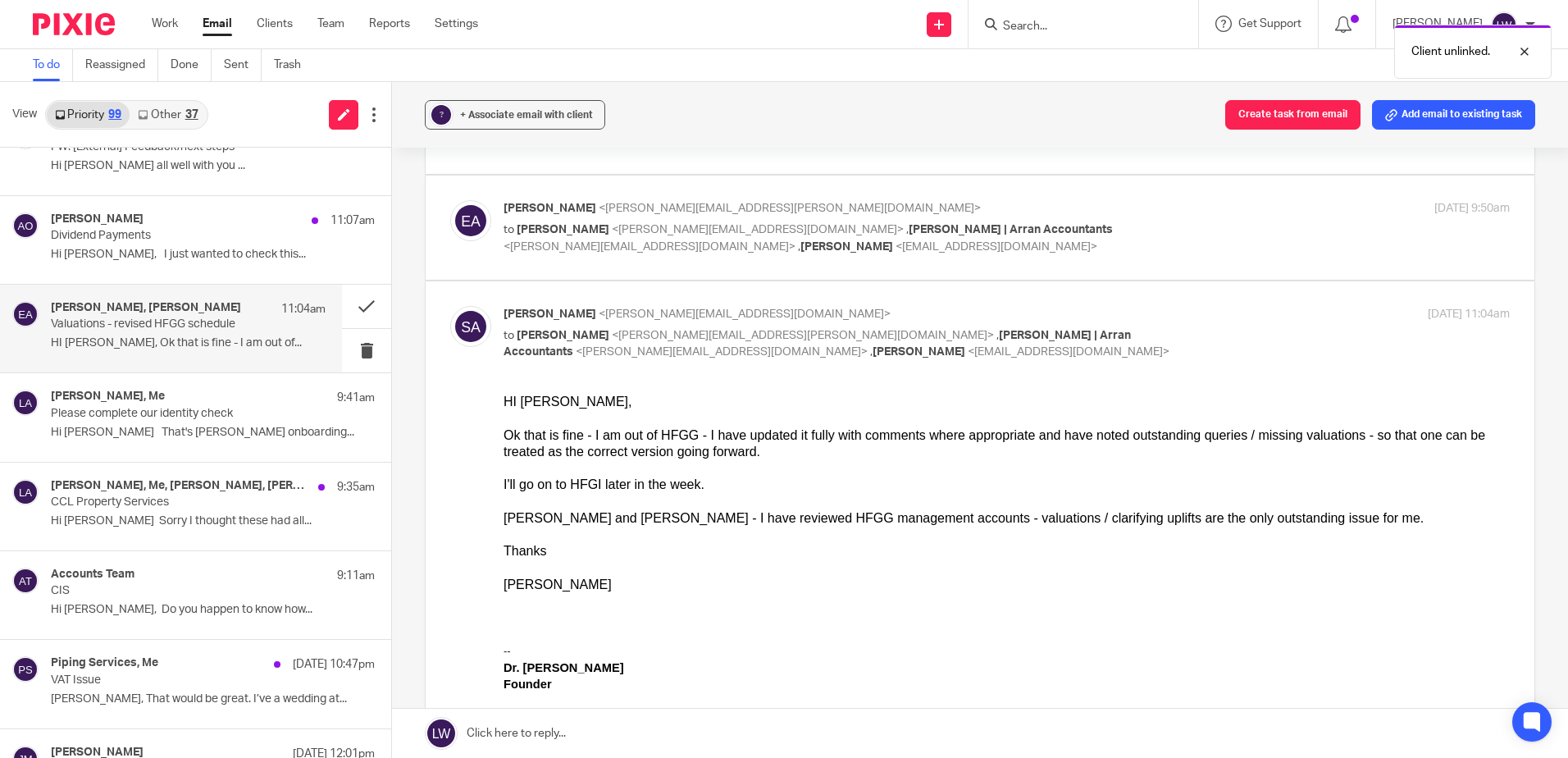
click at [536, 115] on span "+ Associate email with client" at bounding box center [526, 114] width 133 height 9
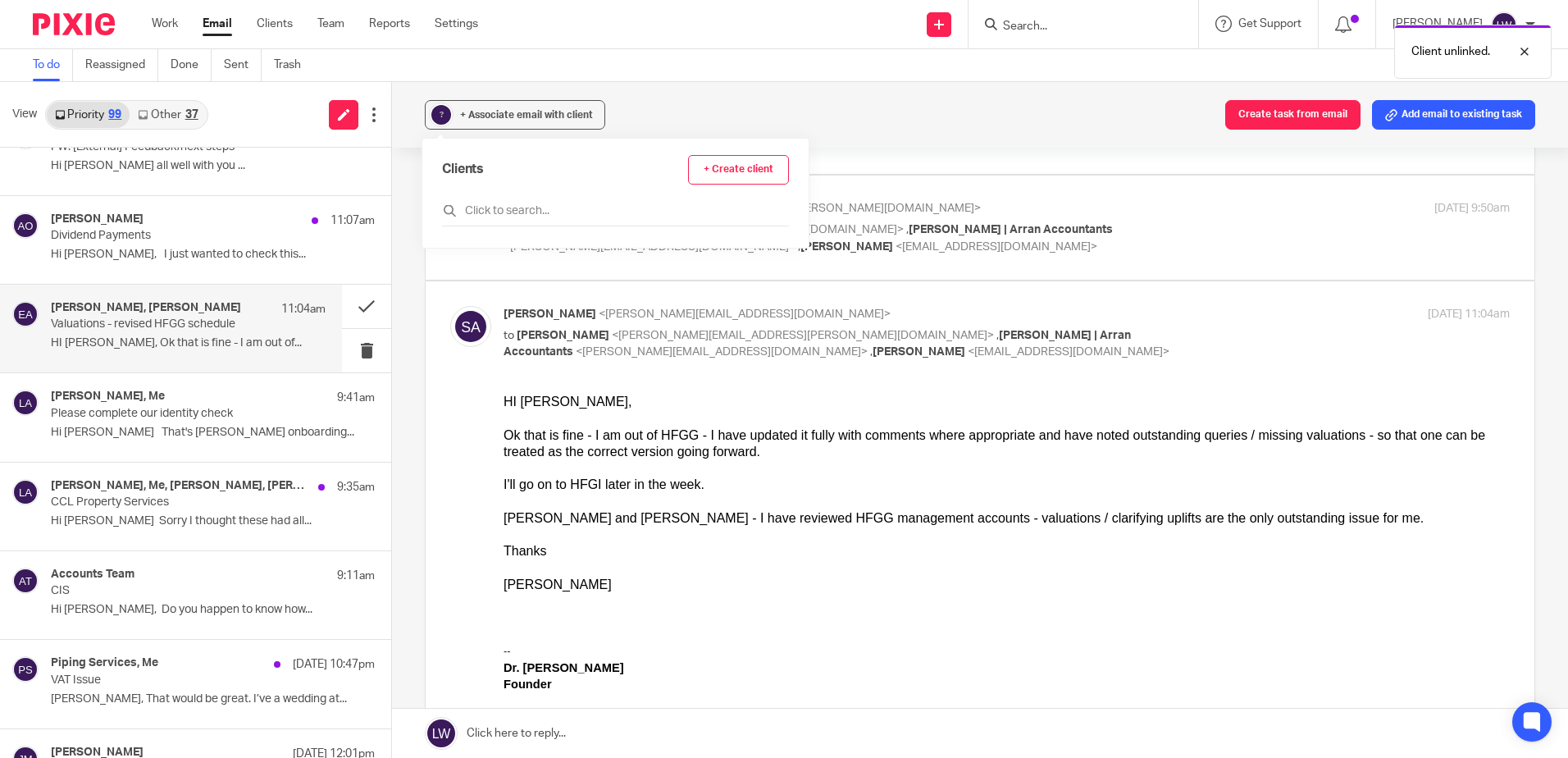
click at [521, 208] on input "text" at bounding box center [616, 210] width 347 height 16
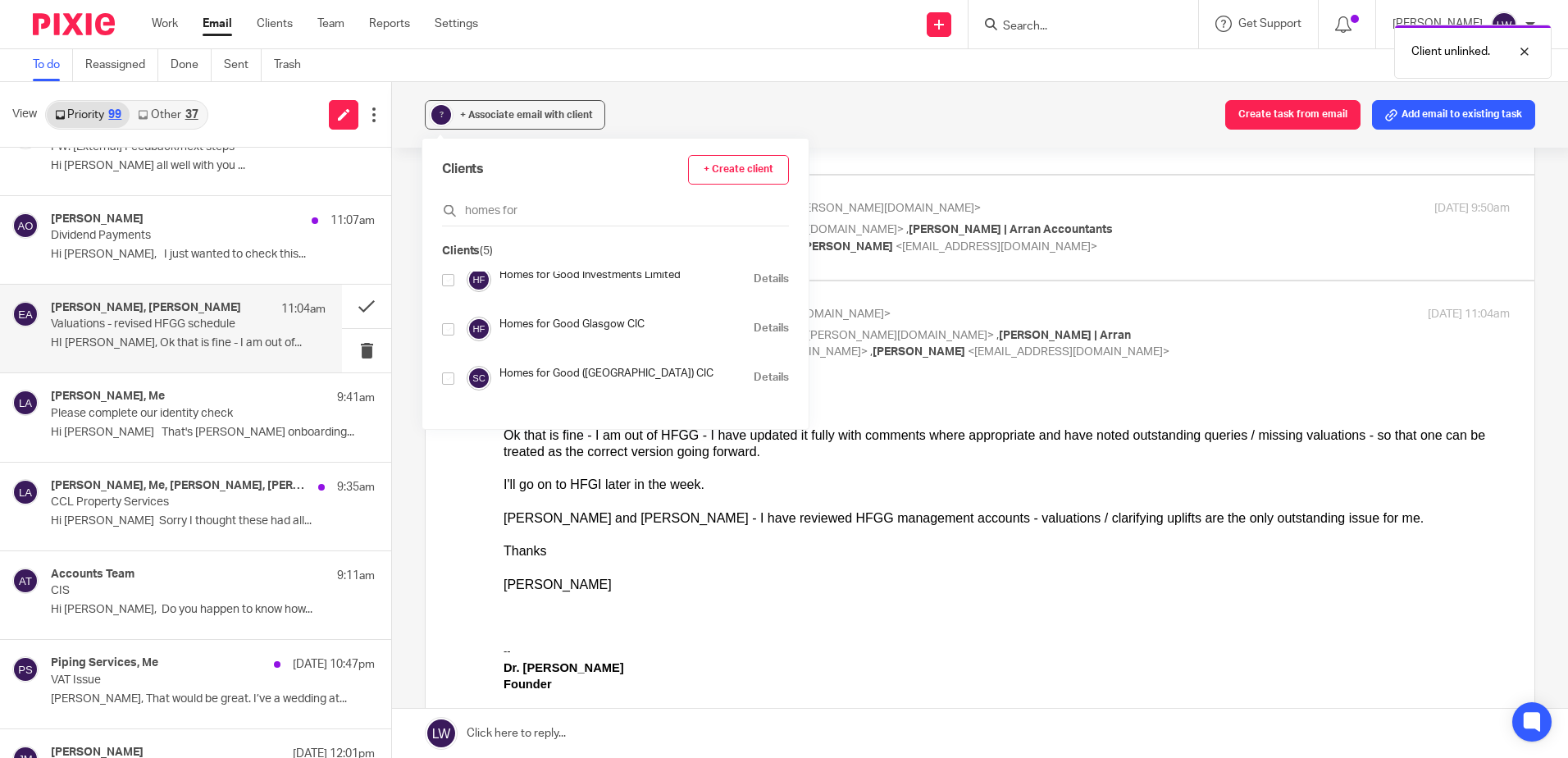
scroll to position [82, 0]
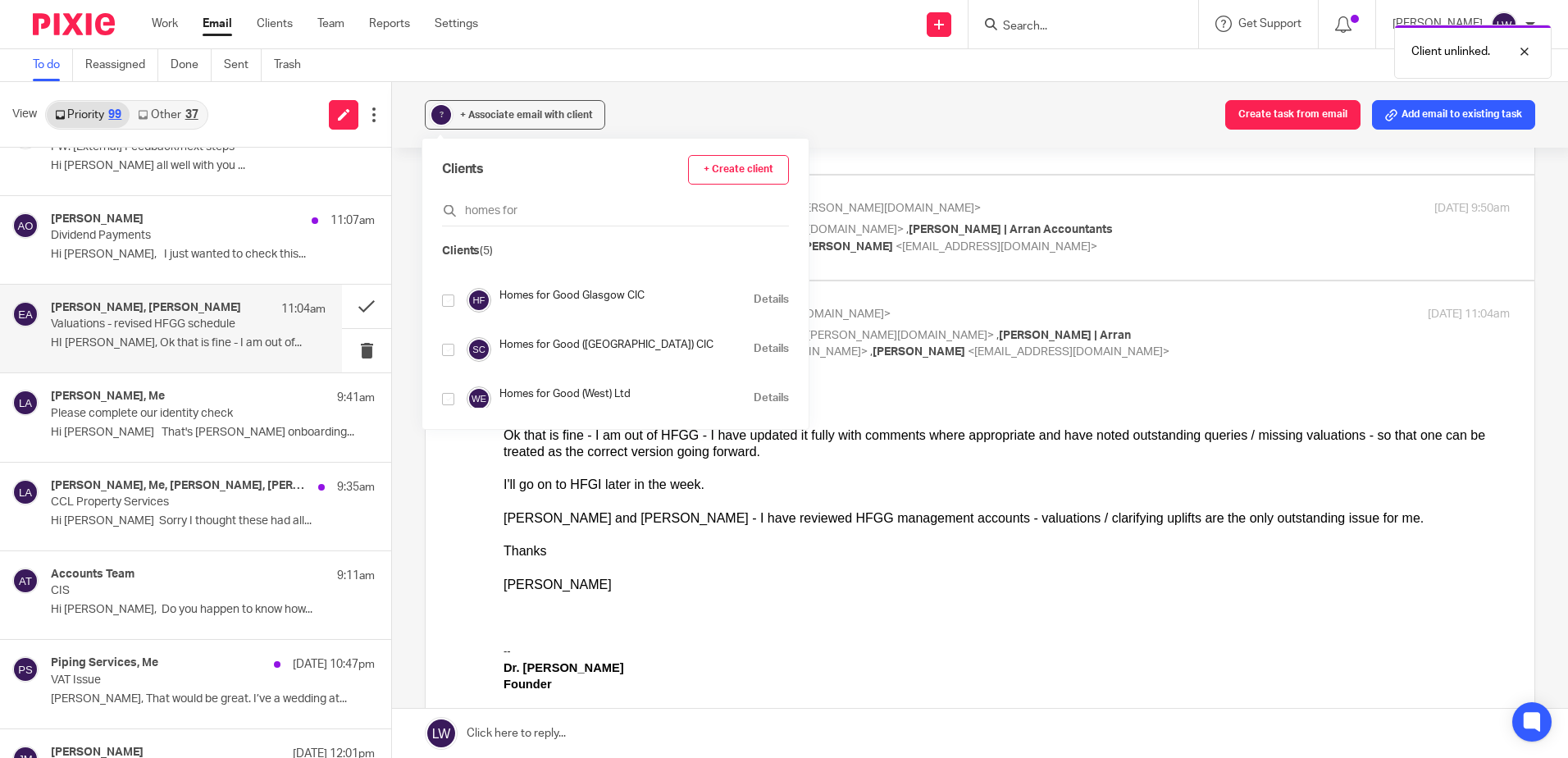
type input "homes for"
click at [450, 349] on input "checkbox" at bounding box center [448, 349] width 12 height 12
checkbox input "true"
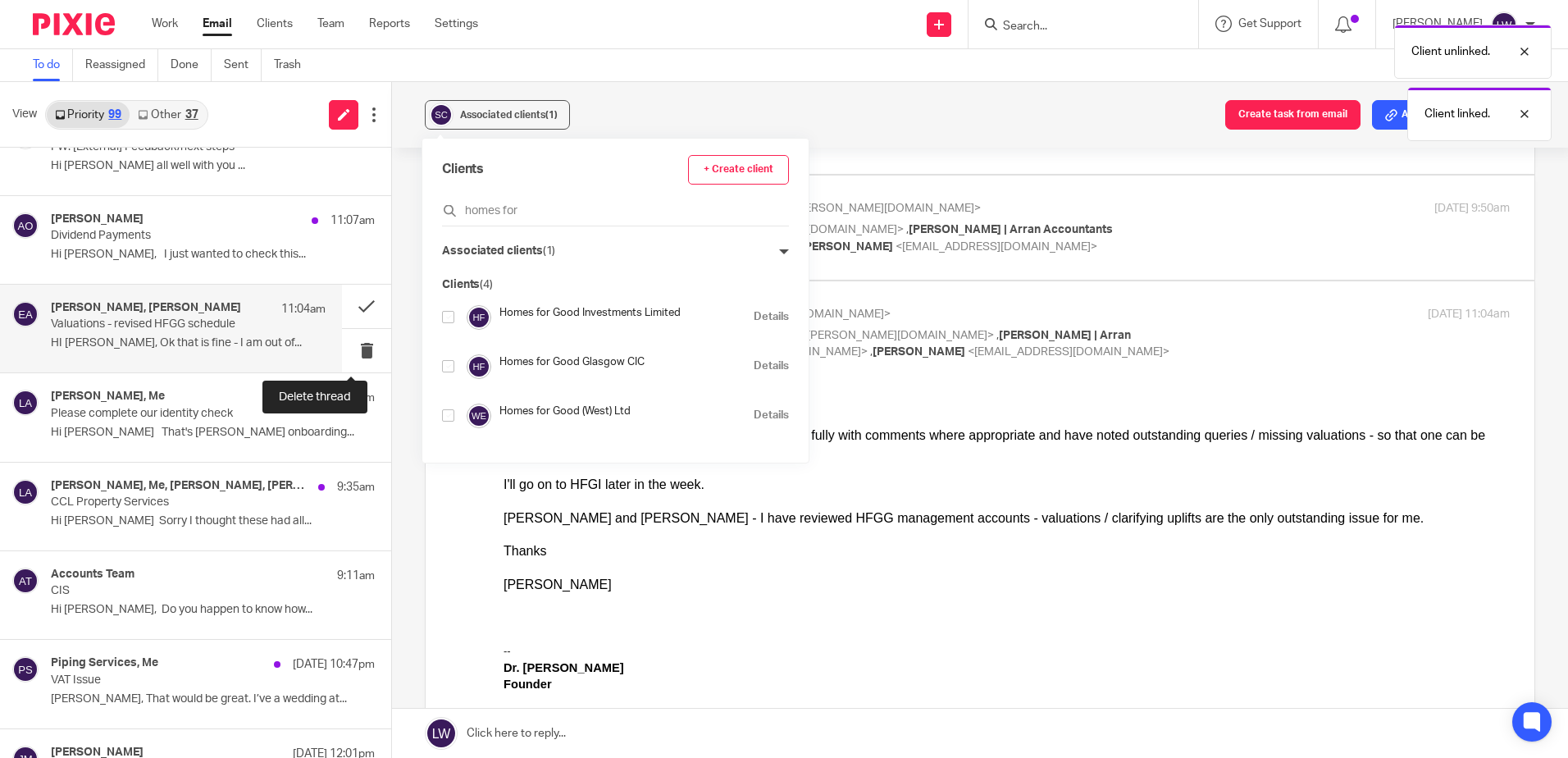
scroll to position [49, 0]
click at [350, 309] on button at bounding box center [366, 306] width 49 height 44
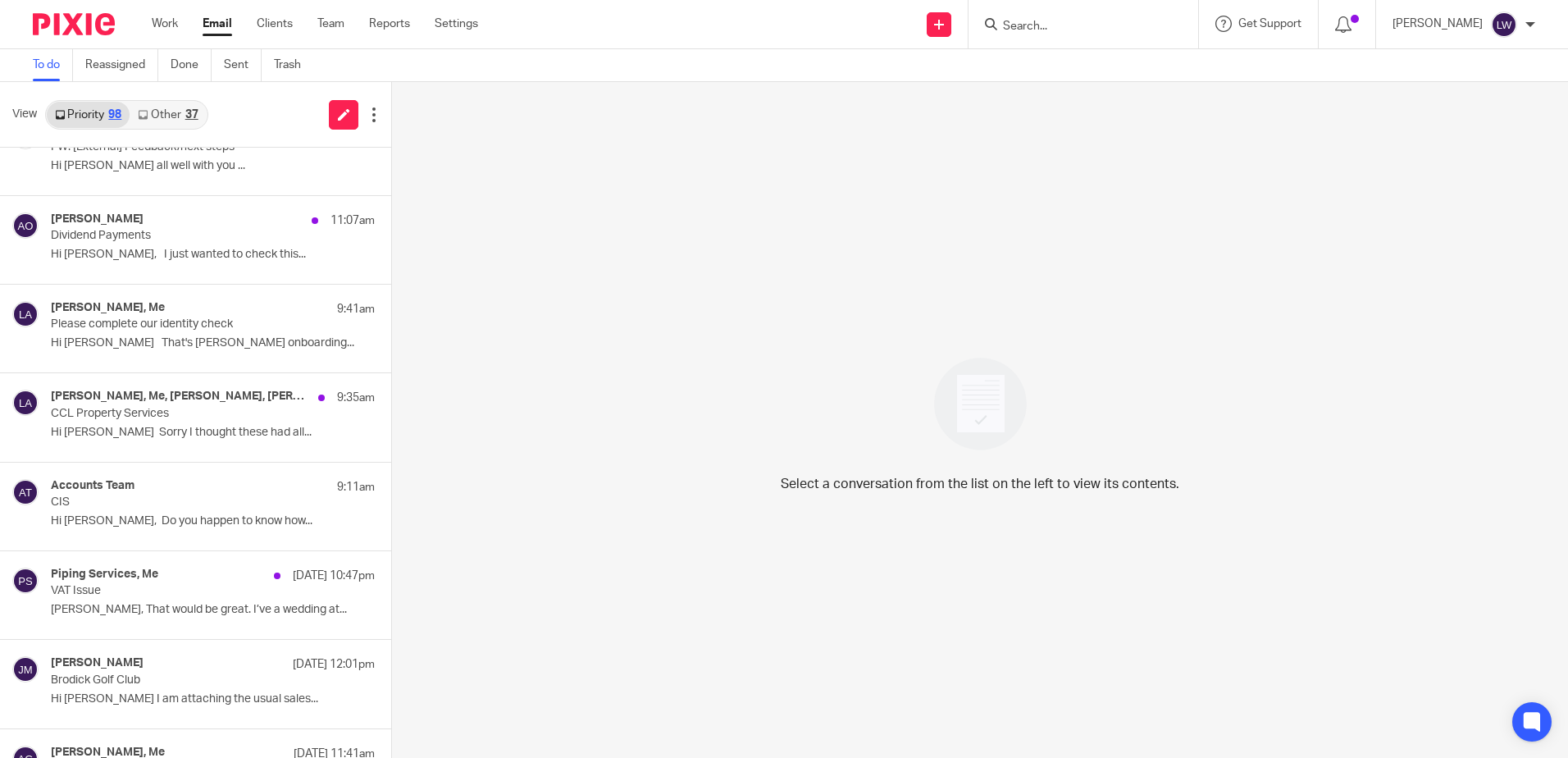
click at [148, 531] on div "Accounts Team 9:11am CIS Hi Lorna, Do you happen to know how..." at bounding box center [212, 506] width 324 height 55
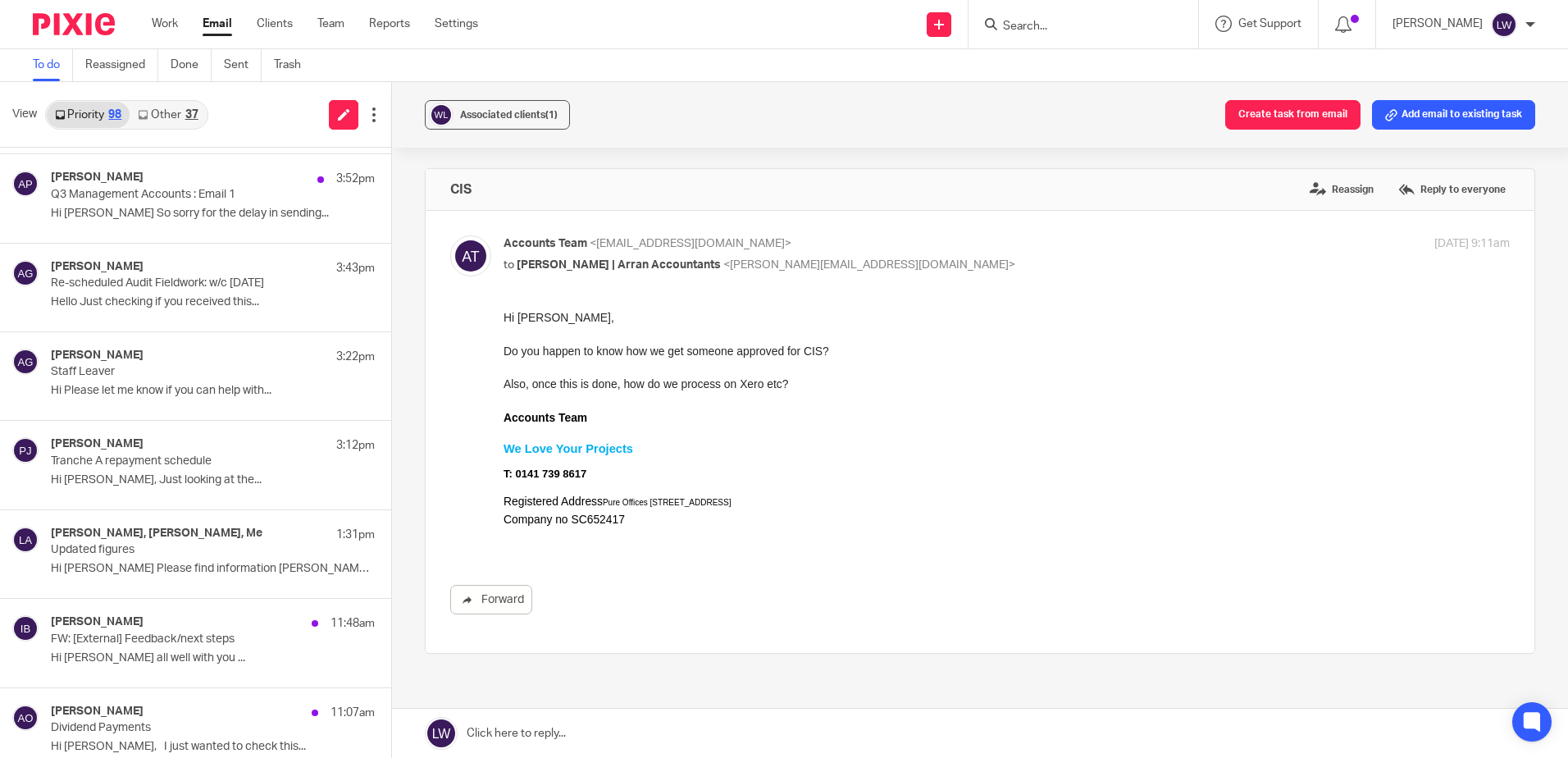
scroll to position [0, 0]
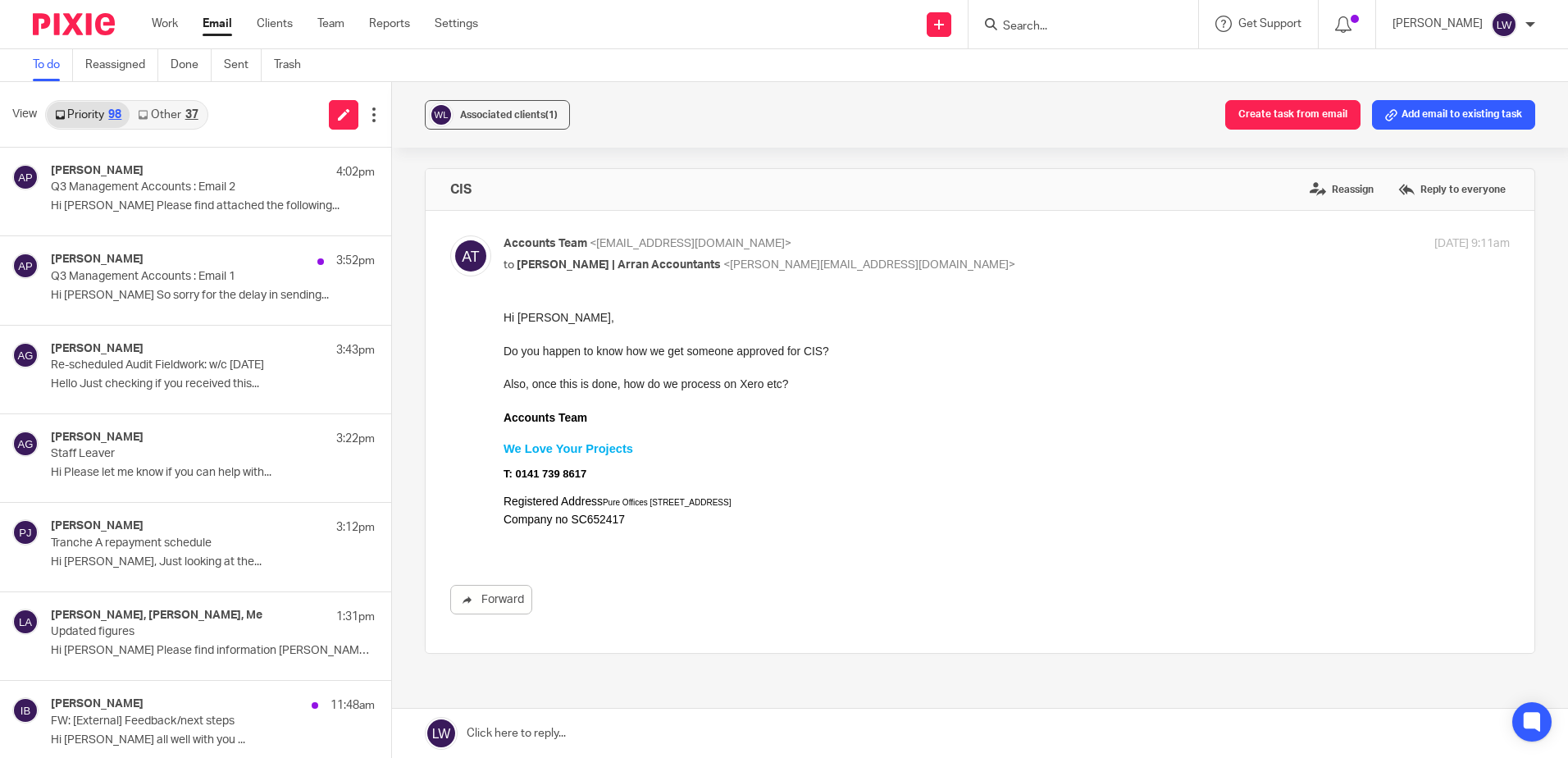
click at [109, 549] on p "Tranche A repayment schedule" at bounding box center [180, 543] width 259 height 14
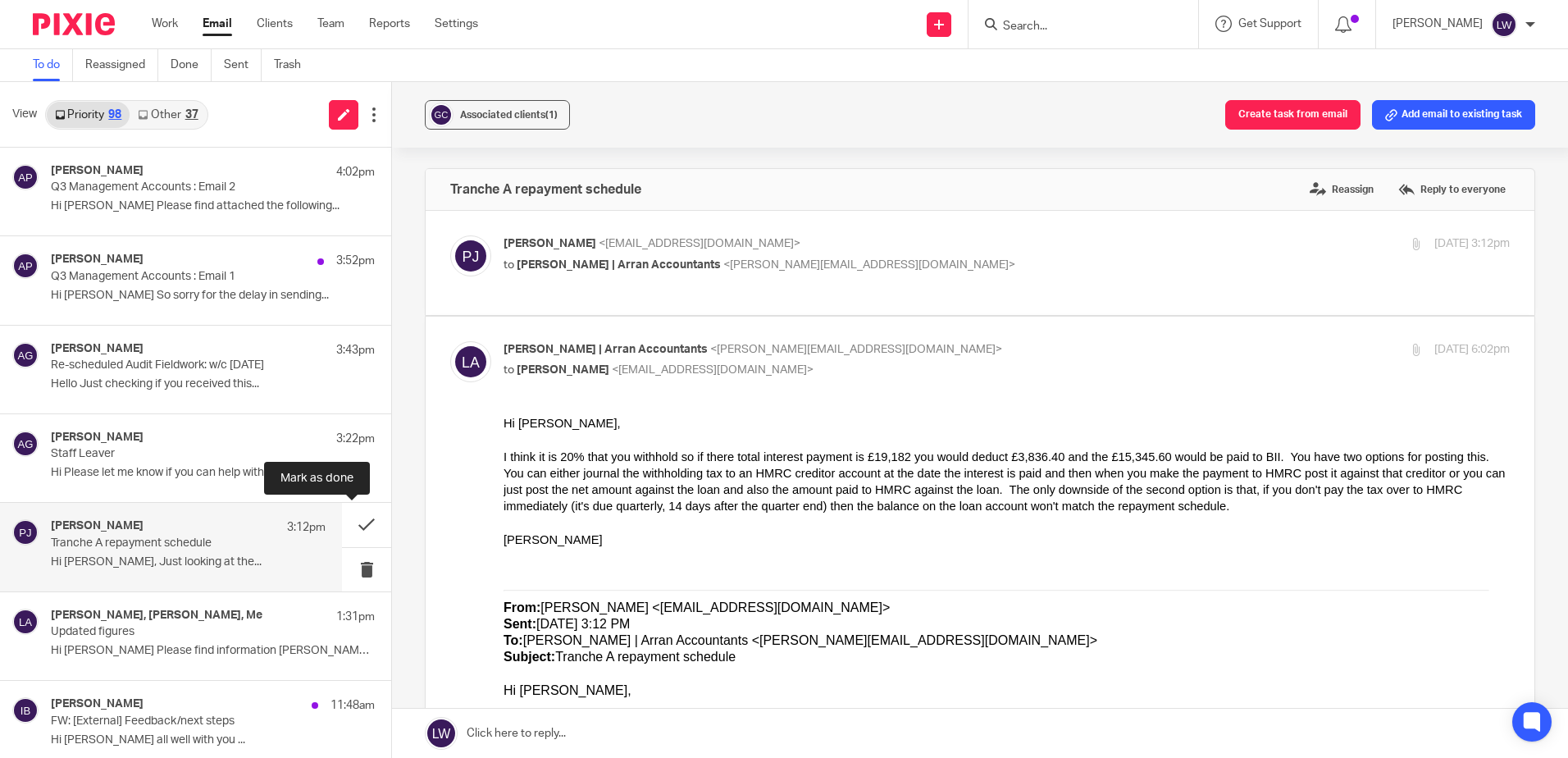
click at [353, 521] on button at bounding box center [366, 525] width 49 height 44
